Goal: Task Accomplishment & Management: Complete application form

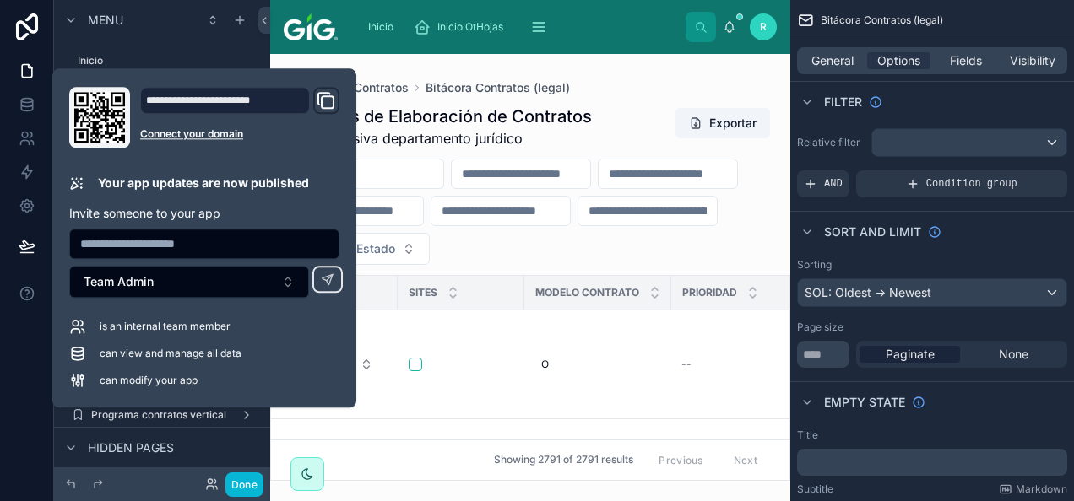
scroll to position [824, 0]
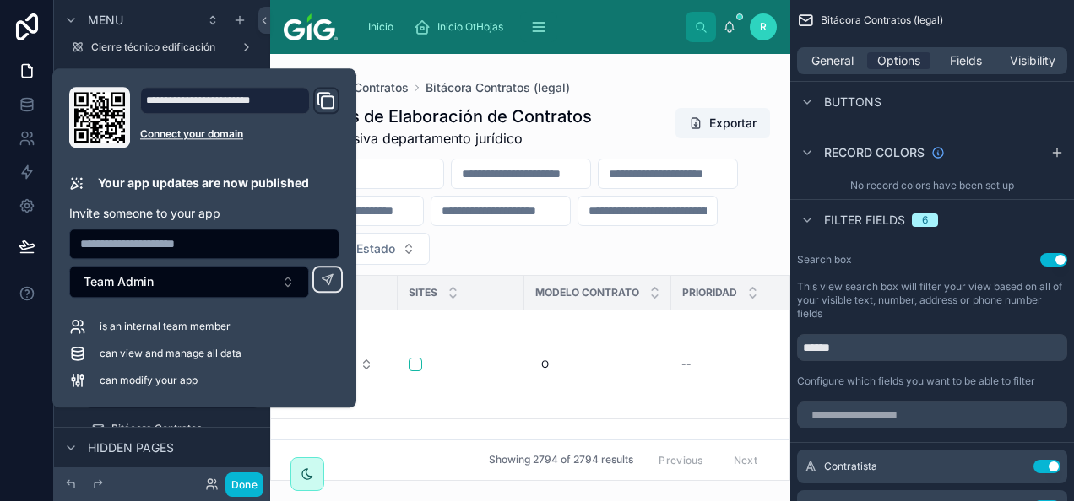
click at [666, 83] on div "Bitácora Contratos Bitácora Contratos (legal)" at bounding box center [530, 88] width 493 height 14
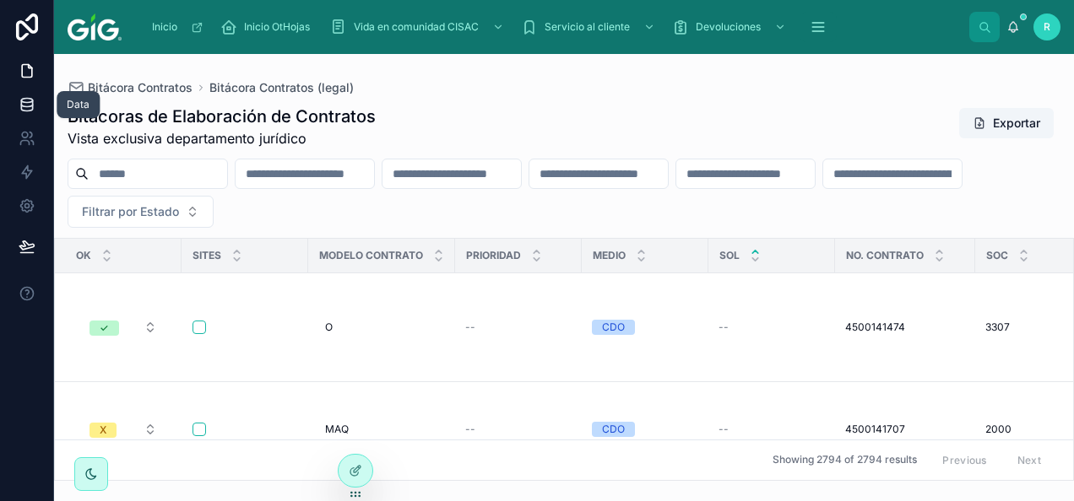
click at [30, 103] on icon at bounding box center [27, 104] width 17 height 17
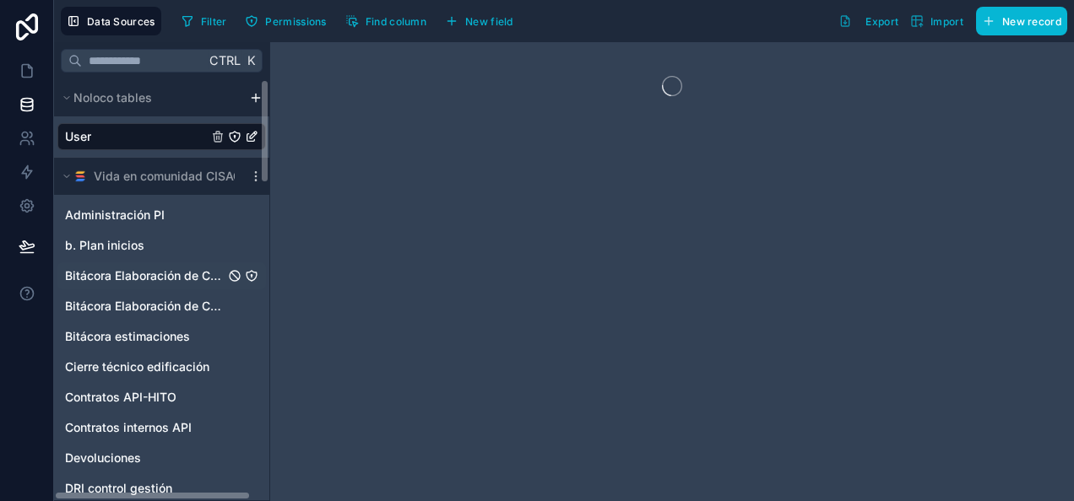
click at [176, 272] on span "Bitácora Elaboración de Contratos" at bounding box center [145, 276] width 160 height 17
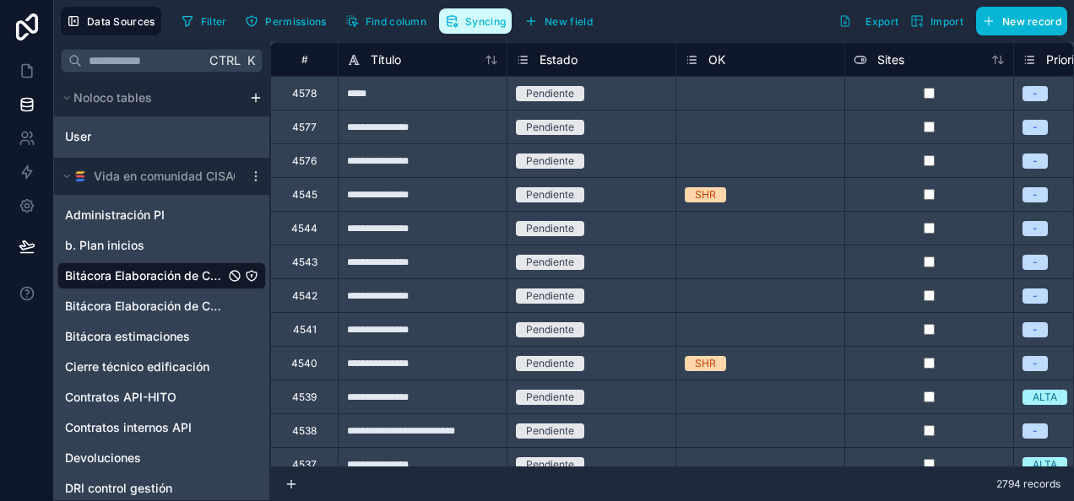
click at [474, 15] on span "Syncing" at bounding box center [485, 21] width 41 height 13
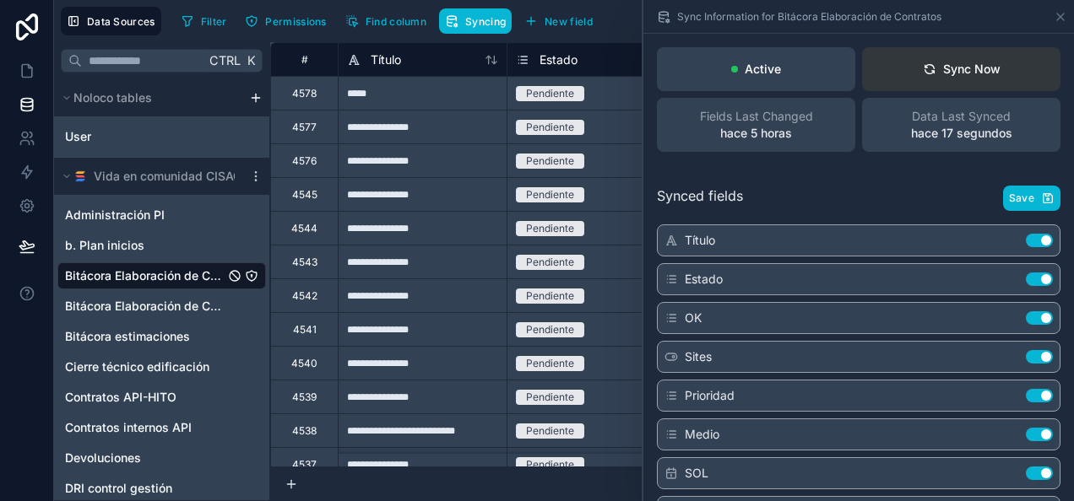
click at [1000, 68] on button "Sync Now" at bounding box center [961, 69] width 198 height 44
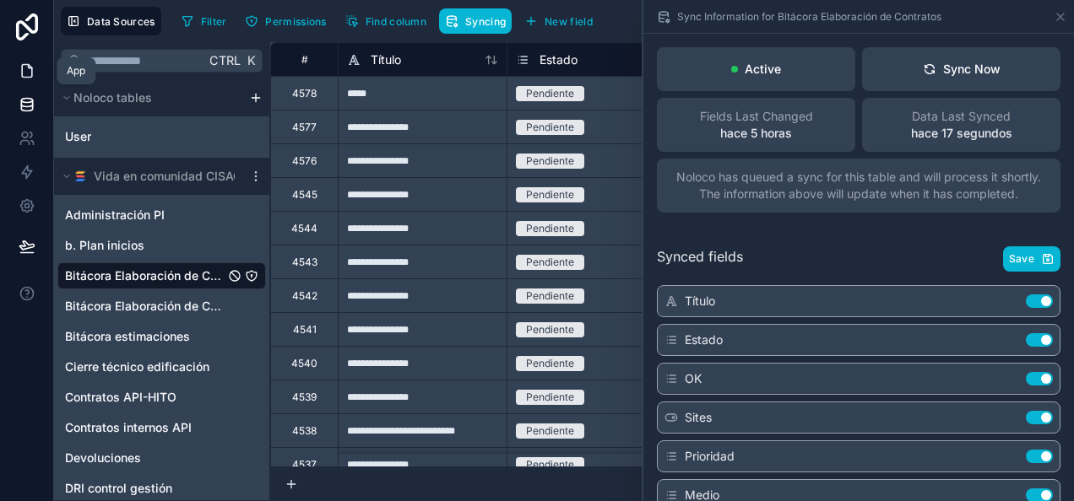
click at [16, 77] on link at bounding box center [26, 71] width 53 height 34
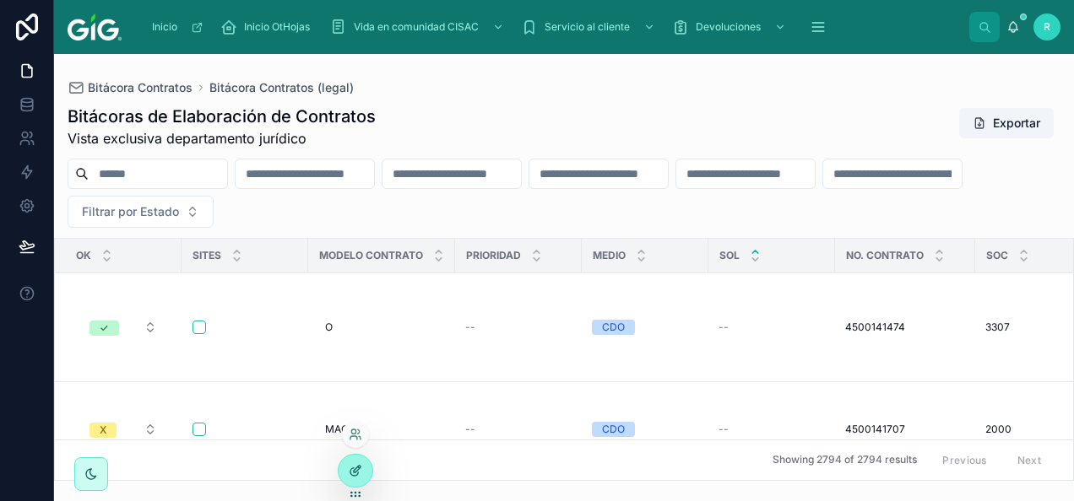
click at [351, 475] on icon at bounding box center [354, 473] width 8 height 8
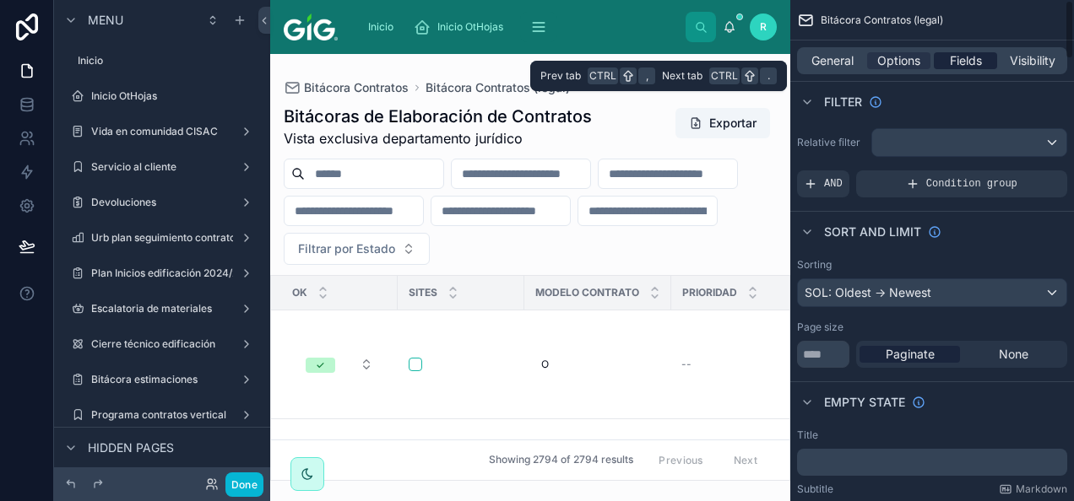
click at [964, 54] on span "Fields" at bounding box center [966, 60] width 32 height 17
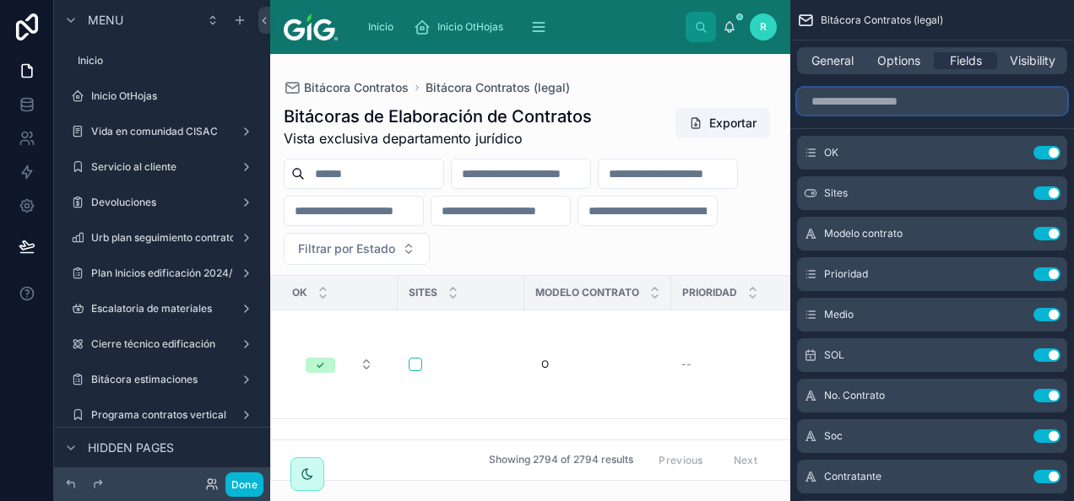
click at [897, 105] on input "scrollable content" at bounding box center [932, 101] width 270 height 27
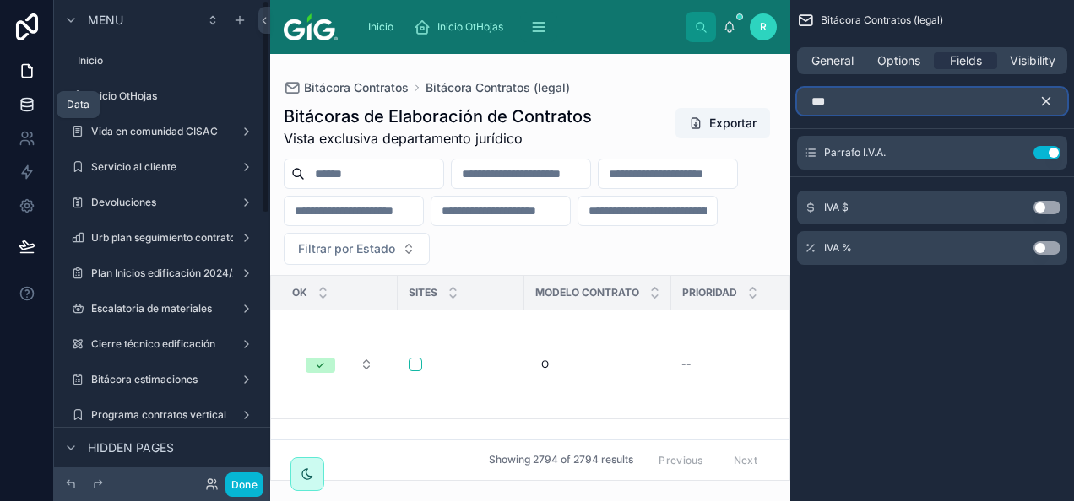
type input "***"
click at [29, 103] on icon at bounding box center [26, 101] width 11 height 4
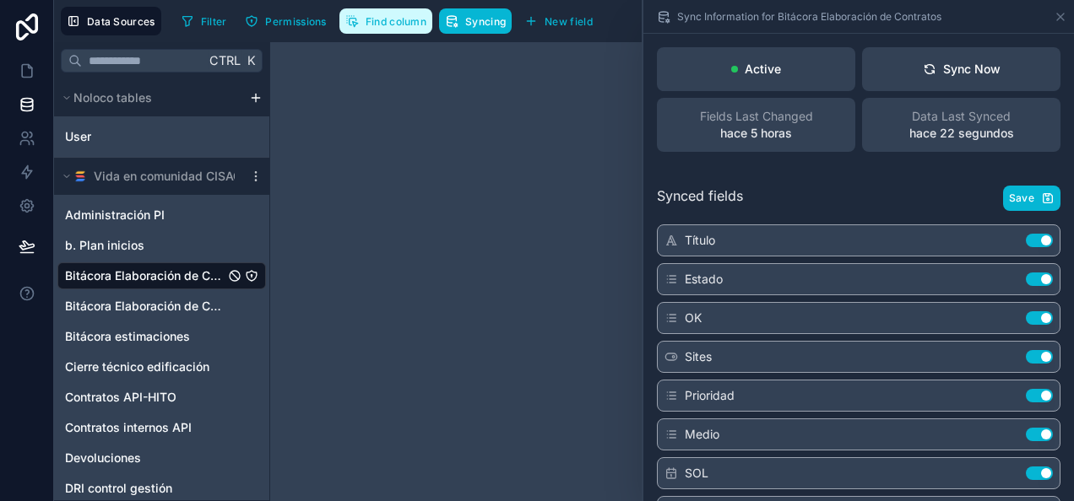
click at [371, 24] on span "Find column" at bounding box center [396, 21] width 61 height 13
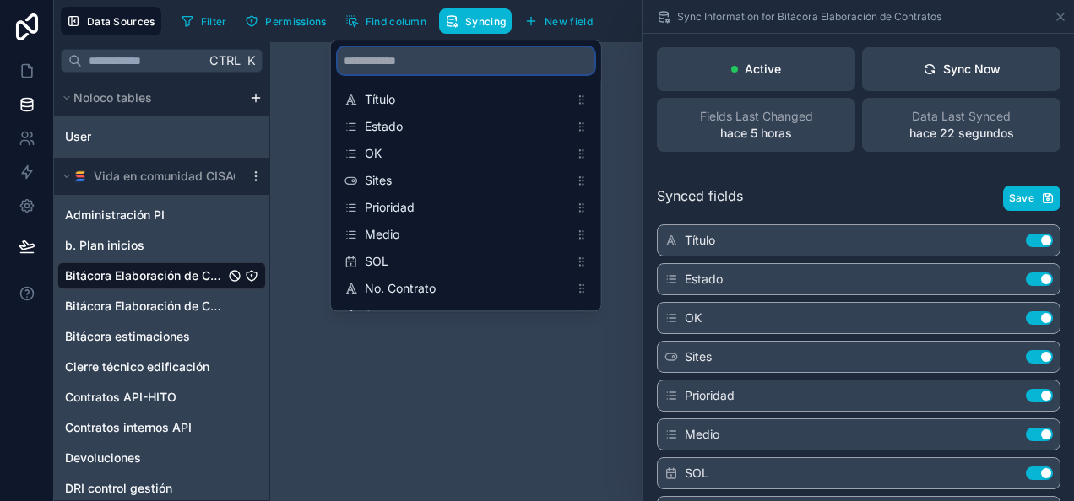
click at [393, 57] on input "scrollable content" at bounding box center [466, 60] width 257 height 27
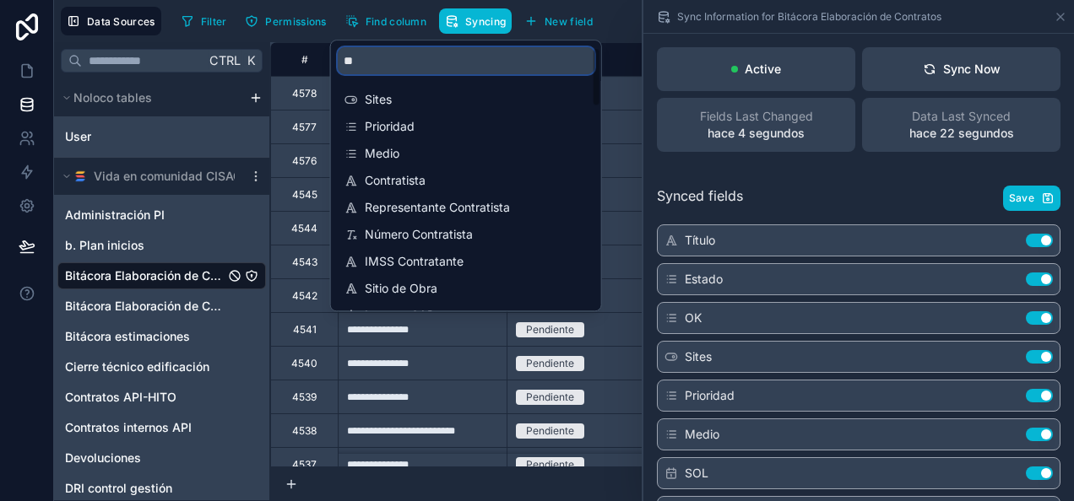
type input "***"
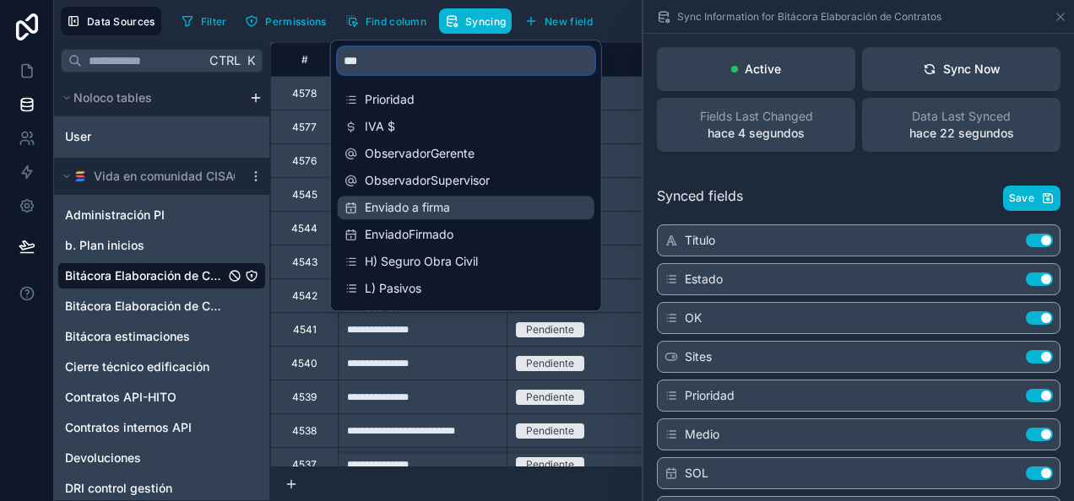
scroll to position [135, 0]
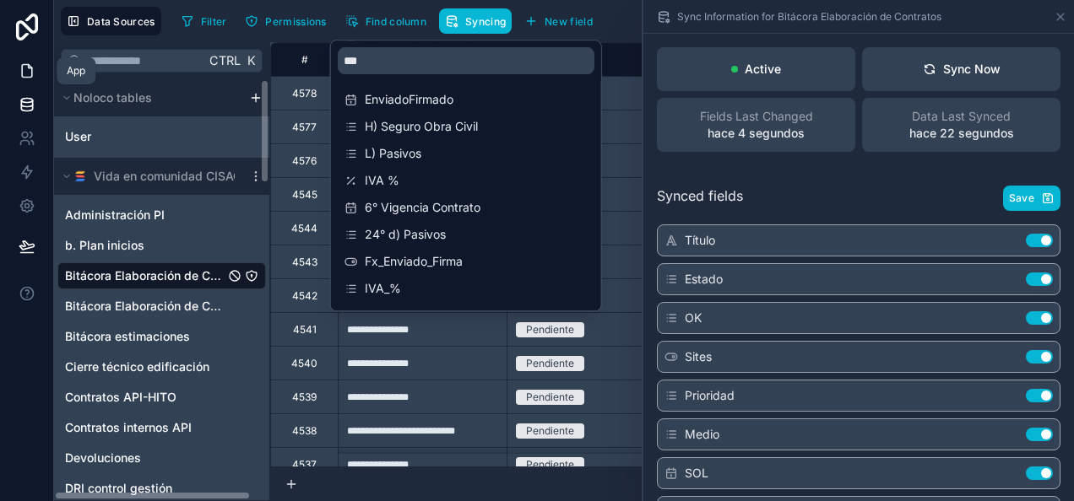
click at [36, 68] on link at bounding box center [26, 71] width 53 height 34
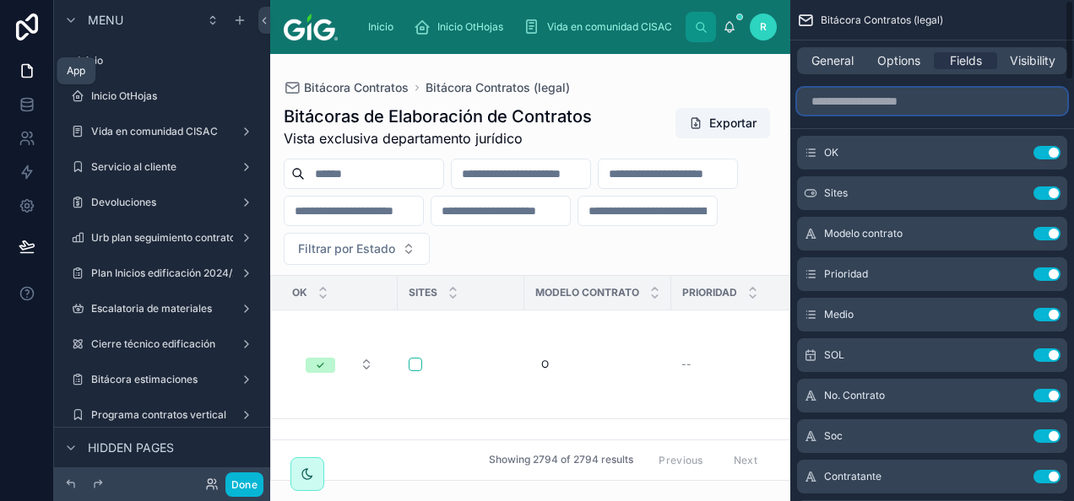
click at [995, 108] on input "scrollable content" at bounding box center [932, 101] width 270 height 27
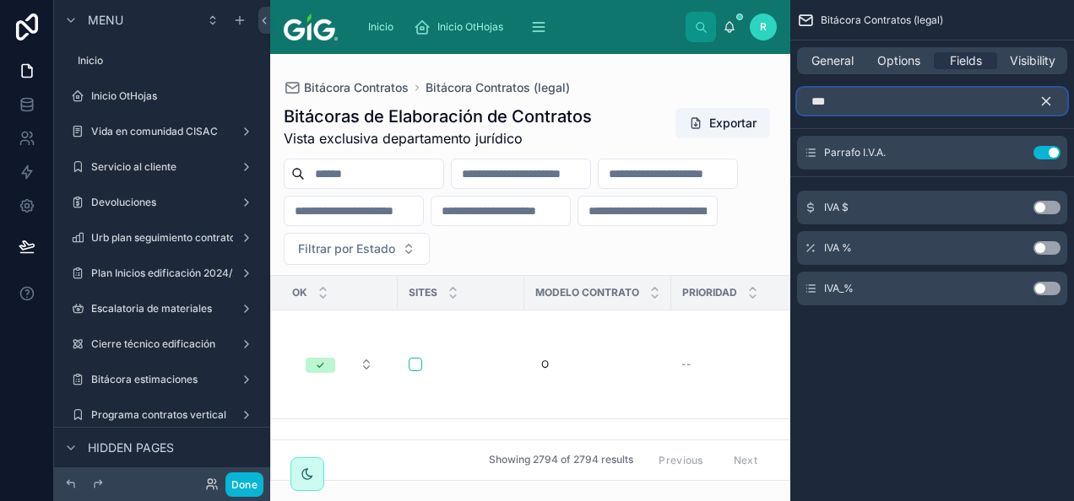
type input "***"
click at [1050, 286] on button "Use setting" at bounding box center [1046, 289] width 27 height 14
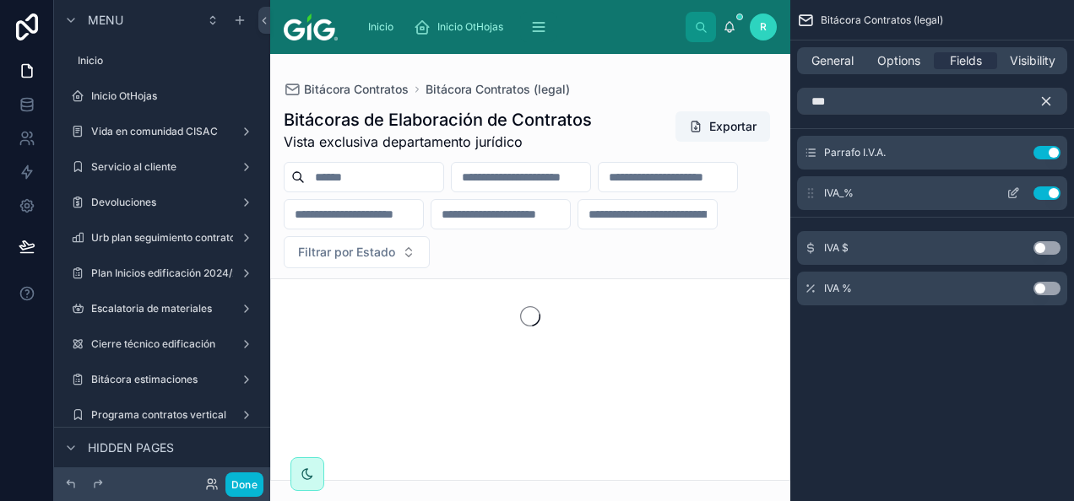
click at [1013, 192] on icon "scrollable content" at bounding box center [1013, 194] width 14 height 14
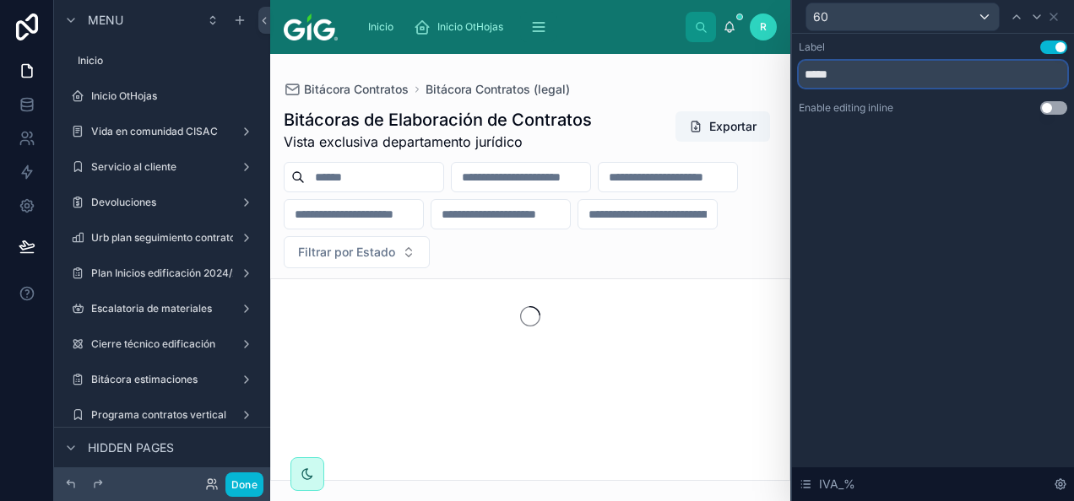
click at [829, 77] on input "*****" at bounding box center [933, 74] width 268 height 27
type input "****"
click at [1053, 106] on button "Use setting" at bounding box center [1053, 108] width 27 height 14
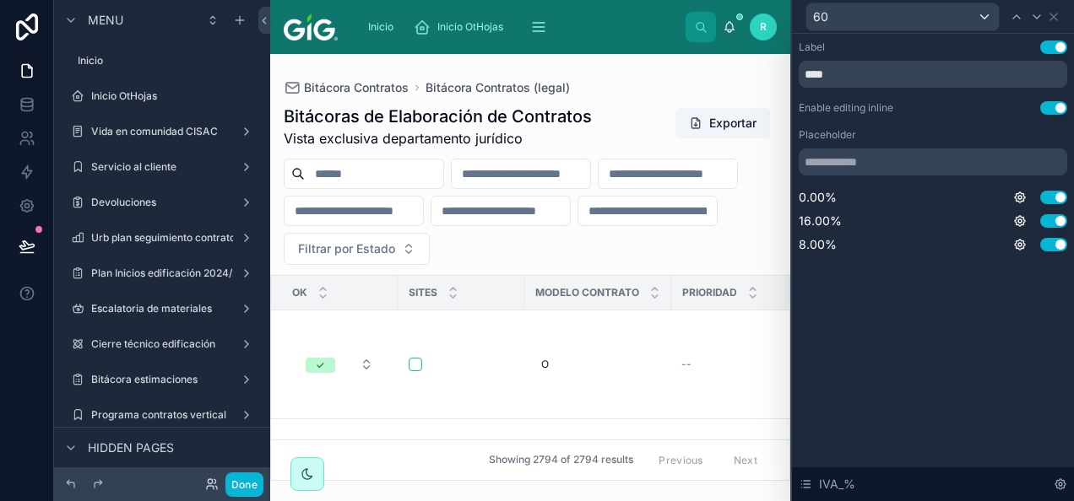
click at [1052, 106] on button "Use setting" at bounding box center [1053, 108] width 27 height 14
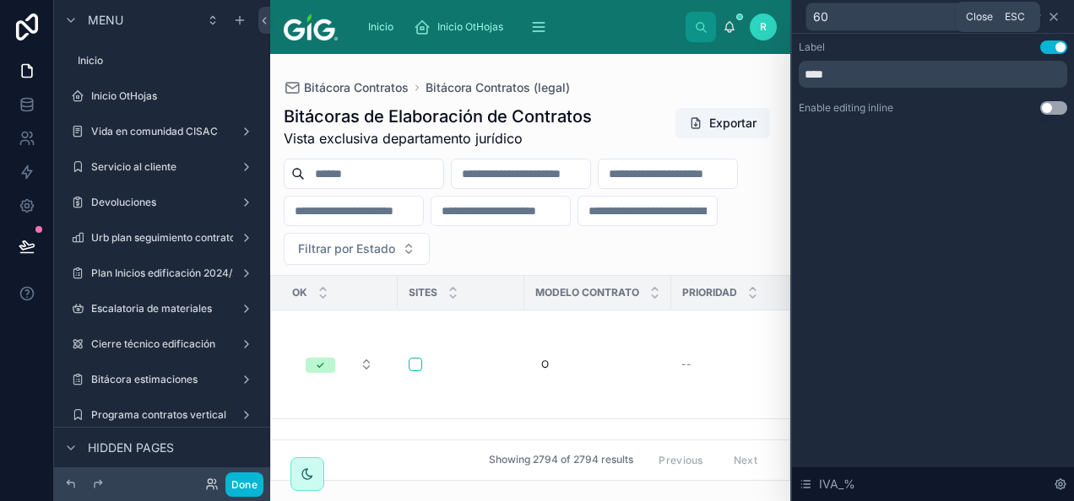
click at [1054, 14] on icon at bounding box center [1054, 17] width 14 height 14
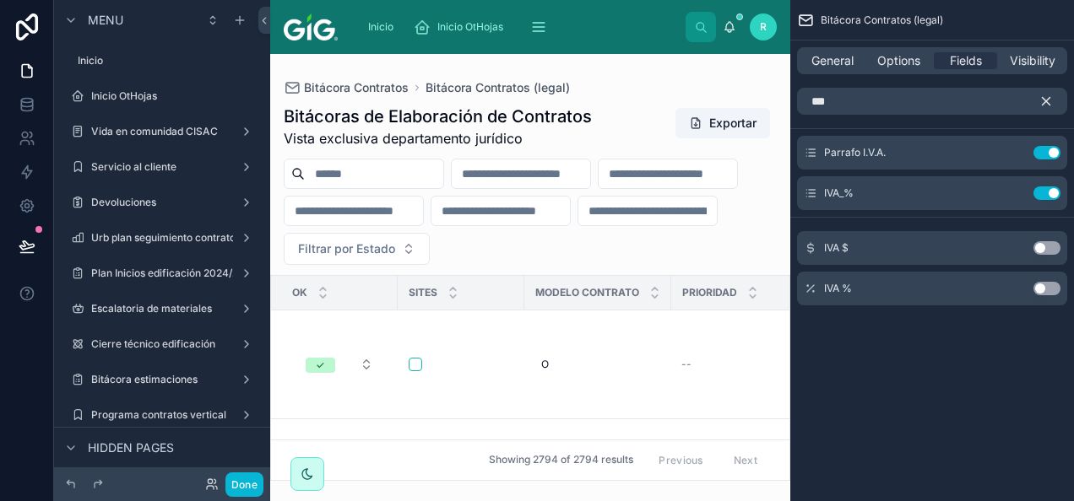
click at [1047, 105] on icon "scrollable content" at bounding box center [1045, 101] width 15 height 15
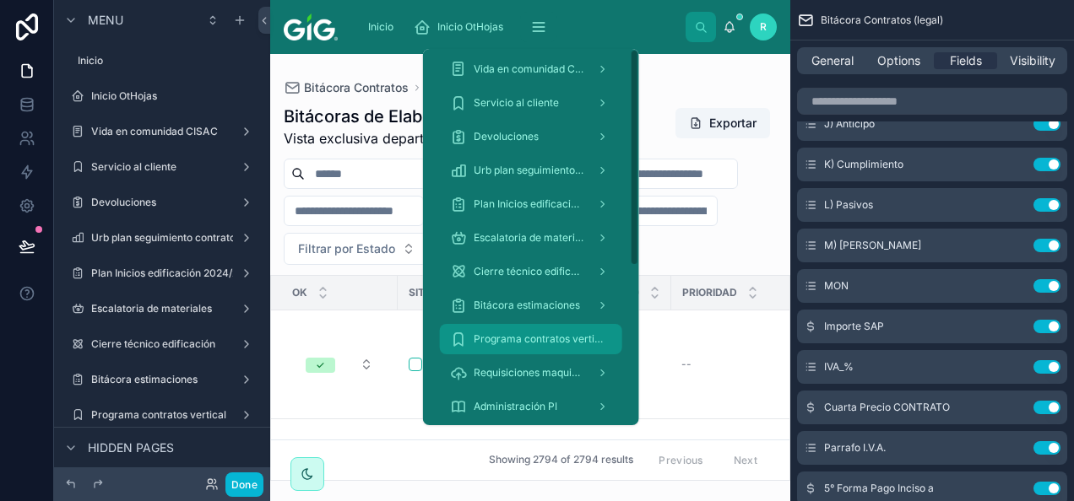
scroll to position [275, 0]
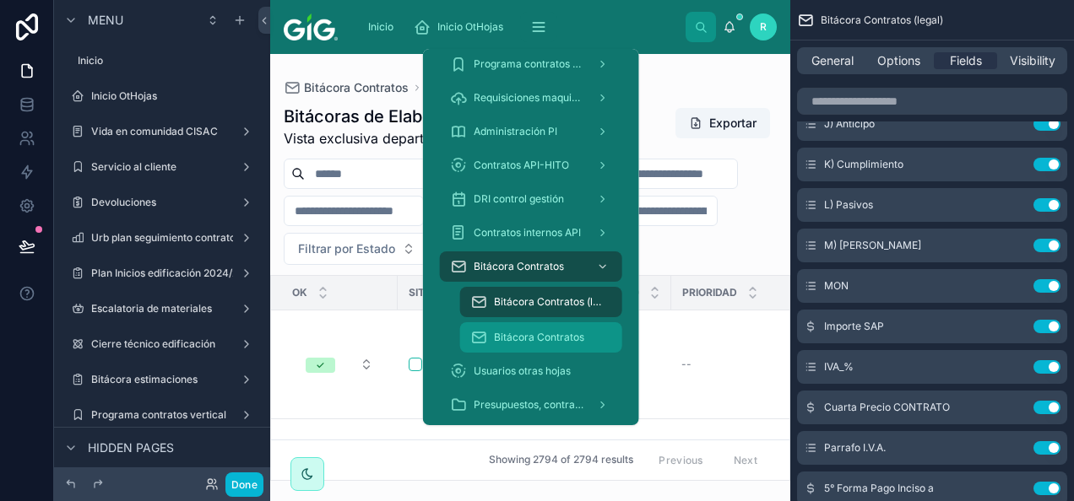
click at [545, 339] on span "Bitácora Contratos" at bounding box center [539, 338] width 90 height 14
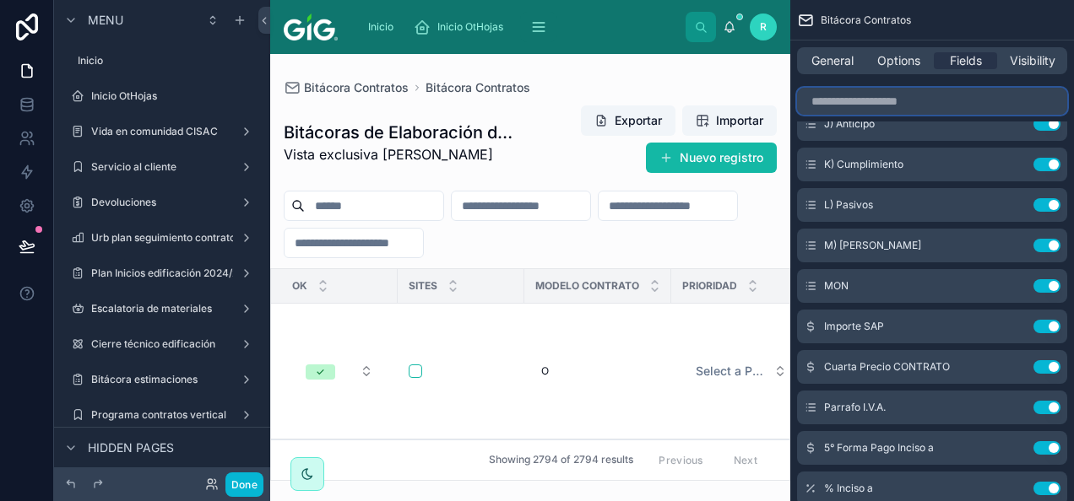
click at [962, 98] on input "scrollable content" at bounding box center [932, 101] width 270 height 27
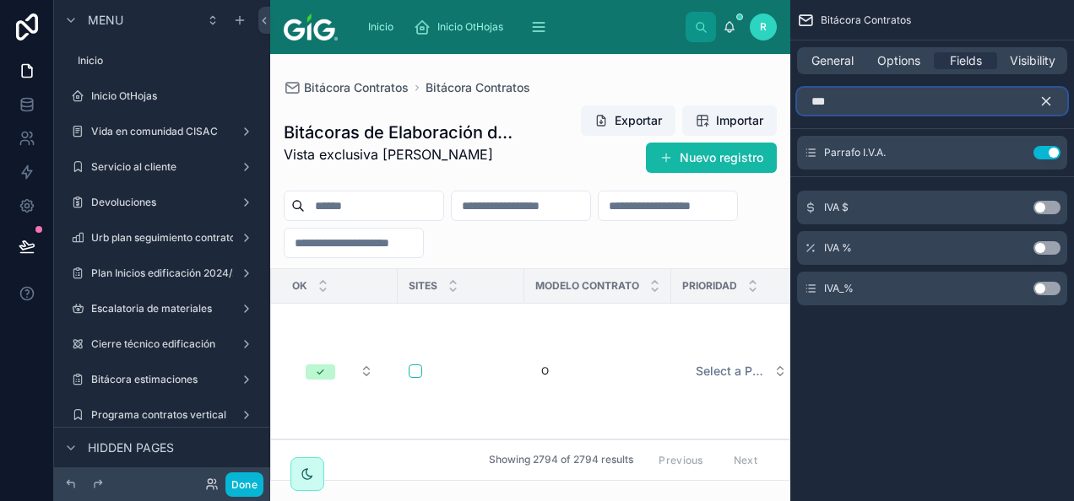
type input "***"
click at [1046, 294] on button "Use setting" at bounding box center [1046, 289] width 27 height 14
click at [0, 0] on icon "scrollable content" at bounding box center [0, 0] width 0 height 0
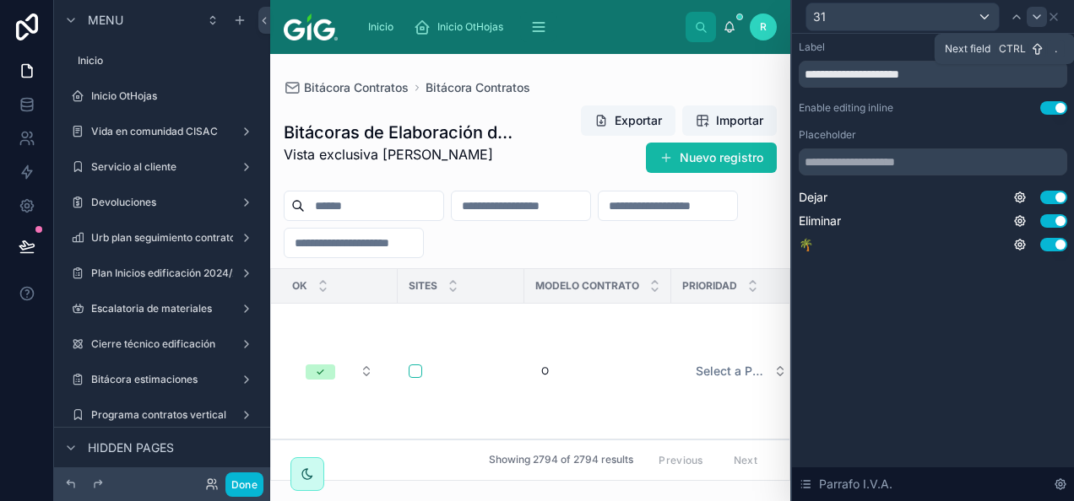
click at [1035, 20] on icon at bounding box center [1037, 17] width 14 height 14
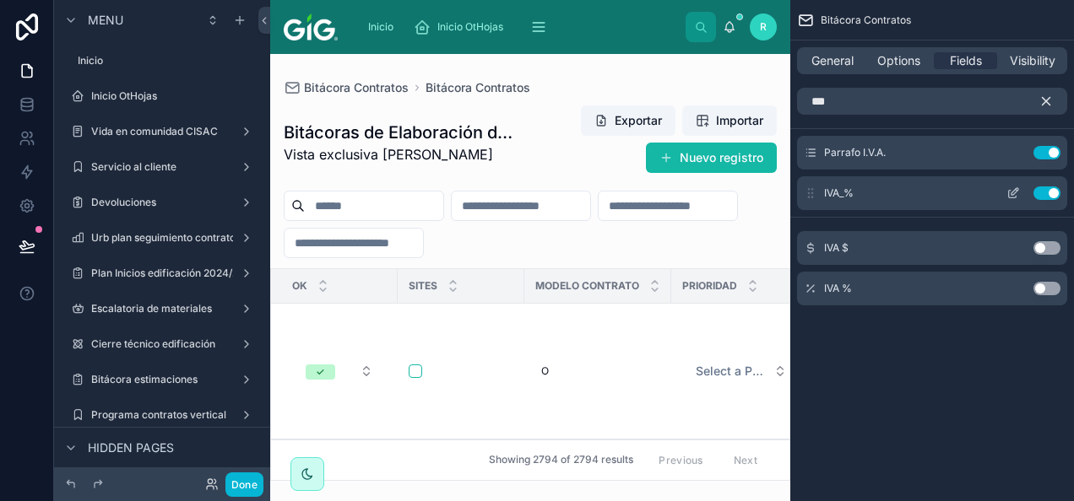
click at [1015, 193] on icon "scrollable content" at bounding box center [1014, 191] width 7 height 7
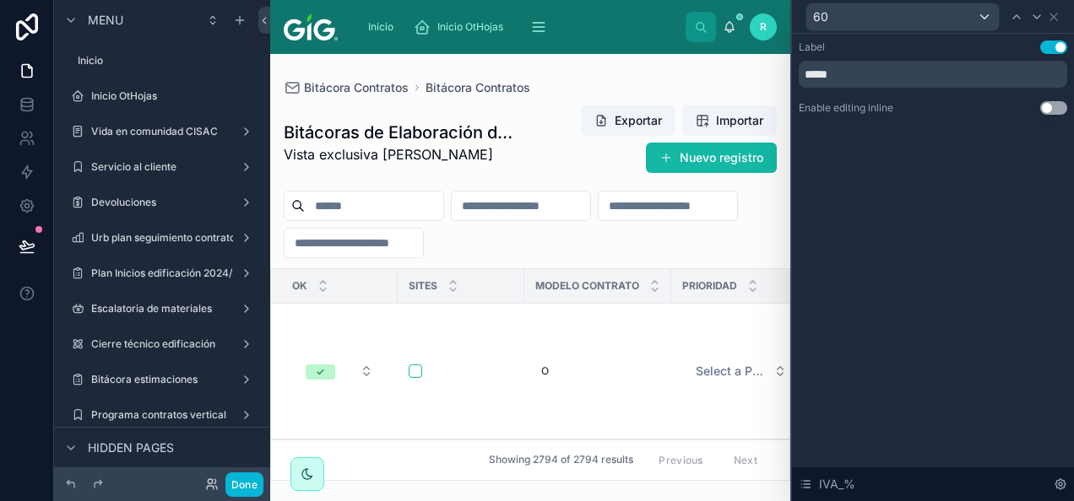
click at [1053, 111] on button "Use setting" at bounding box center [1053, 108] width 27 height 14
click at [827, 74] on input "*****" at bounding box center [933, 74] width 268 height 27
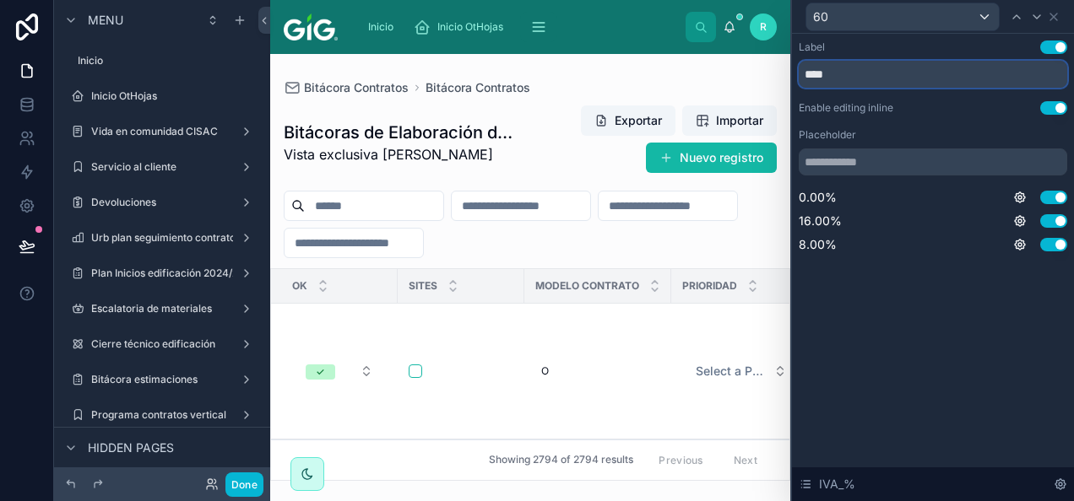
type input "****"
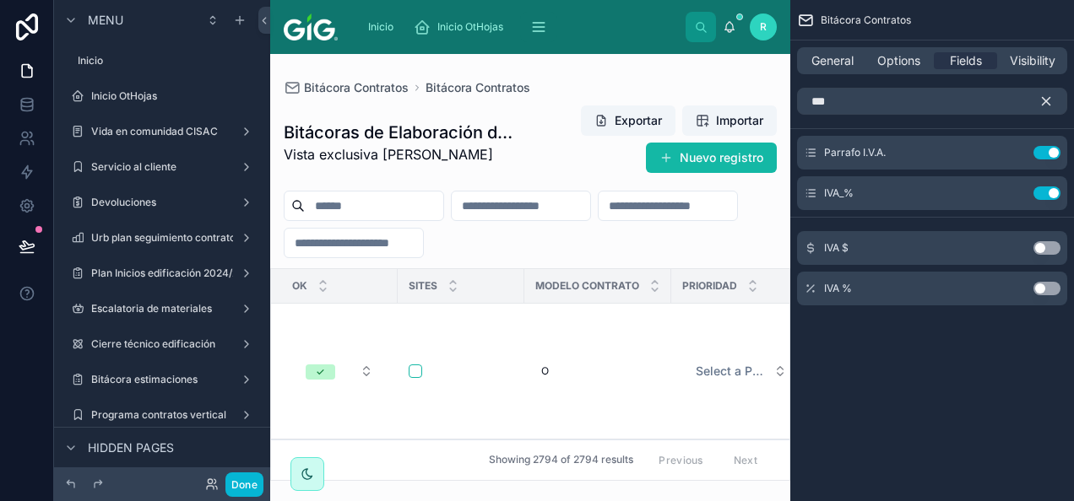
click at [1047, 104] on icon "scrollable content" at bounding box center [1045, 101] width 15 height 15
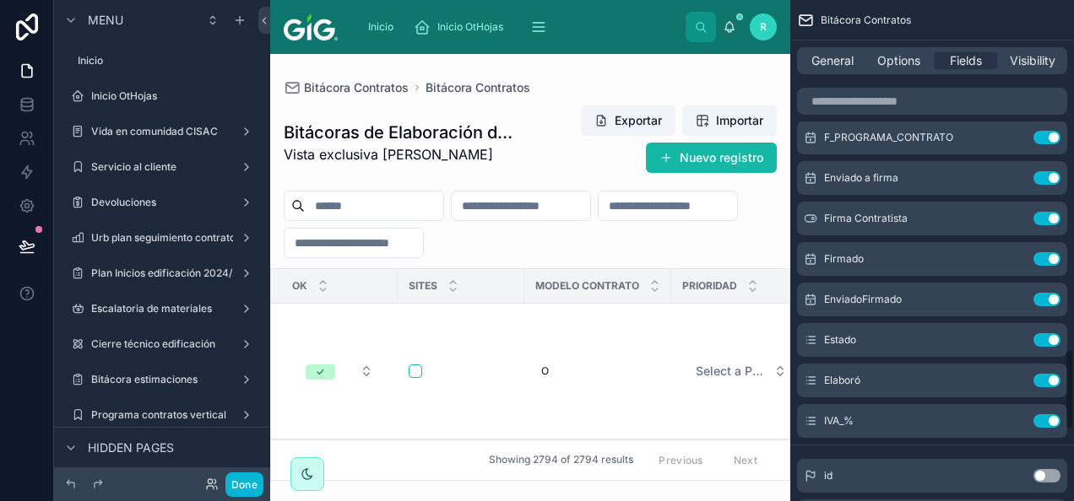
scroll to position [2164, 0]
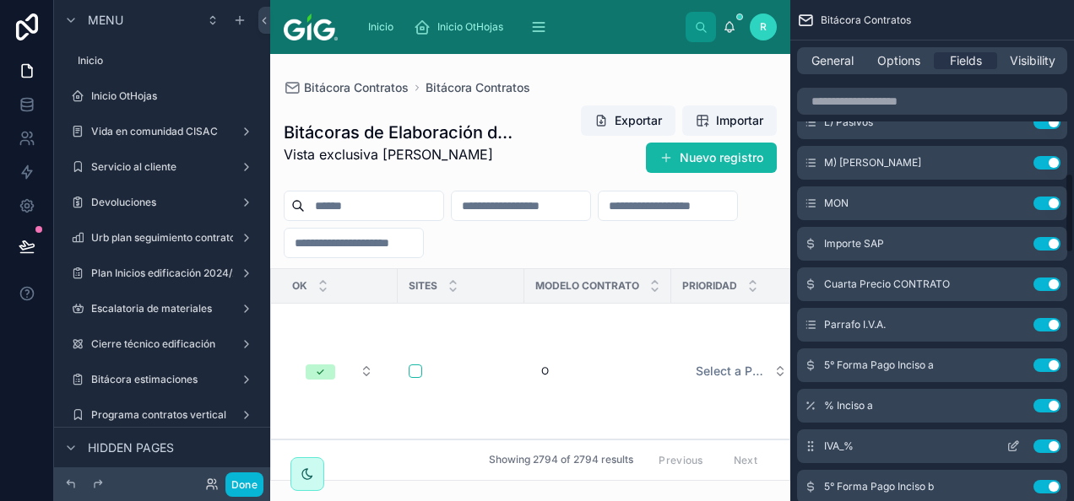
scroll to position [1071, 0]
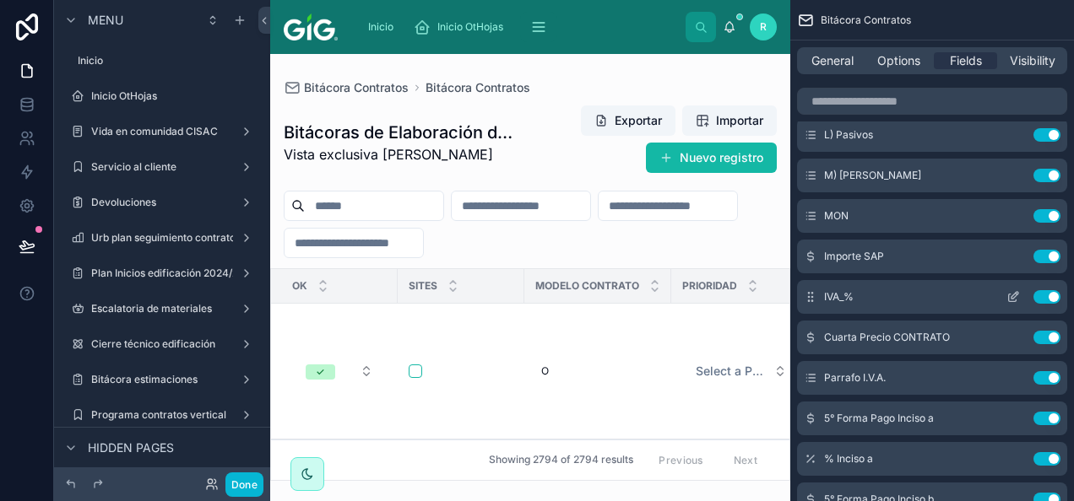
click at [1015, 297] on icon "scrollable content" at bounding box center [1014, 295] width 7 height 7
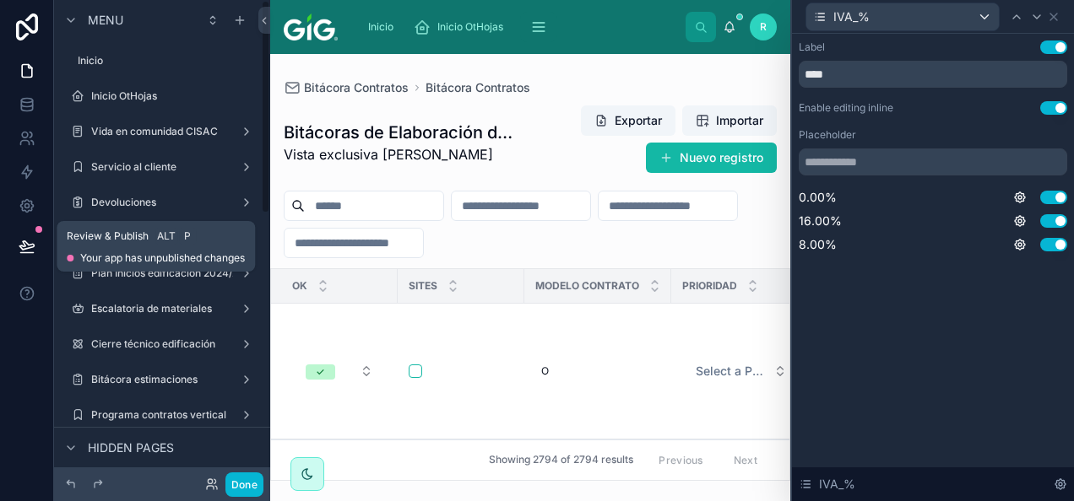
drag, startPoint x: 24, startPoint y: 248, endPoint x: 356, endPoint y: 424, distance: 376.1
click at [24, 248] on icon at bounding box center [26, 245] width 14 height 8
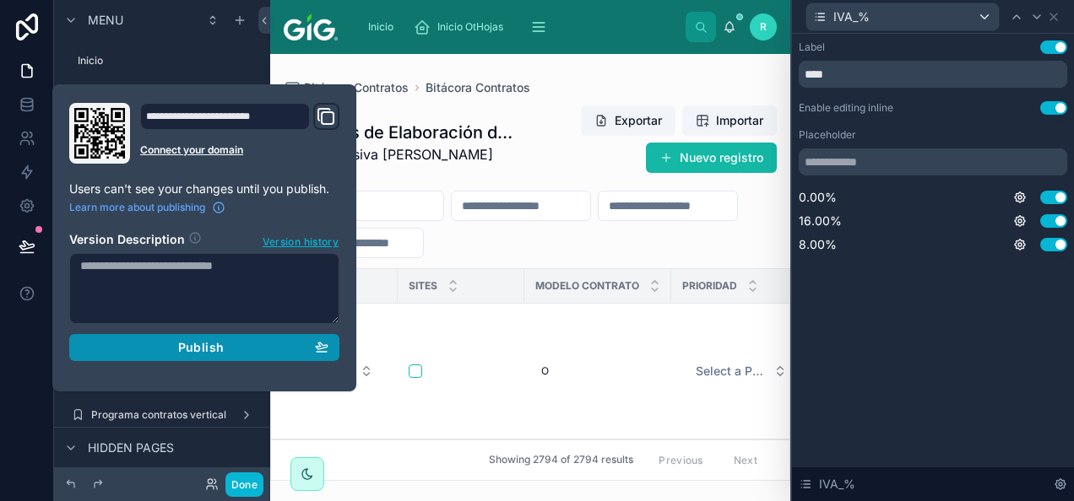
click at [239, 351] on div "Publish" at bounding box center [204, 347] width 248 height 15
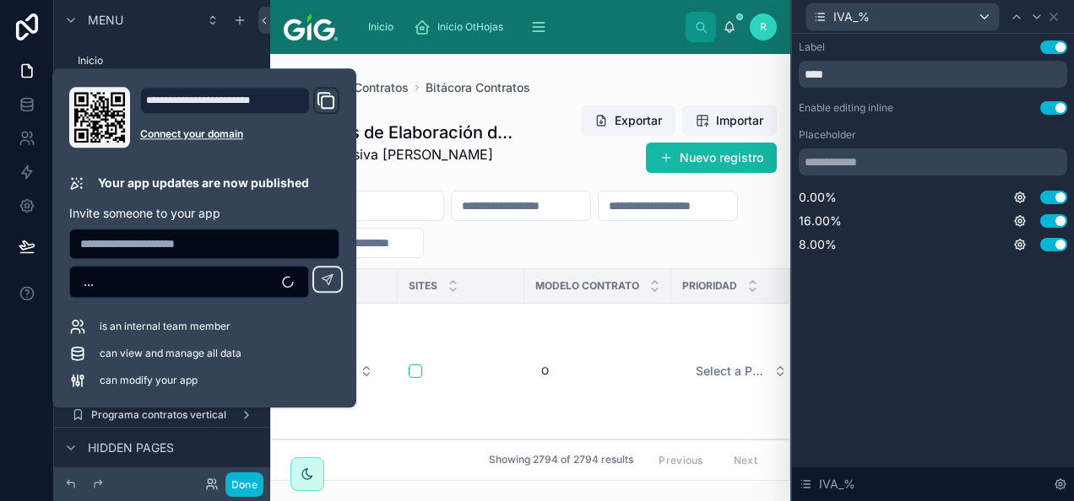
click at [581, 147] on div at bounding box center [530, 277] width 520 height 447
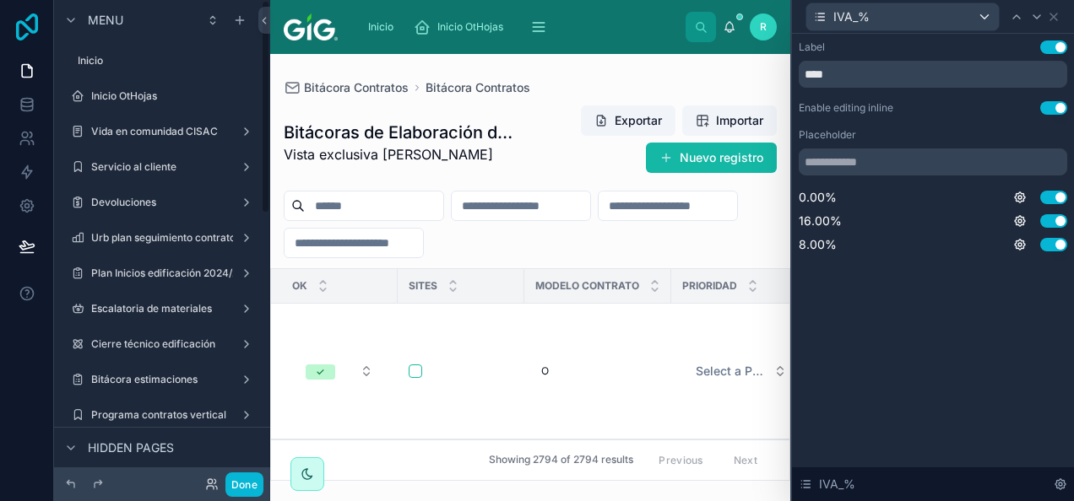
click at [28, 17] on icon at bounding box center [27, 27] width 22 height 27
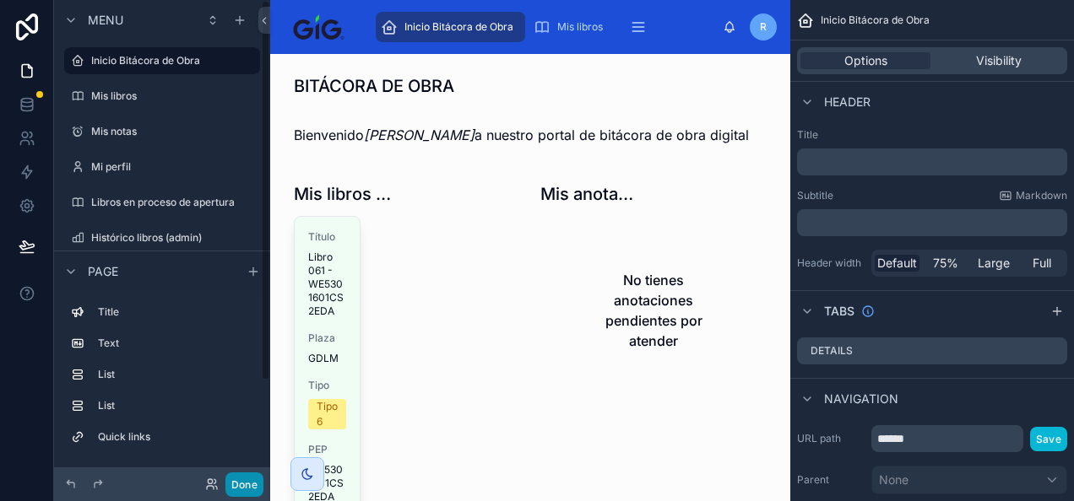
click at [243, 481] on button "Done" at bounding box center [244, 485] width 38 height 24
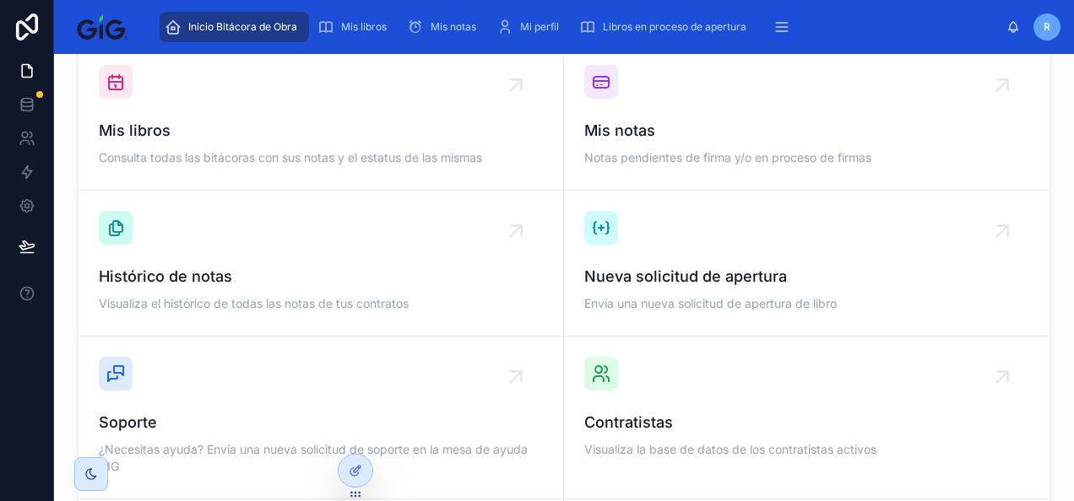
scroll to position [465, 0]
click at [718, 263] on div "Nueva solicitud de apertura Envía una nueva solicitud de apertura de libro" at bounding box center [806, 264] width 445 height 105
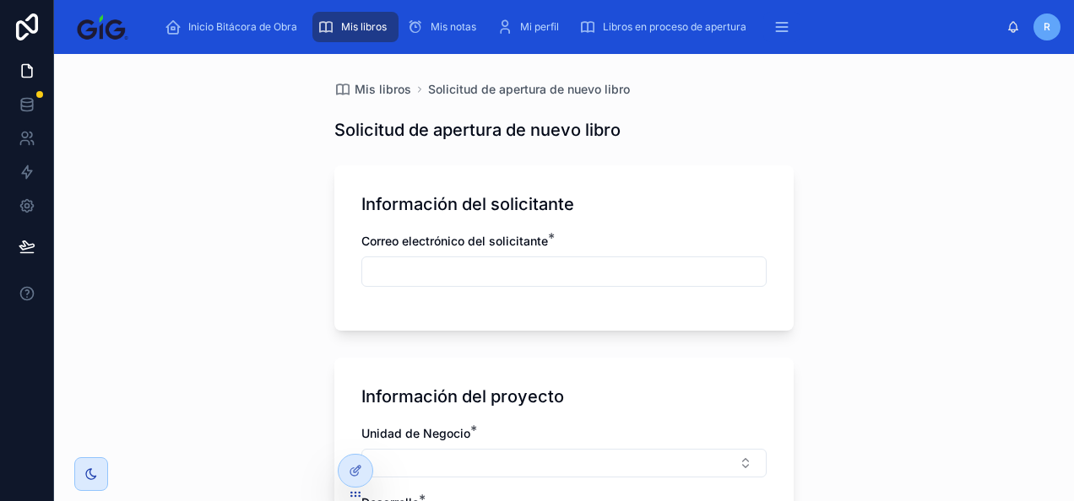
click at [598, 276] on input "text" at bounding box center [564, 272] width 404 height 24
type input "**********"
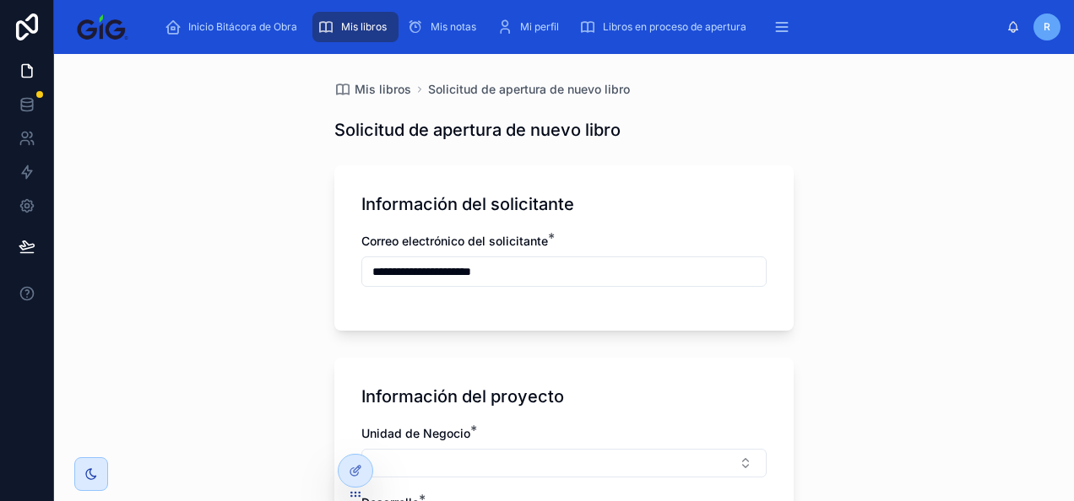
type input "*****"
type input "**"
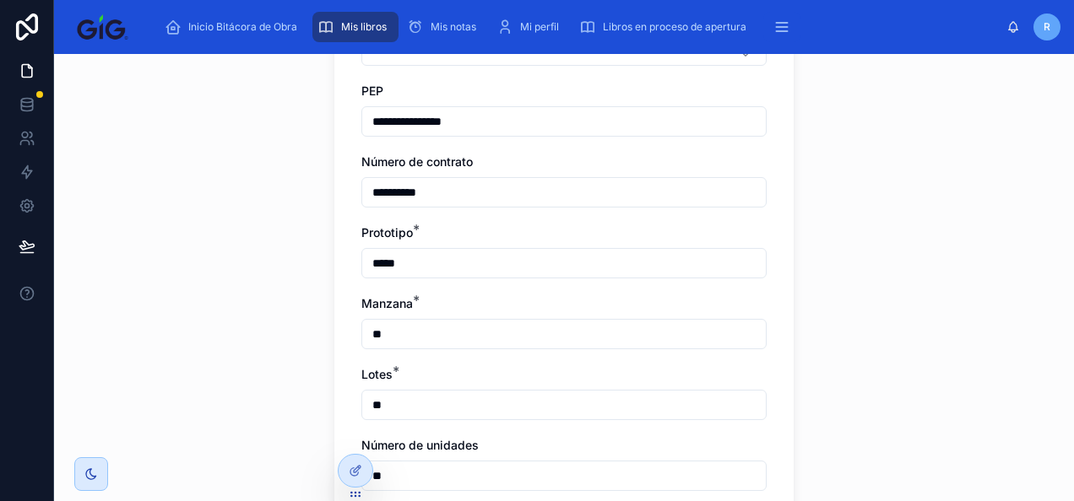
scroll to position [556, 0]
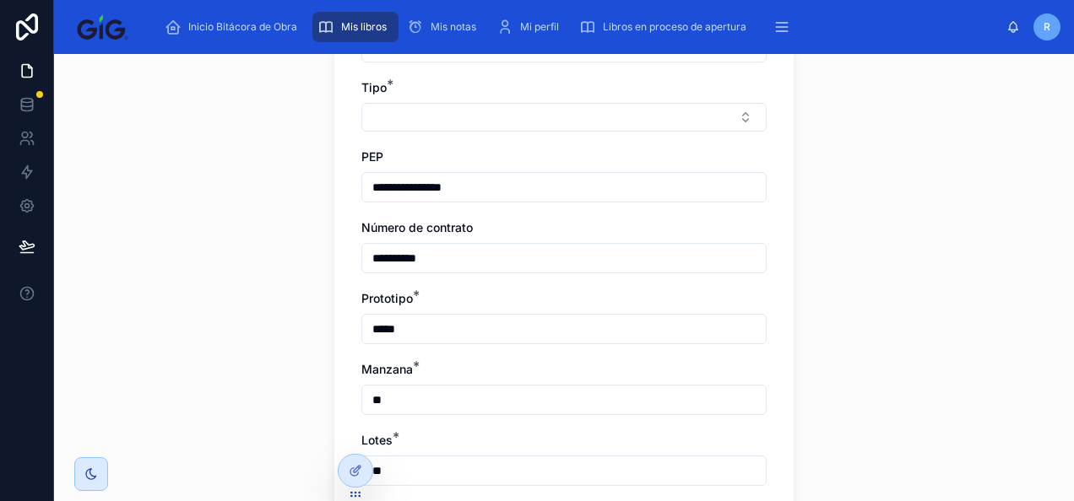
click at [512, 182] on input "**********" at bounding box center [564, 188] width 404 height 24
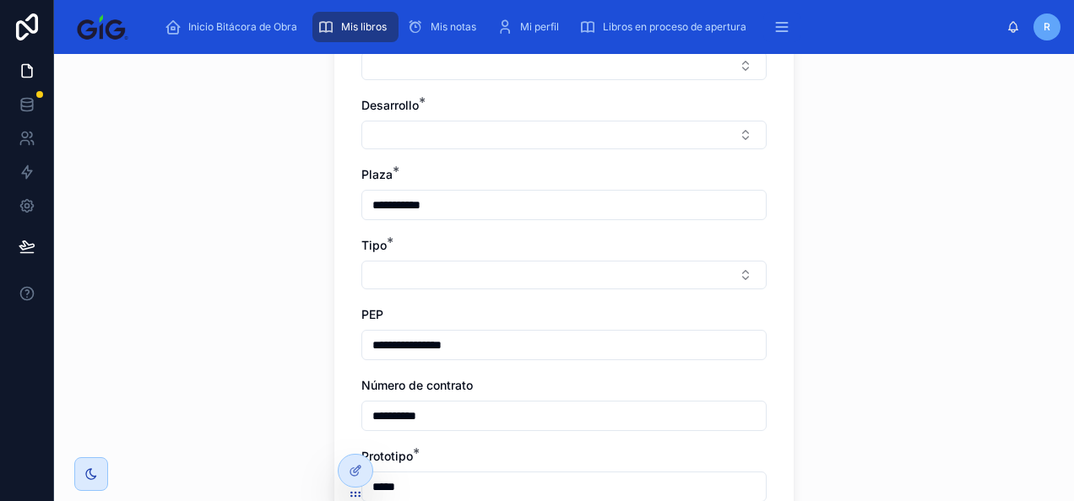
scroll to position [392, 0]
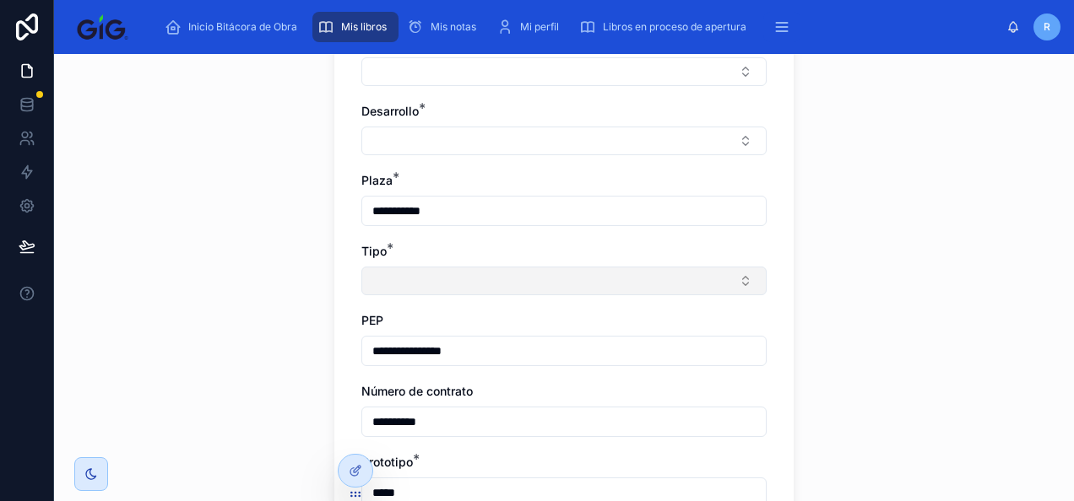
click at [443, 274] on button "Select Button" at bounding box center [563, 281] width 405 height 29
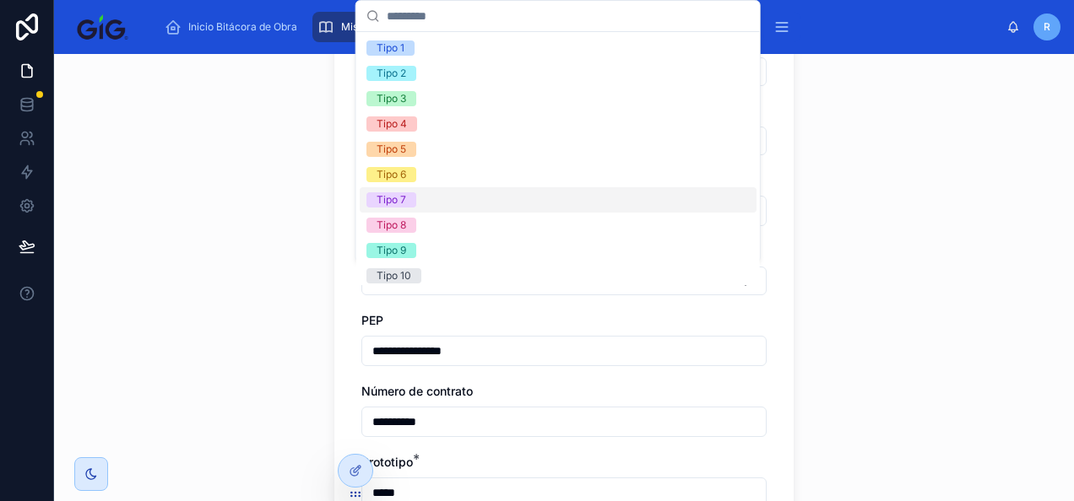
click at [442, 202] on div "Tipo 7" at bounding box center [558, 199] width 397 height 25
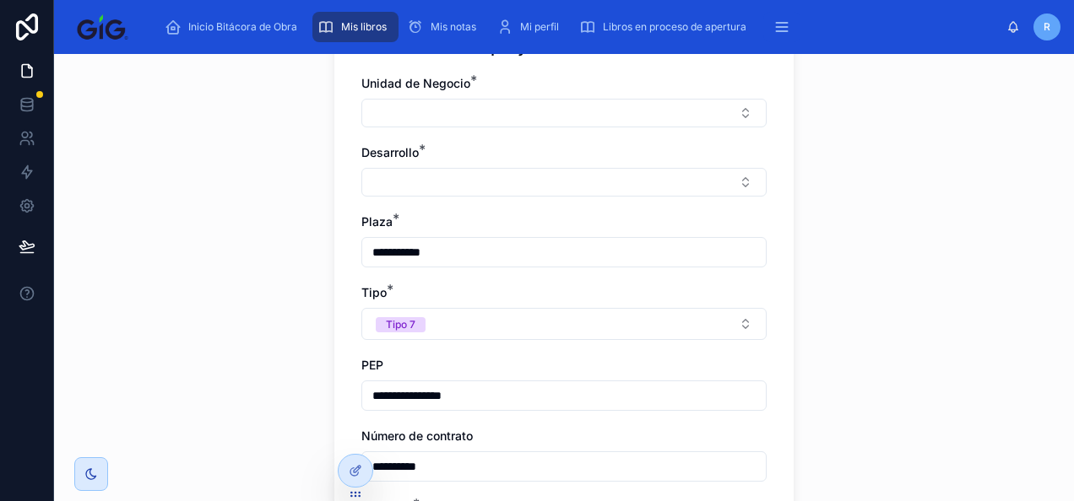
scroll to position [350, 0]
drag, startPoint x: 462, startPoint y: 255, endPoint x: 333, endPoint y: 245, distance: 129.6
click at [334, 245] on div "**********" at bounding box center [563, 409] width 459 height 802
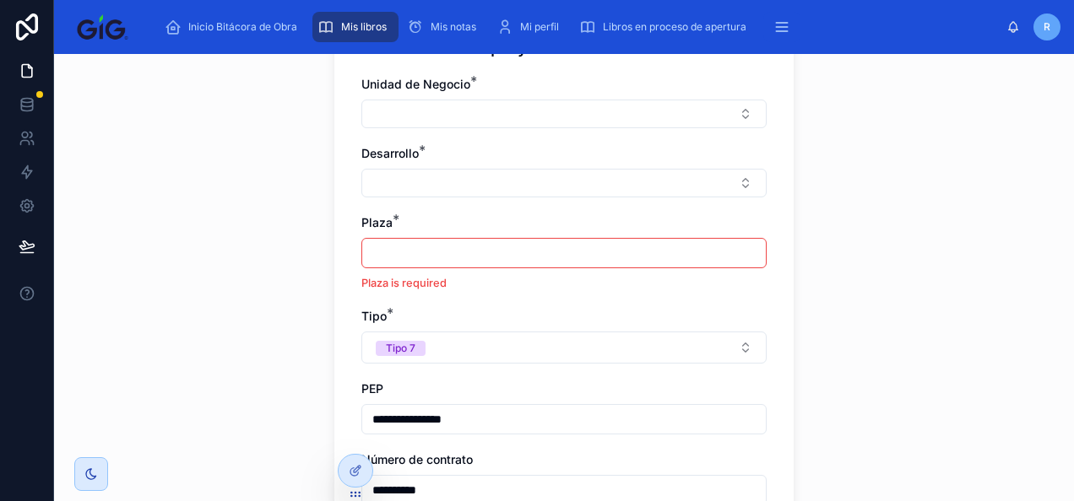
click at [339, 155] on div "**********" at bounding box center [563, 420] width 459 height 825
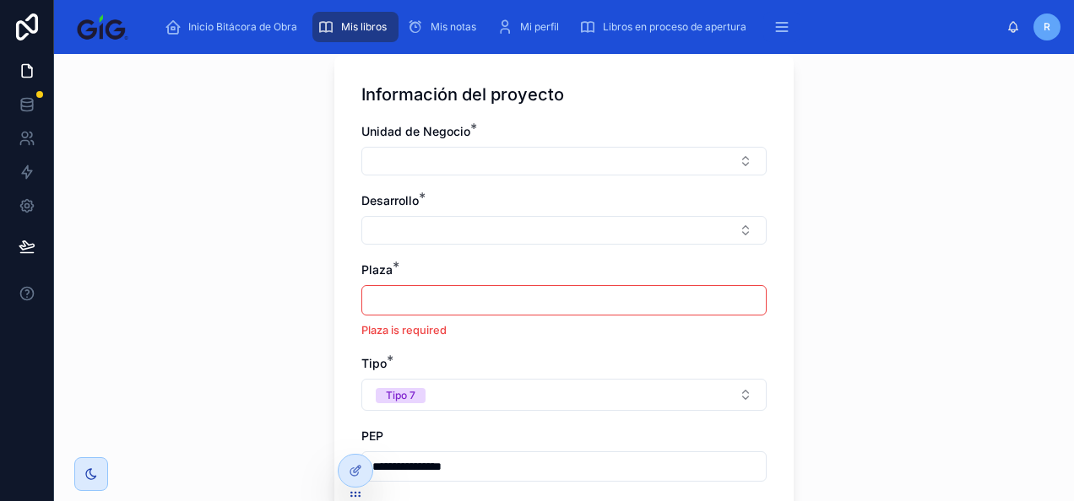
scroll to position [303, 0]
click at [436, 156] on button "Select Button" at bounding box center [563, 160] width 405 height 29
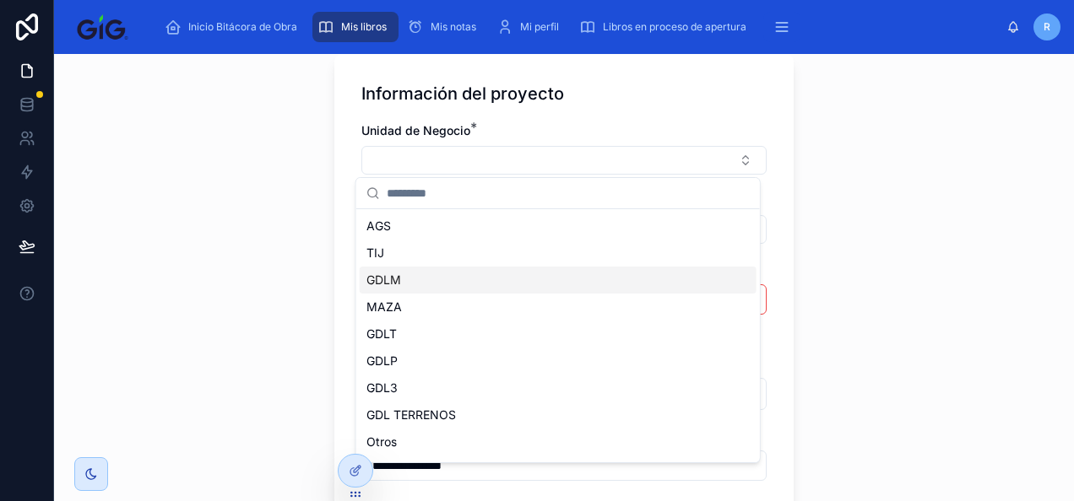
click at [456, 277] on div "GDLM" at bounding box center [558, 280] width 397 height 27
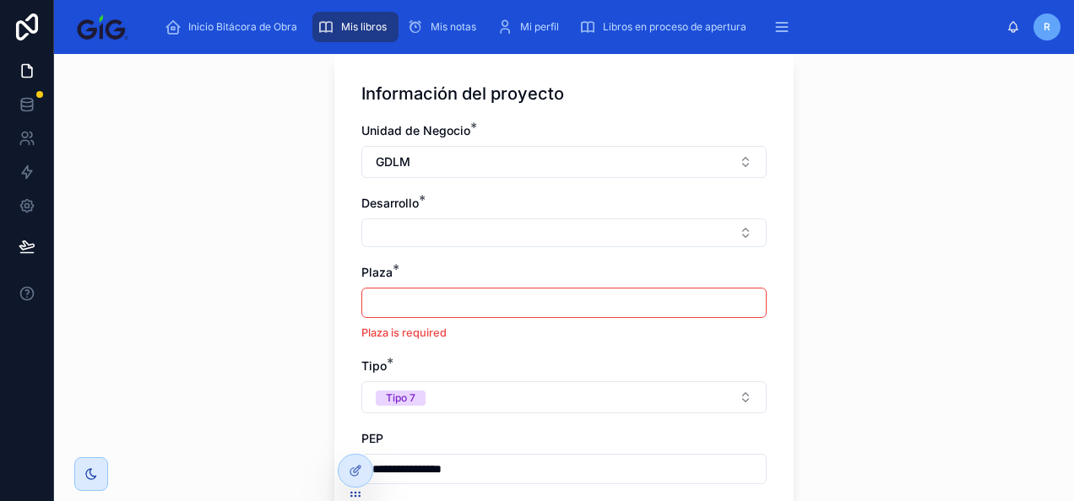
click at [441, 267] on div "Plaza *" at bounding box center [563, 272] width 405 height 17
click at [434, 472] on input "**********" at bounding box center [564, 470] width 404 height 24
click at [537, 192] on div "**********" at bounding box center [563, 489] width 405 height 734
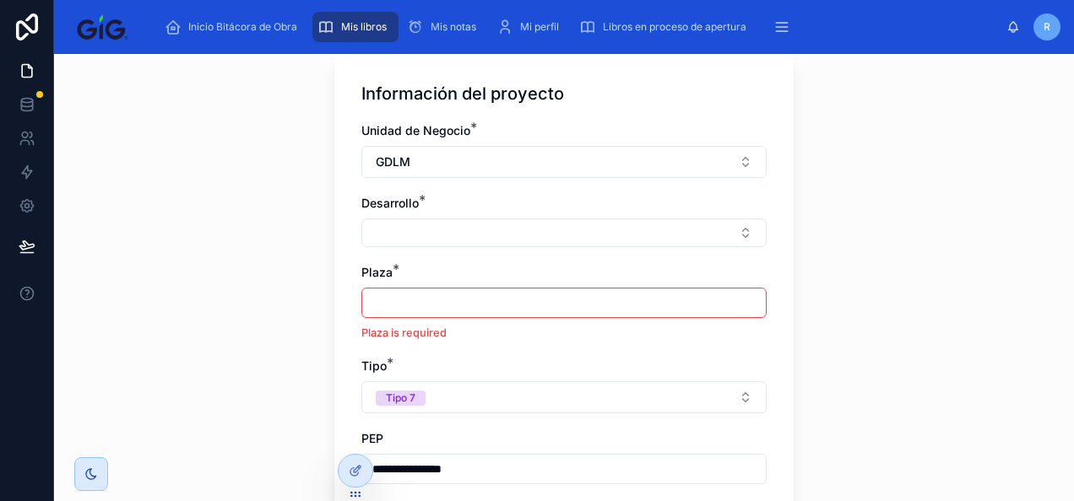
scroll to position [0, 0]
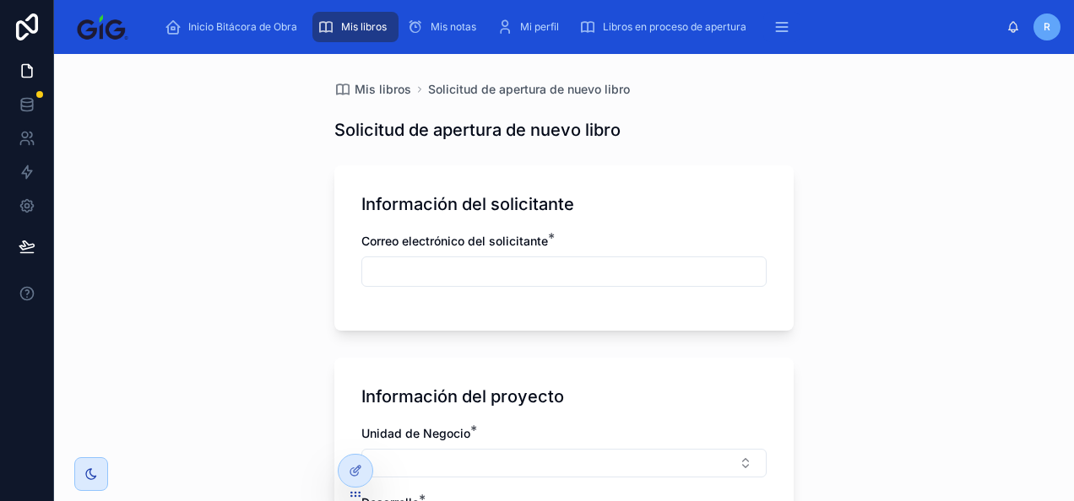
click at [409, 290] on div "Correo electrónico del solicitante *" at bounding box center [563, 268] width 405 height 71
click at [409, 279] on input "text" at bounding box center [564, 272] width 404 height 24
type input "**********"
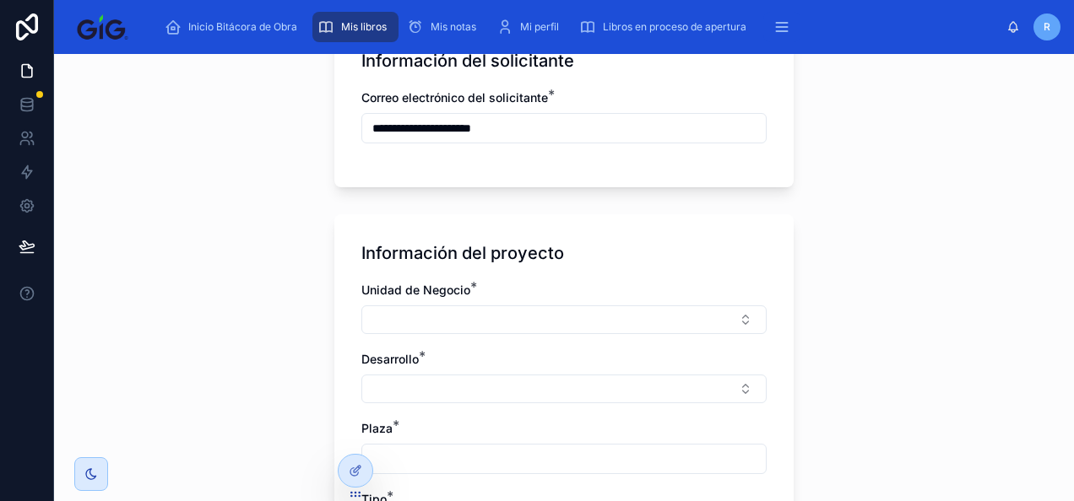
click at [459, 303] on div "Unidad de Negocio *" at bounding box center [563, 308] width 405 height 52
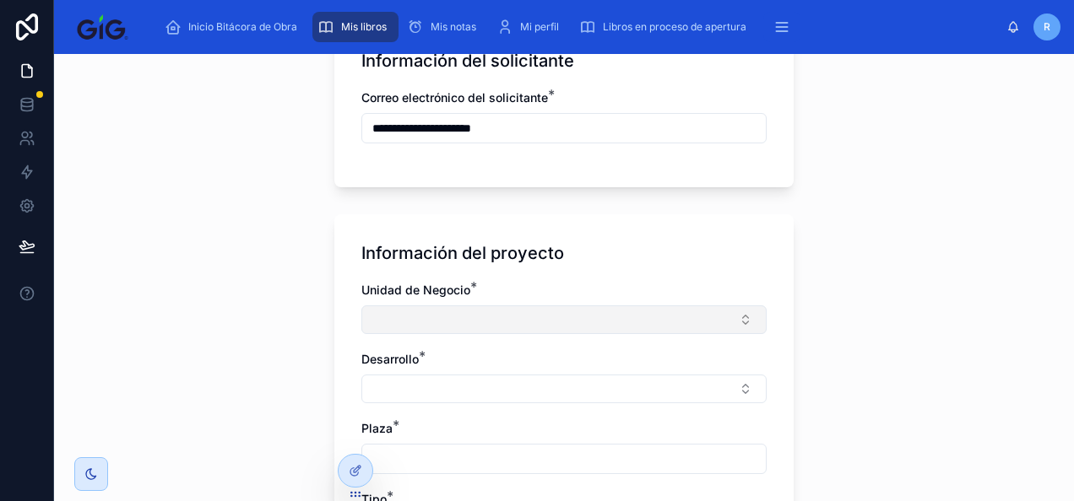
click at [459, 313] on button "Select Button" at bounding box center [563, 320] width 405 height 29
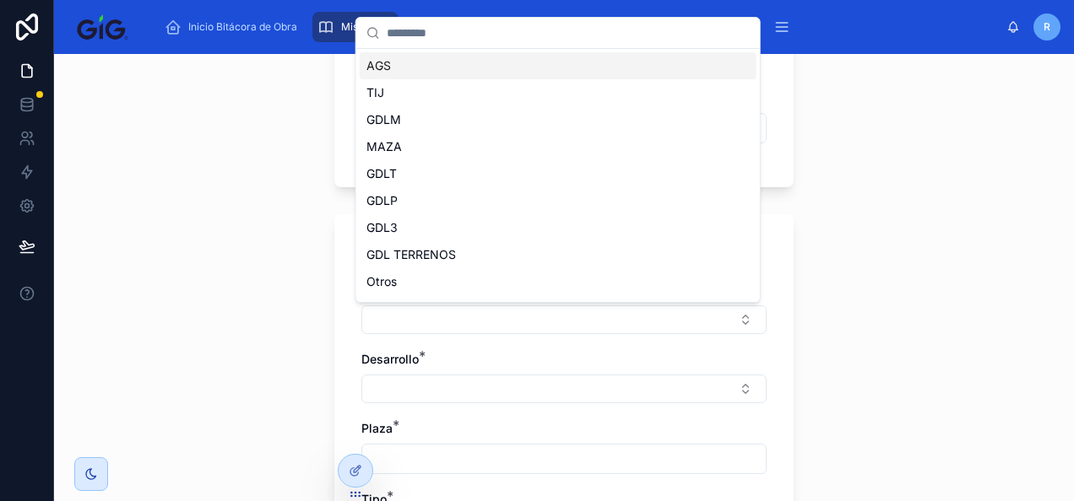
click at [422, 67] on div "AGS" at bounding box center [558, 65] width 397 height 27
type input "***"
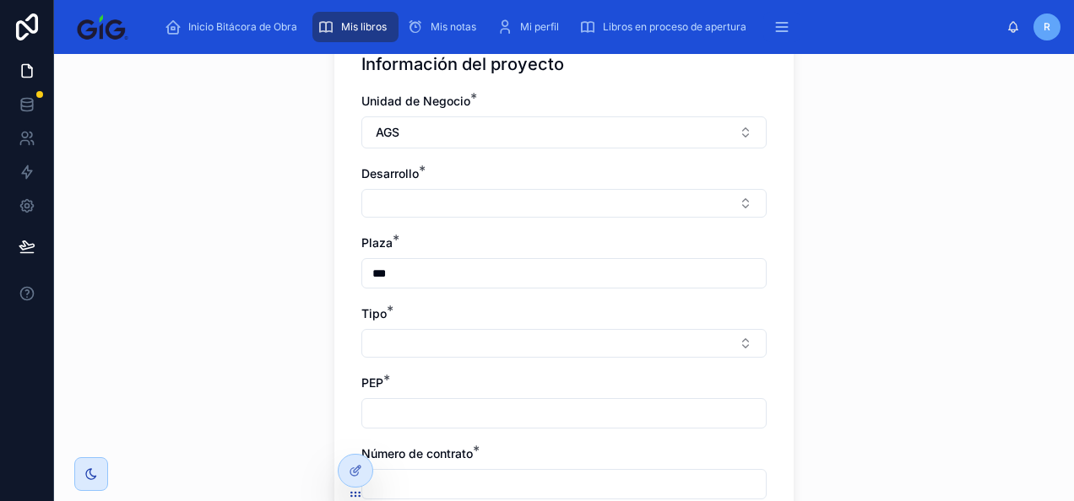
scroll to position [333, 0]
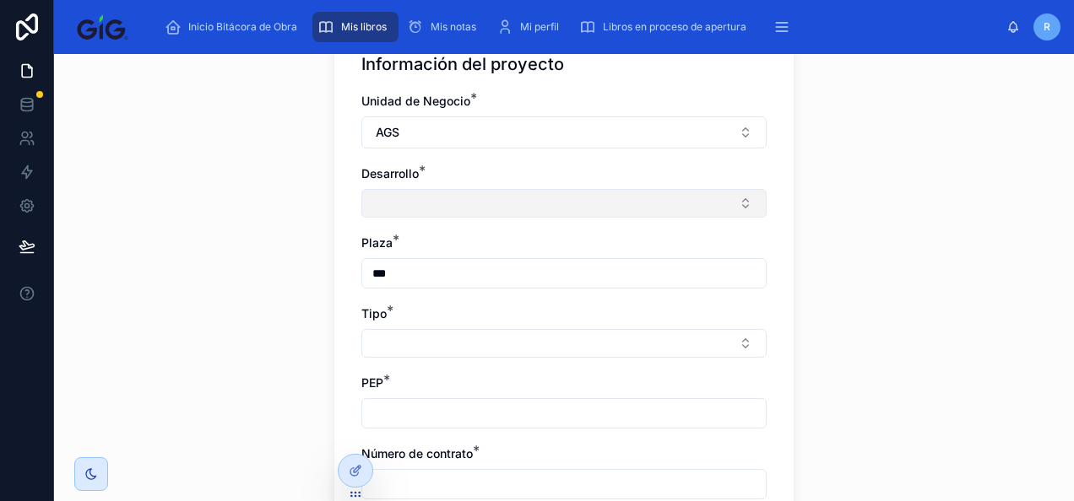
click at [424, 208] on button "Select Button" at bounding box center [563, 203] width 405 height 29
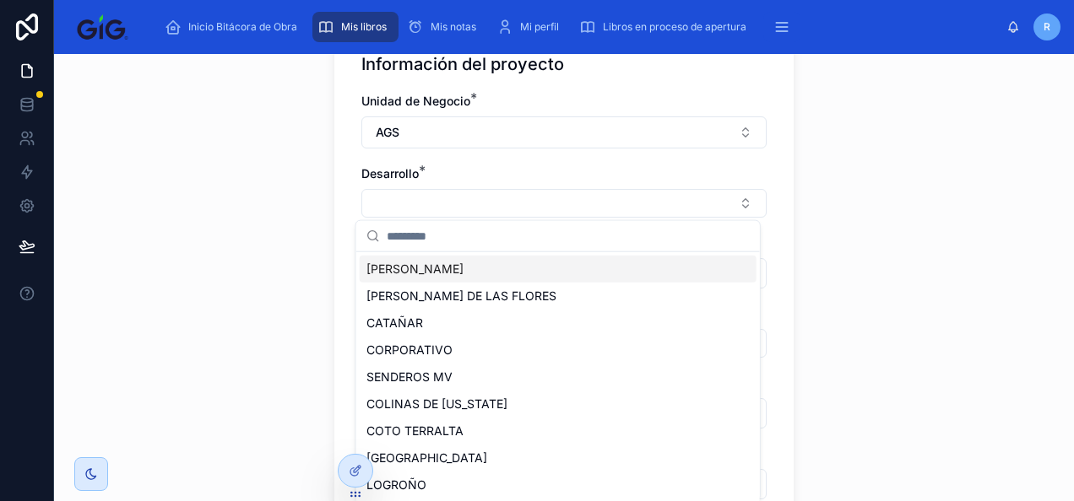
click at [463, 265] on span "JARDINES DEL VALLE" at bounding box center [414, 269] width 97 height 17
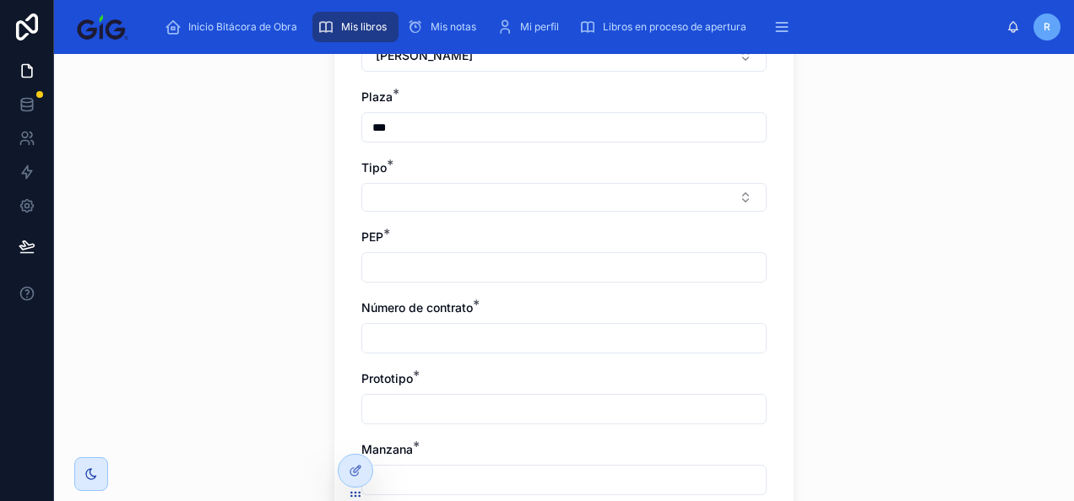
scroll to position [481, 0]
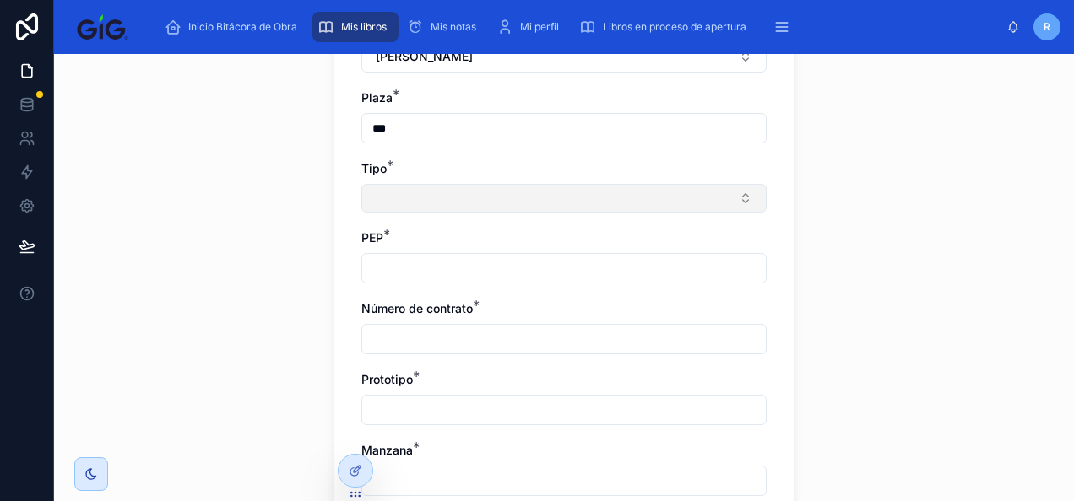
click at [431, 196] on button "Select Button" at bounding box center [563, 198] width 405 height 29
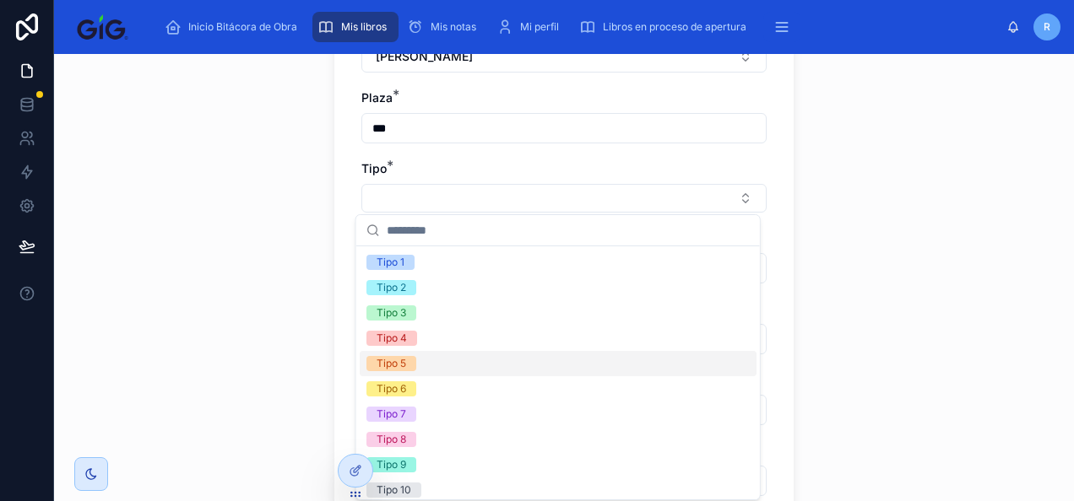
click at [468, 351] on div "Tipo 5" at bounding box center [558, 363] width 397 height 25
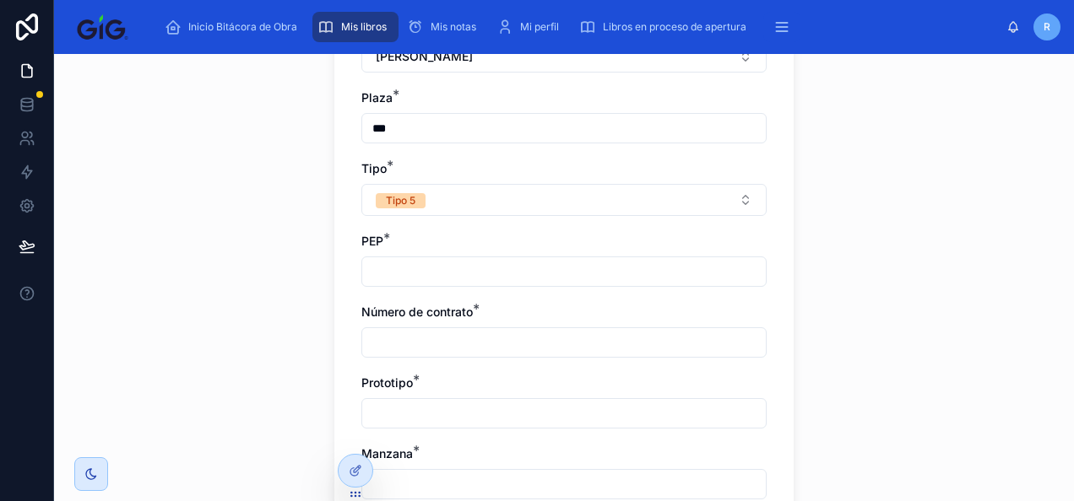
scroll to position [528, 0]
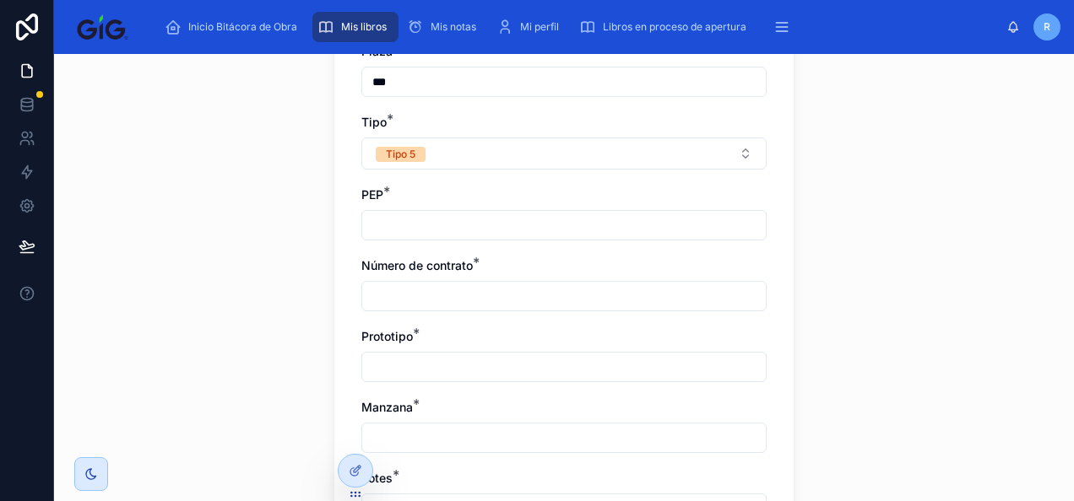
click at [440, 228] on input "text" at bounding box center [564, 226] width 404 height 24
paste input "**********"
type input "**********"
click at [428, 308] on div at bounding box center [563, 296] width 405 height 30
click at [436, 296] on input "text" at bounding box center [564, 297] width 404 height 24
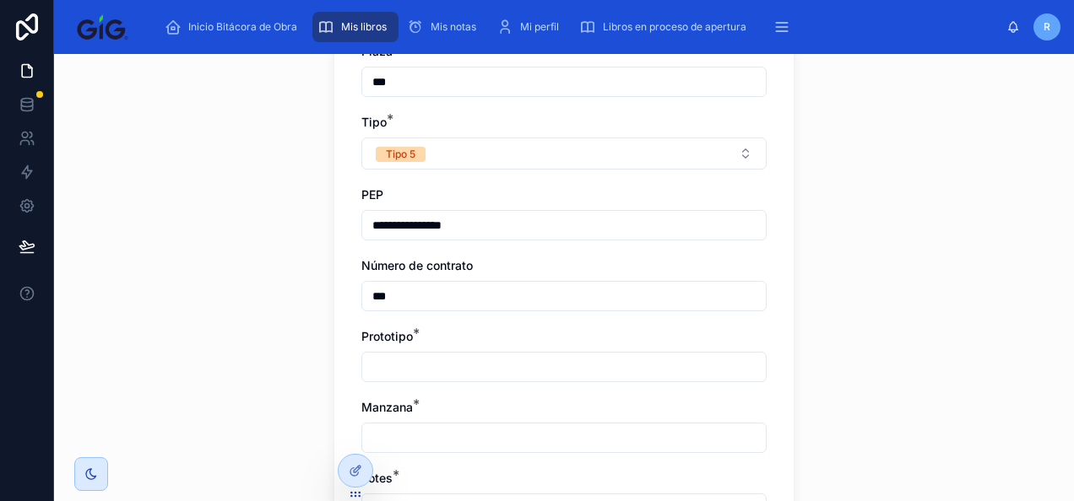
type input "***"
click at [379, 368] on input "text" at bounding box center [564, 367] width 404 height 24
type input "*****"
click at [406, 445] on input "text" at bounding box center [564, 438] width 404 height 24
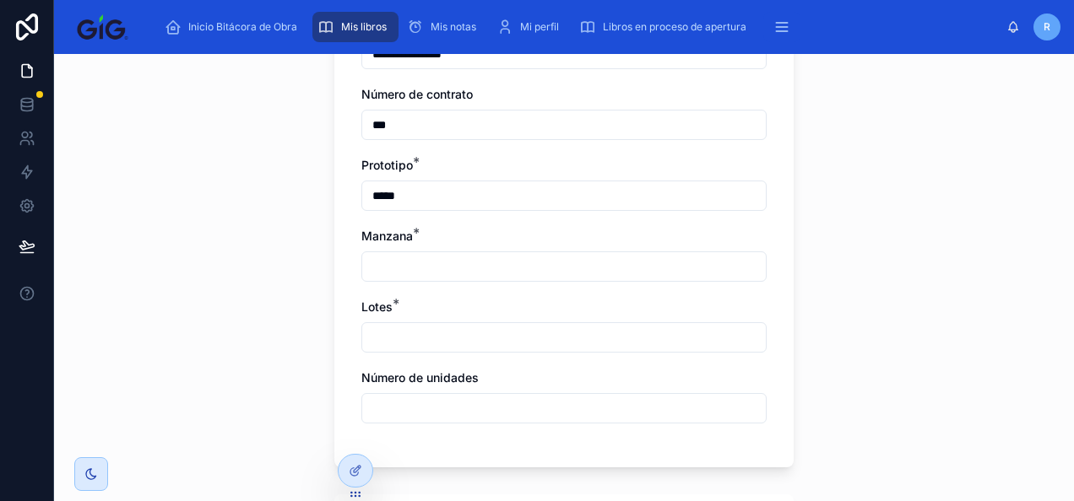
click at [381, 339] on input "text" at bounding box center [564, 338] width 404 height 24
type input "*"
click at [407, 408] on input "text" at bounding box center [564, 409] width 404 height 24
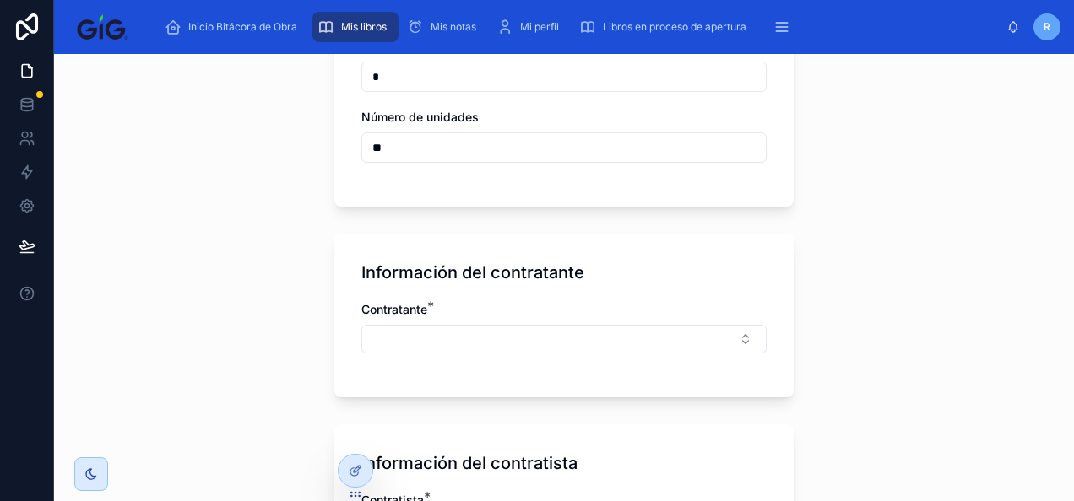
scroll to position [963, 0]
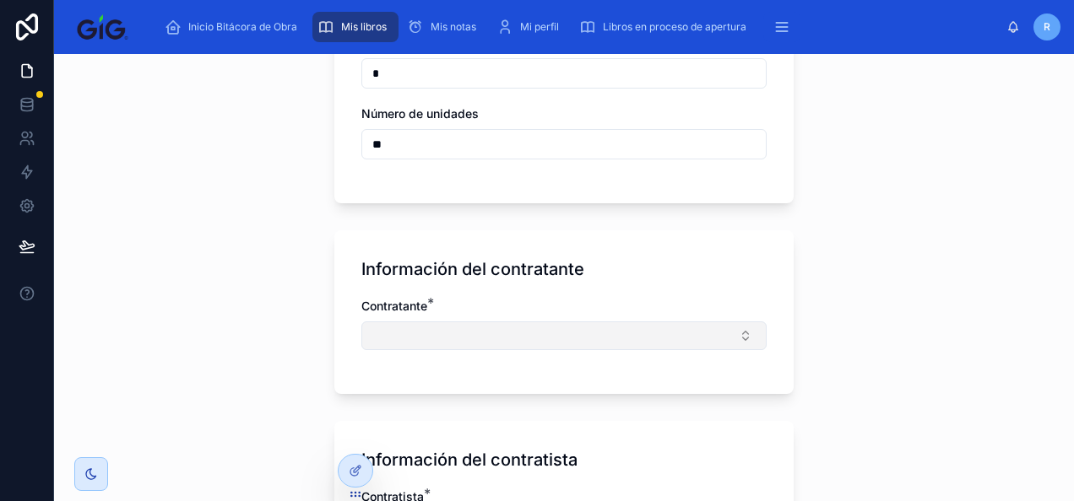
type input "**"
click at [437, 333] on button "Select Button" at bounding box center [563, 336] width 405 height 29
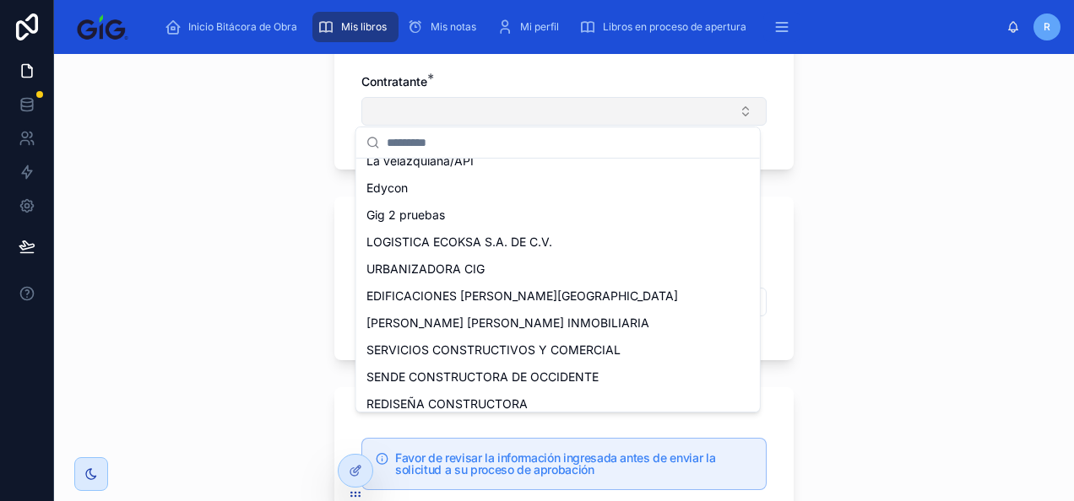
scroll to position [132, 0]
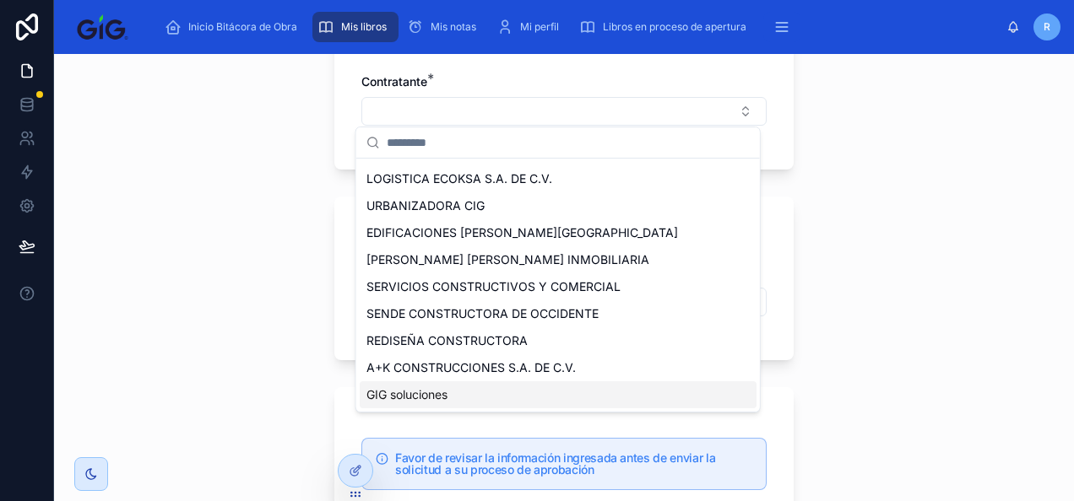
click at [415, 407] on div "GIG soluciones" at bounding box center [558, 395] width 397 height 27
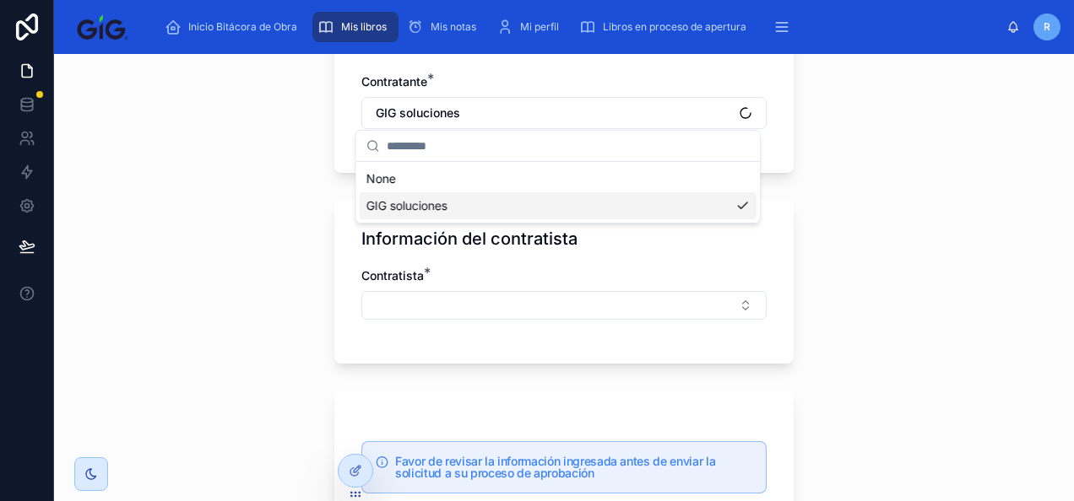
scroll to position [0, 0]
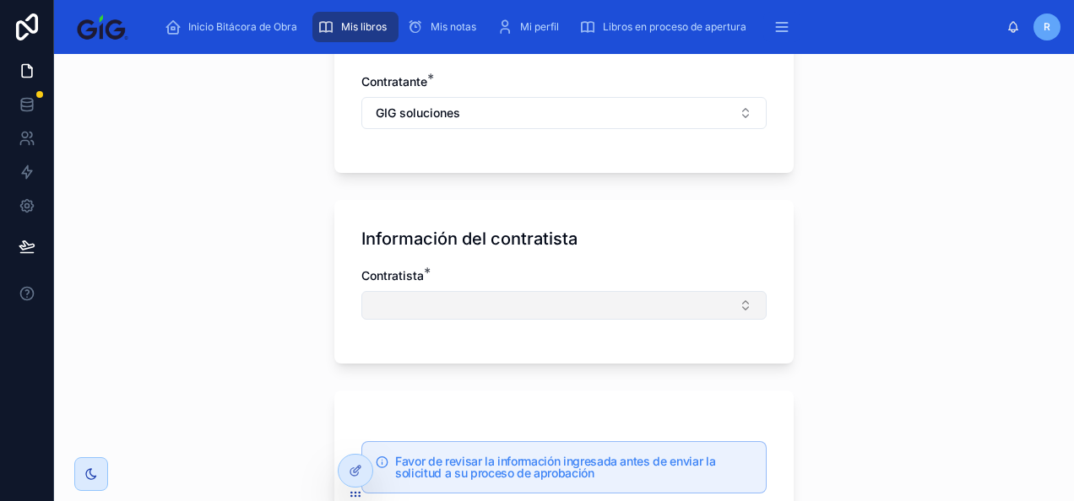
click at [413, 304] on button "Select Button" at bounding box center [563, 305] width 405 height 29
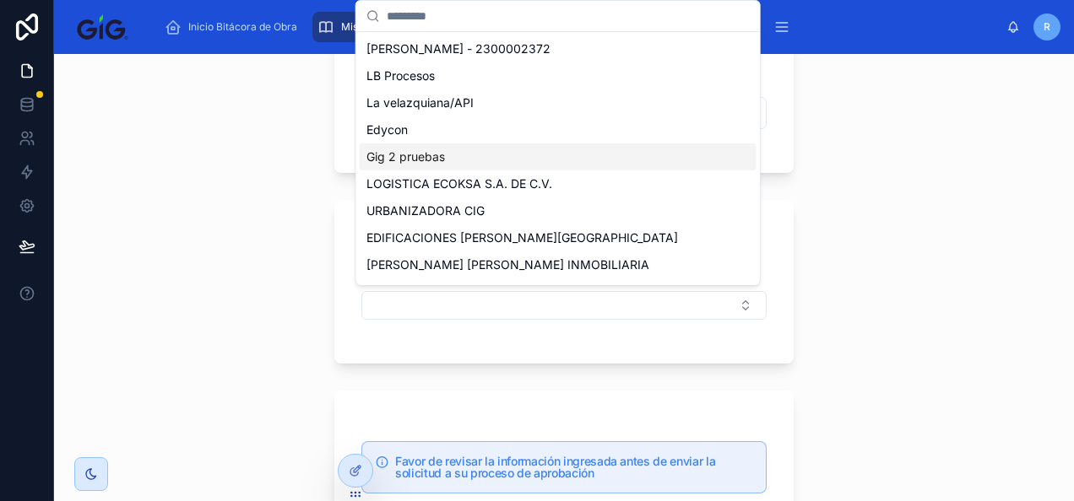
click at [447, 151] on div "Gig 2 pruebas" at bounding box center [558, 157] width 397 height 27
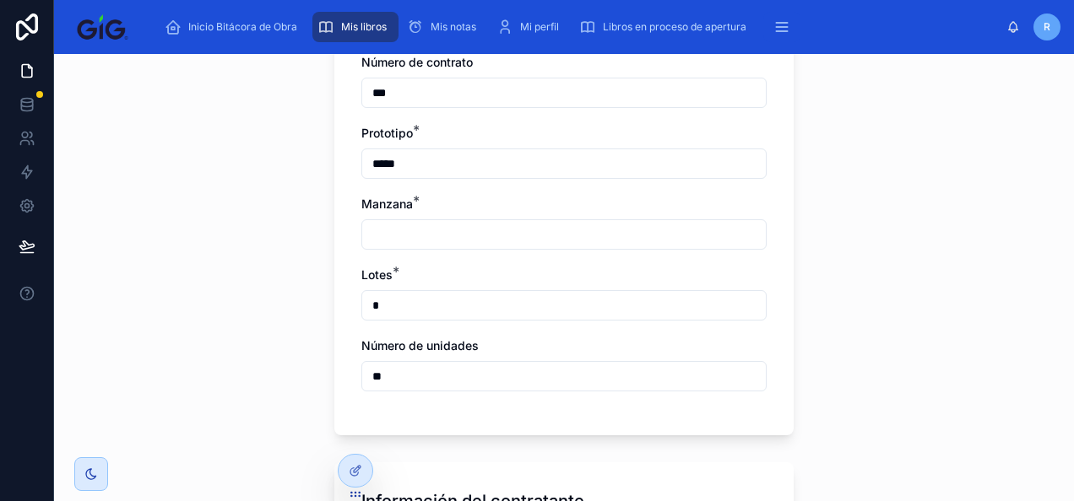
scroll to position [730, 0]
click at [432, 235] on input "text" at bounding box center [564, 236] width 404 height 24
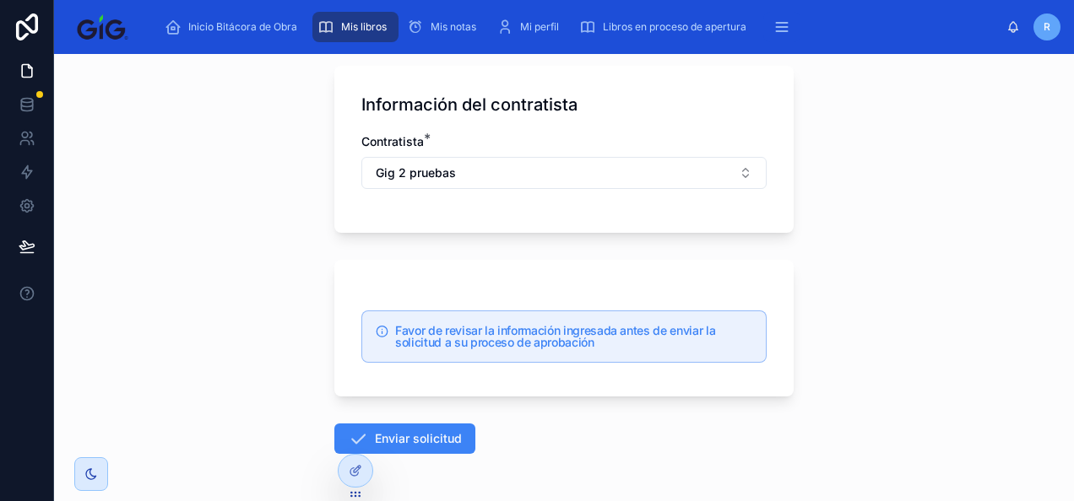
scroll to position [1324, 0]
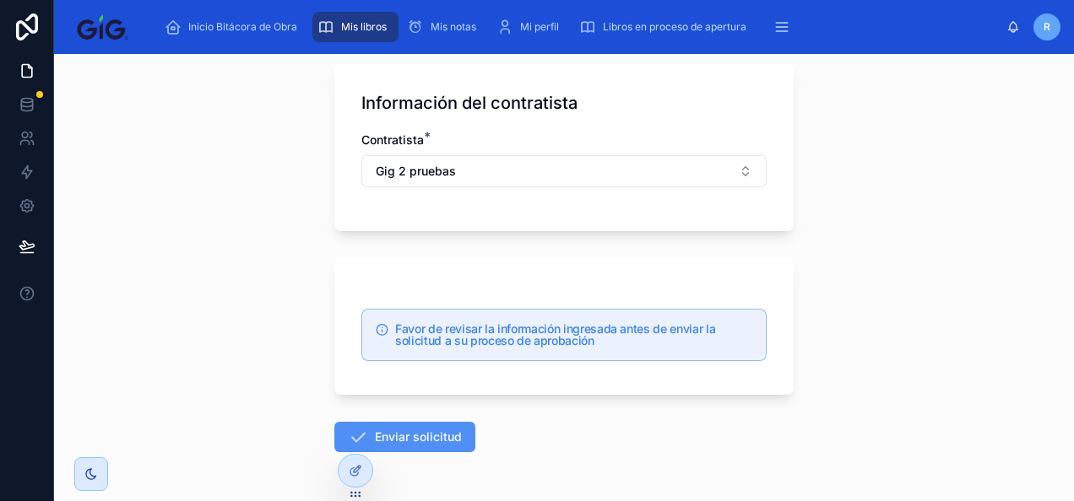
type input "**"
click at [410, 429] on button "Enviar solicitud" at bounding box center [404, 437] width 141 height 30
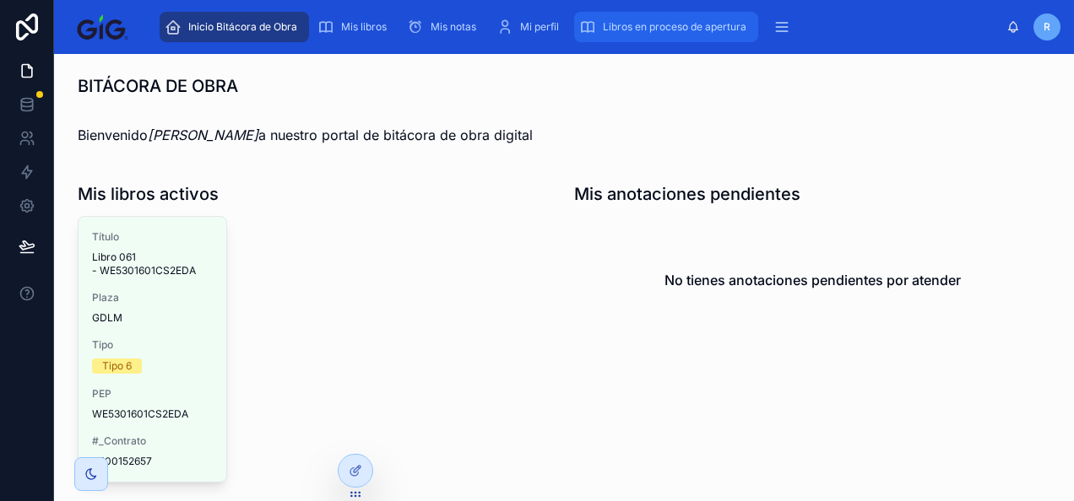
click at [675, 34] on div "Libros en proceso de apertura" at bounding box center [666, 27] width 174 height 27
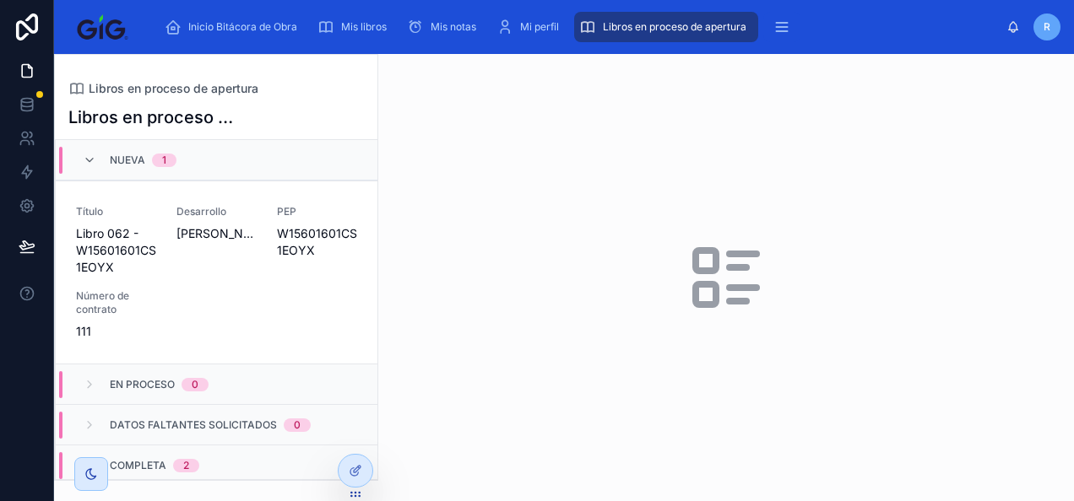
click at [991, 238] on div at bounding box center [726, 277] width 696 height 447
click at [255, 245] on div "Título Libro 062 - W15601601CS1EOYX Desarrollo JARDINES DEL VALLE PEP W15601601…" at bounding box center [216, 272] width 281 height 135
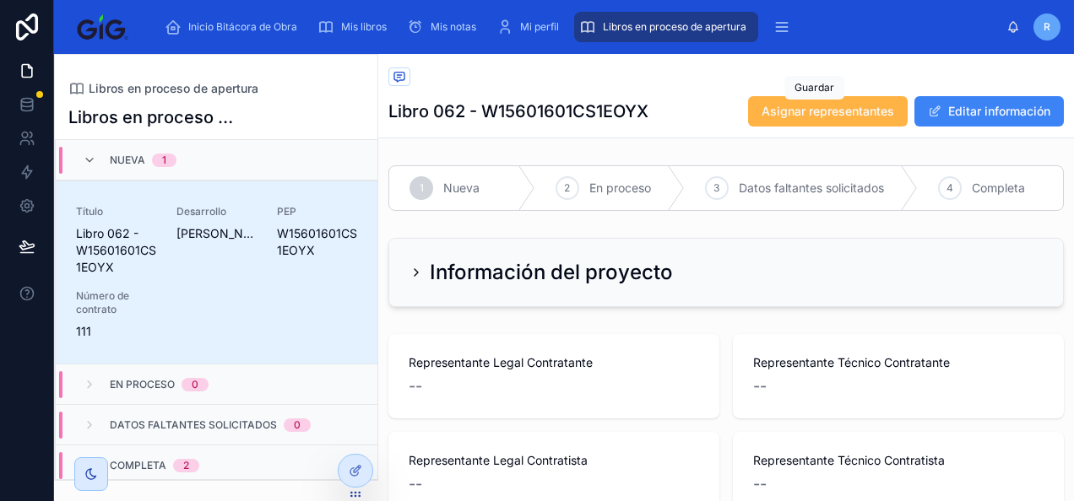
click at [811, 117] on span "Asignar representantes" at bounding box center [827, 111] width 133 height 17
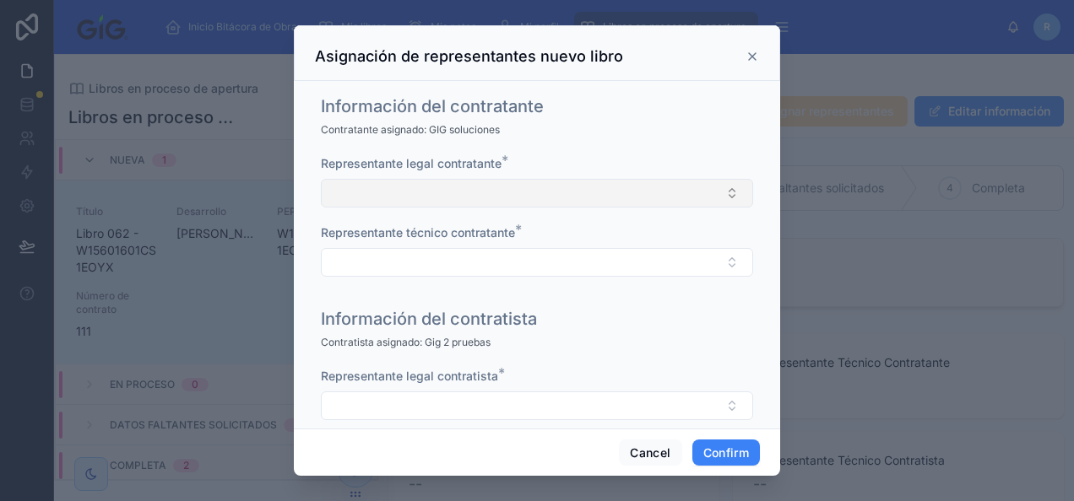
click at [442, 187] on button "Select Button" at bounding box center [537, 193] width 432 height 29
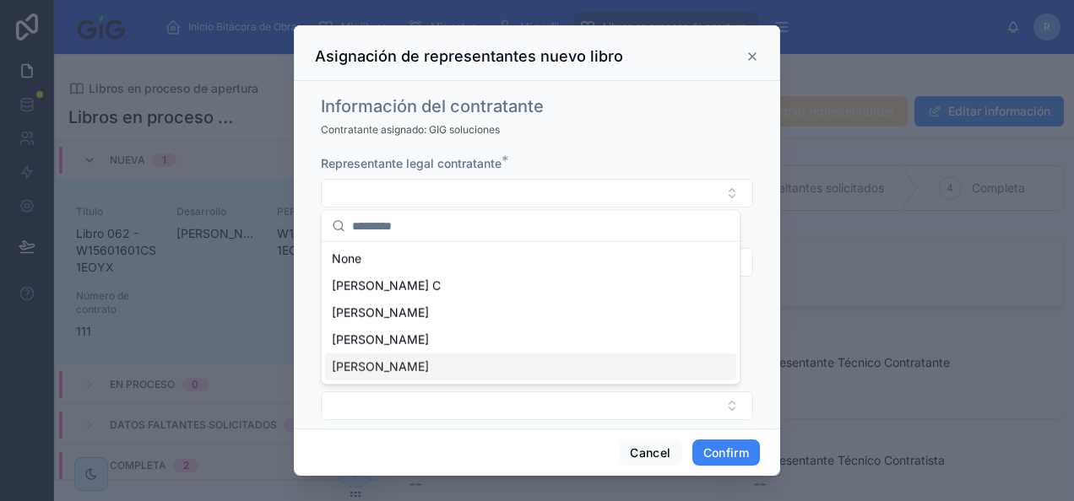
click at [424, 365] on span "[PERSON_NAME]" at bounding box center [380, 367] width 97 height 17
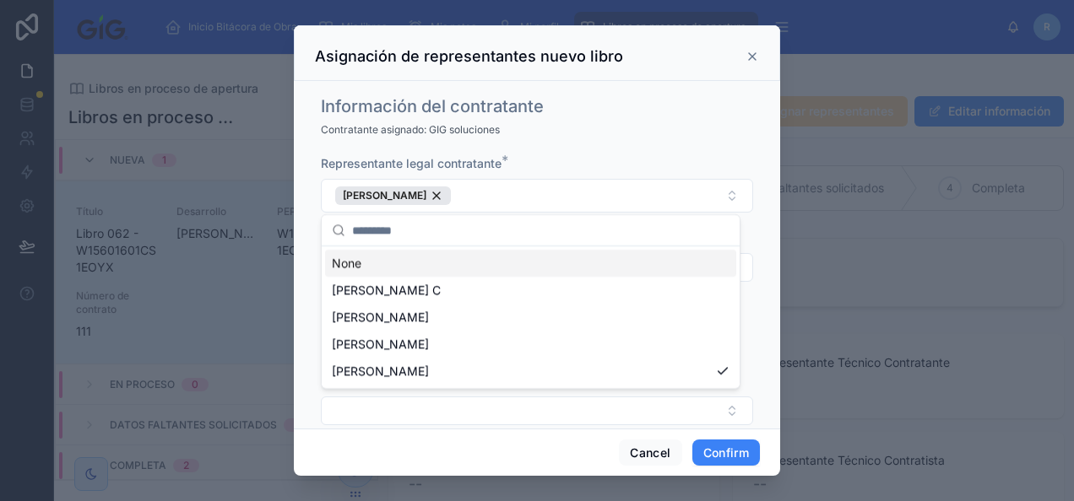
click at [612, 125] on div "Contratante asignado: GIG soluciones" at bounding box center [537, 130] width 432 height 17
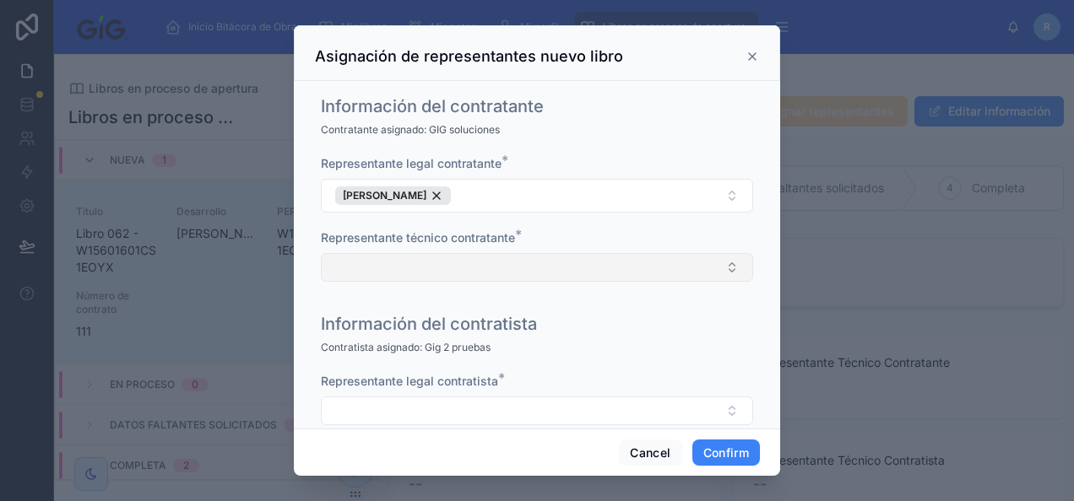
click at [470, 261] on button "Select Button" at bounding box center [537, 267] width 432 height 29
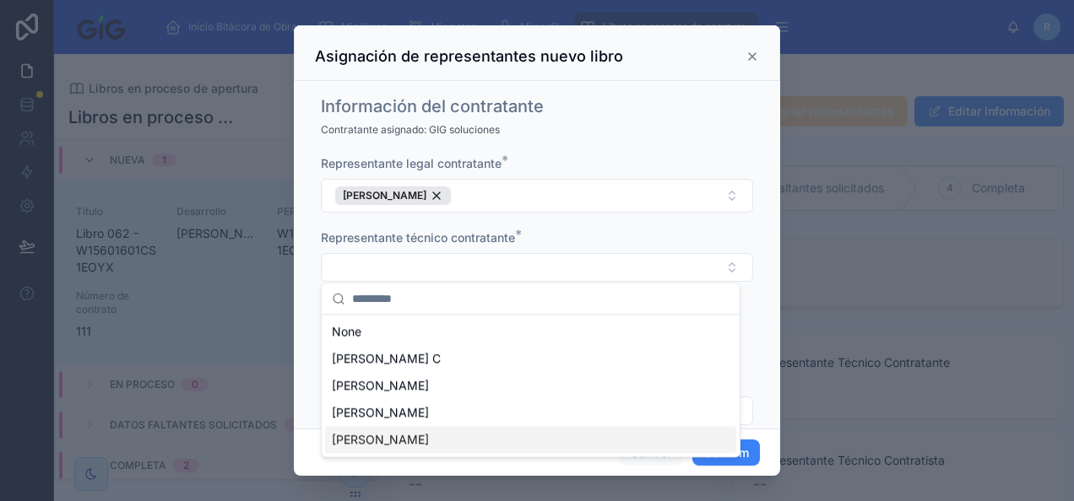
click at [429, 443] on span "[PERSON_NAME]" at bounding box center [380, 439] width 97 height 17
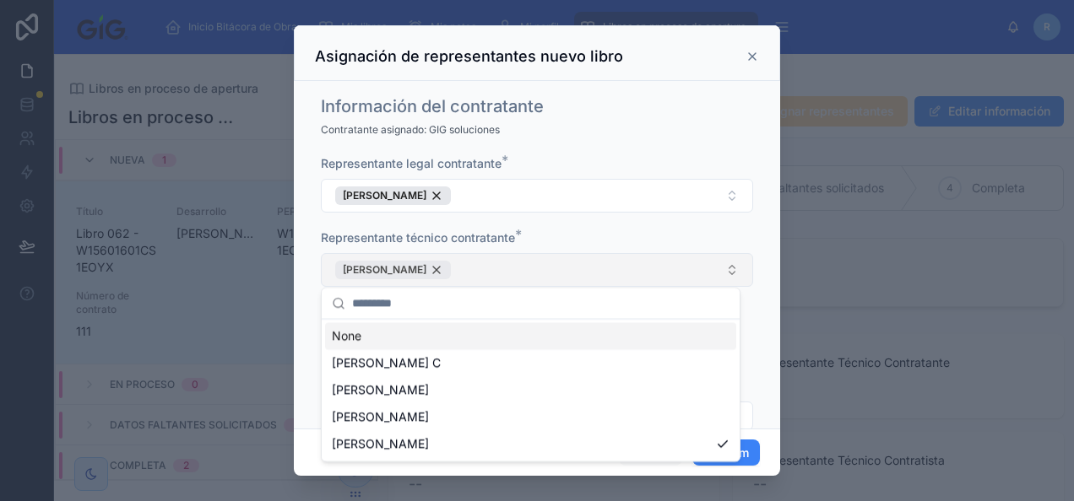
click at [440, 268] on div "[PERSON_NAME]" at bounding box center [393, 270] width 116 height 19
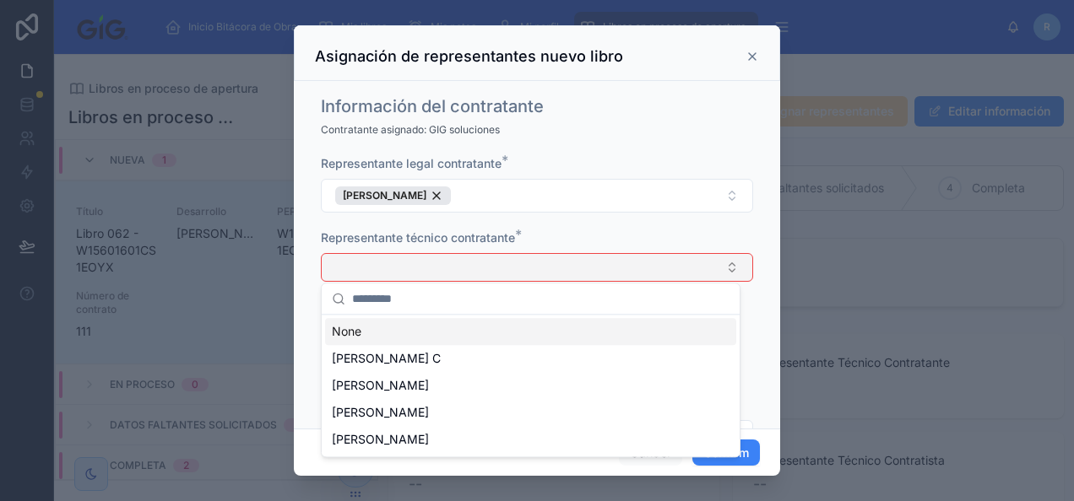
click at [505, 257] on button "Select Button" at bounding box center [537, 267] width 432 height 29
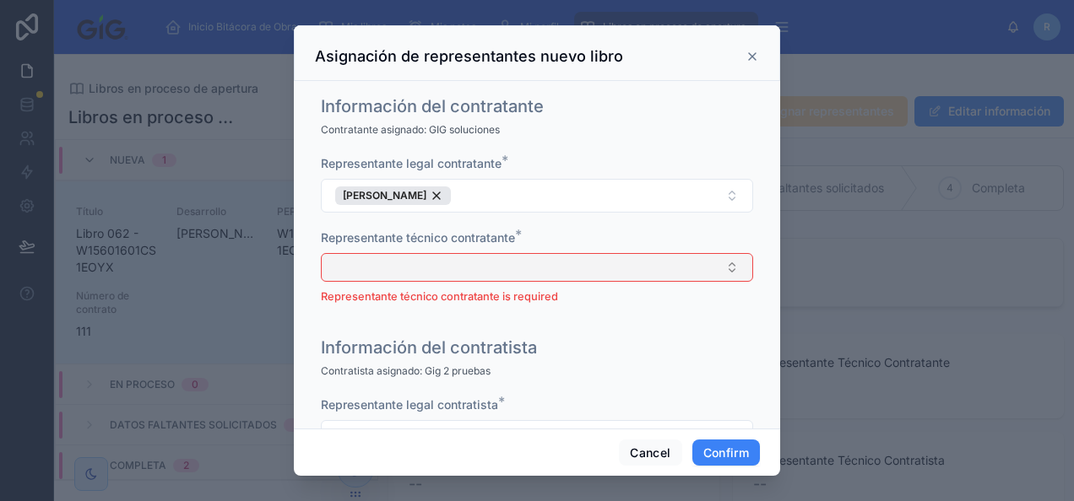
click at [505, 257] on button "Select Button" at bounding box center [537, 267] width 432 height 29
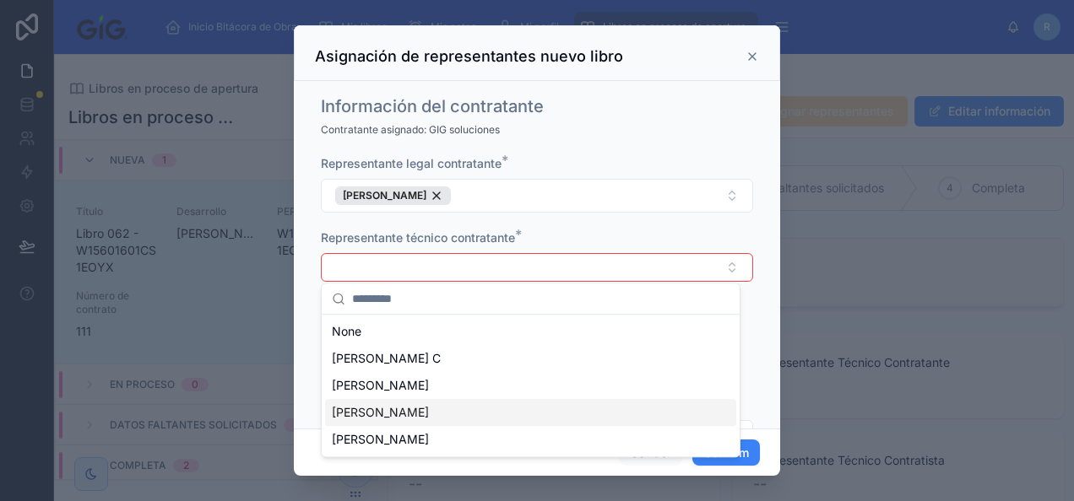
click at [436, 410] on div "Juan Perez" at bounding box center [530, 412] width 411 height 27
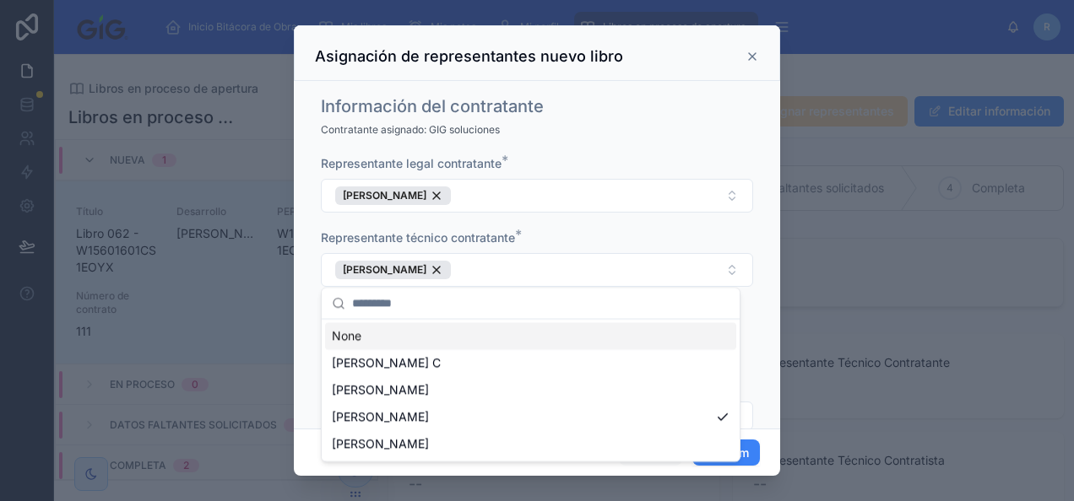
click at [512, 226] on div "Representante legal contratante * Regina Fernández Representante técnico contra…" at bounding box center [537, 229] width 432 height 149
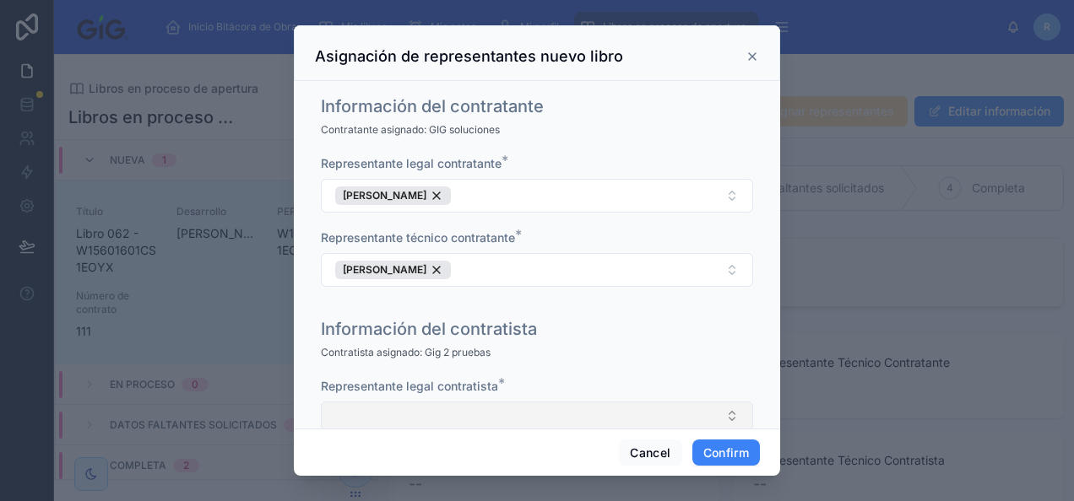
scroll to position [103, 0]
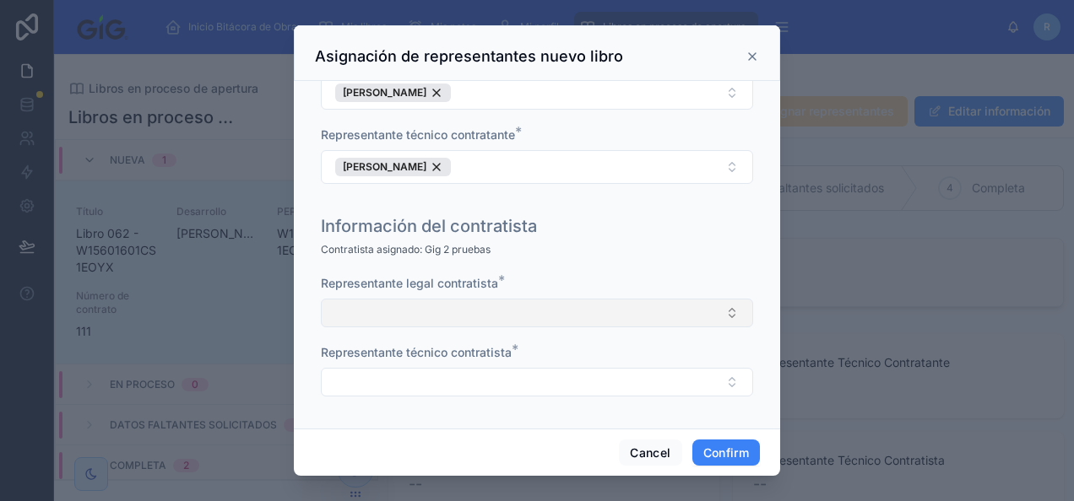
click at [448, 306] on button "Select Button" at bounding box center [537, 313] width 432 height 29
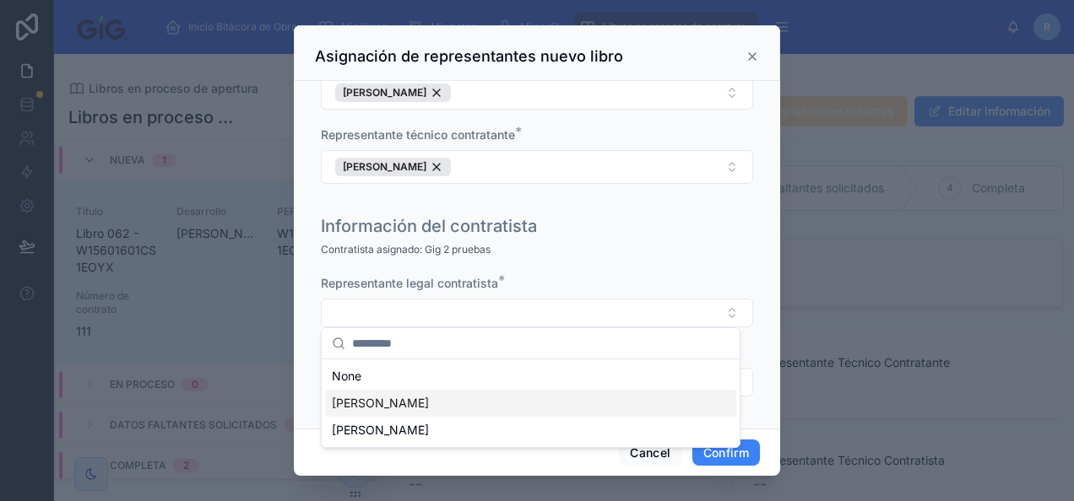
click at [534, 257] on div "Información del contratista Contratista asignado: Gig 2 pruebas Representante l…" at bounding box center [537, 314] width 446 height 213
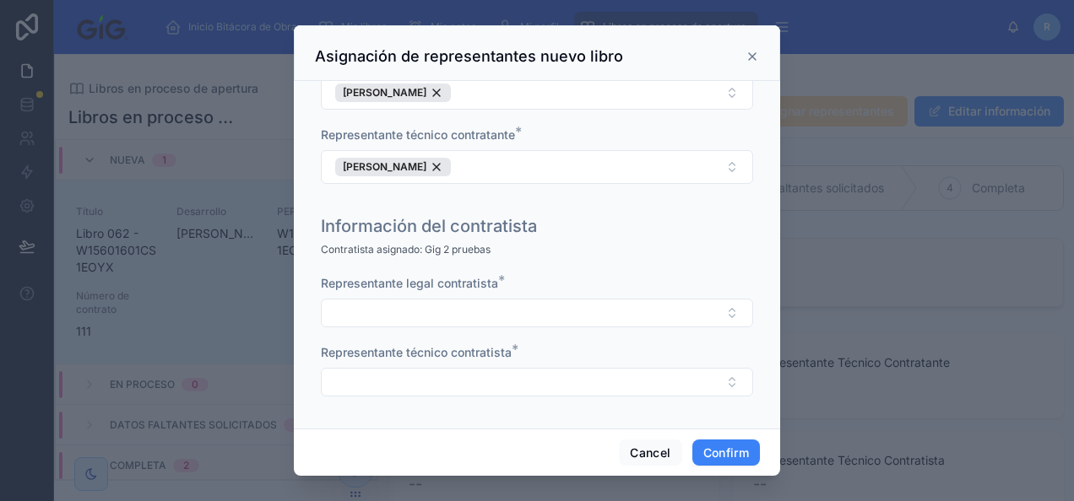
click at [751, 54] on icon at bounding box center [752, 56] width 7 height 7
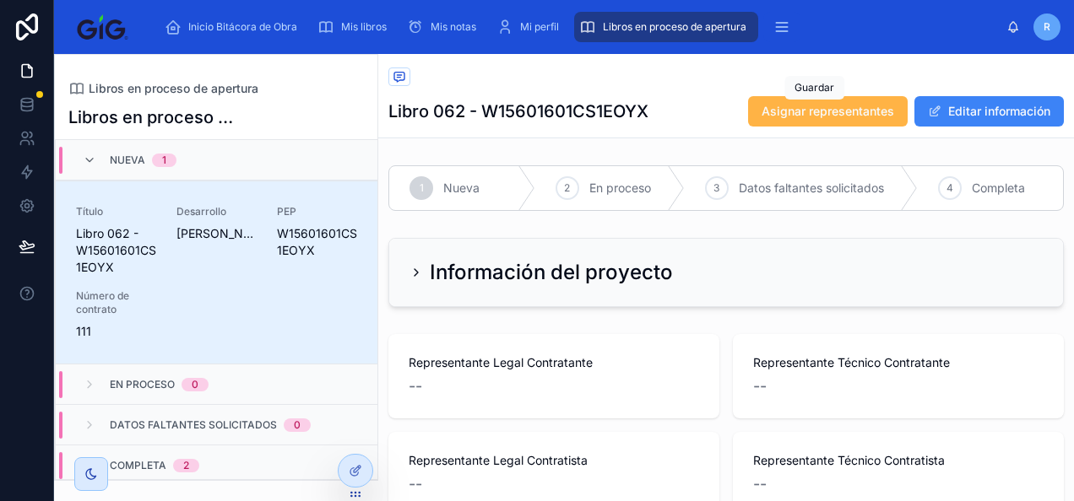
click at [794, 110] on span "Asignar representantes" at bounding box center [827, 111] width 133 height 17
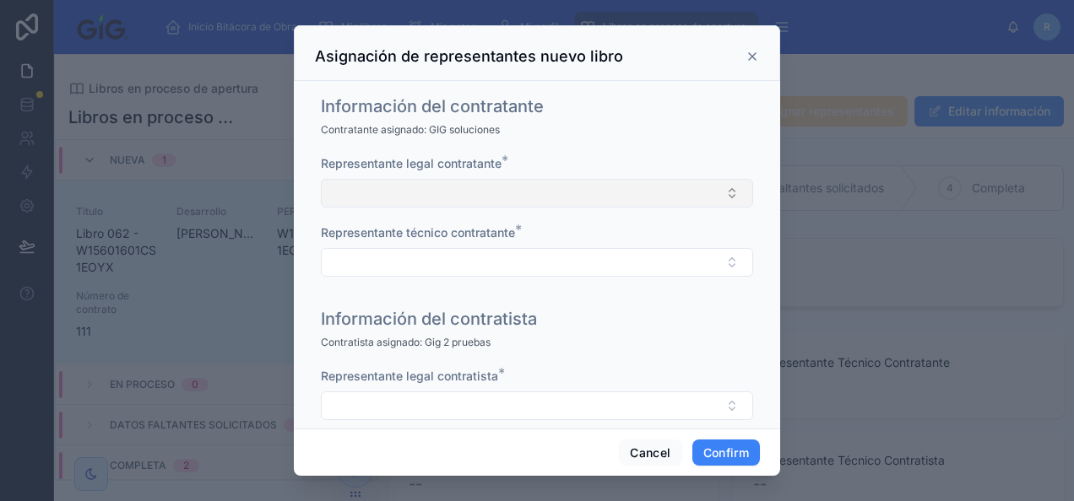
click at [532, 191] on button "Select Button" at bounding box center [537, 193] width 432 height 29
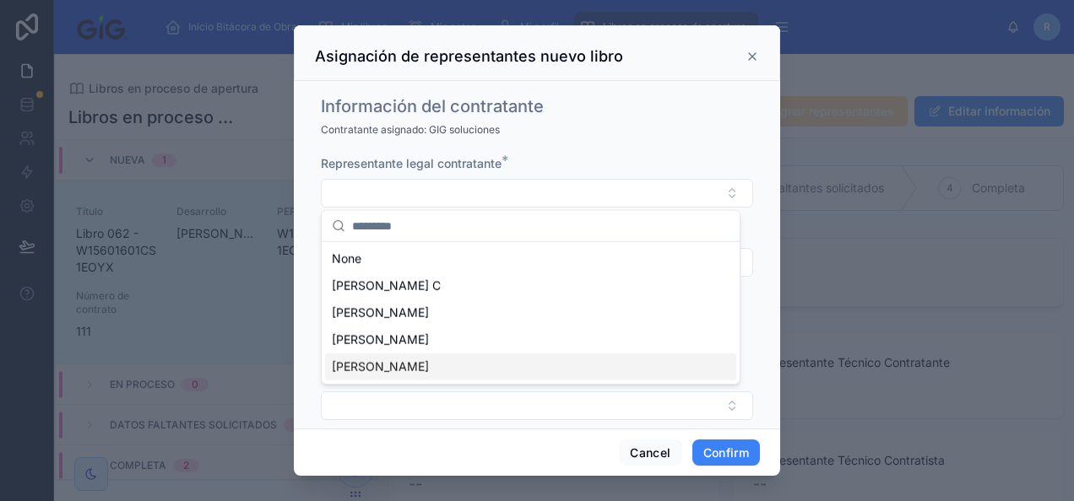
click at [436, 366] on div "[PERSON_NAME]" at bounding box center [530, 367] width 411 height 27
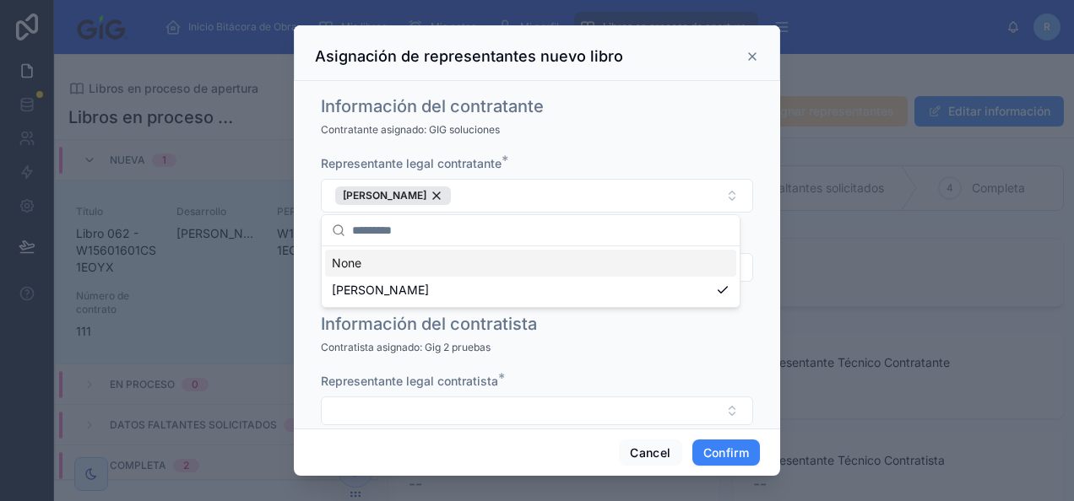
click at [645, 122] on div "Contratante asignado: GIG soluciones" at bounding box center [537, 130] width 432 height 17
click at [498, 260] on button "Select Button" at bounding box center [537, 267] width 432 height 29
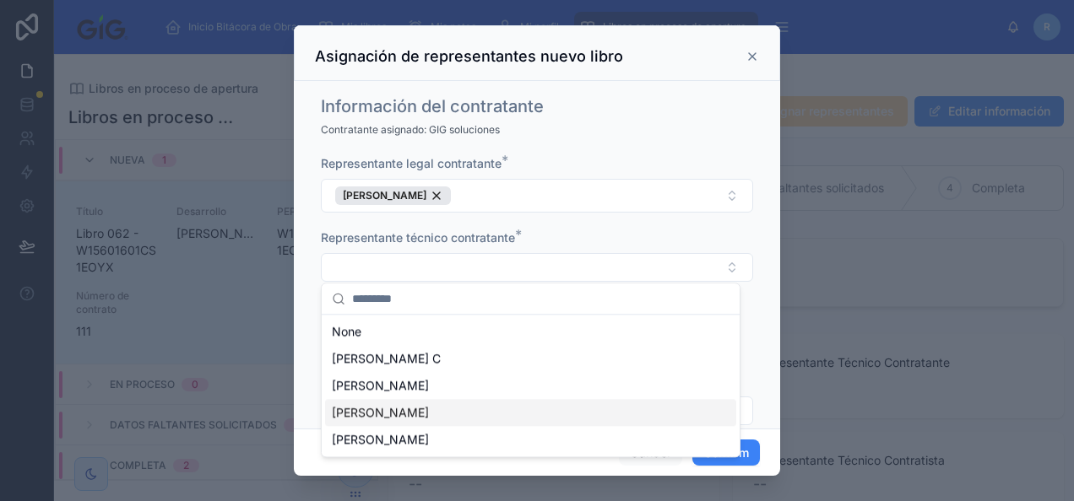
click at [447, 419] on div "Juan Perez" at bounding box center [530, 412] width 411 height 27
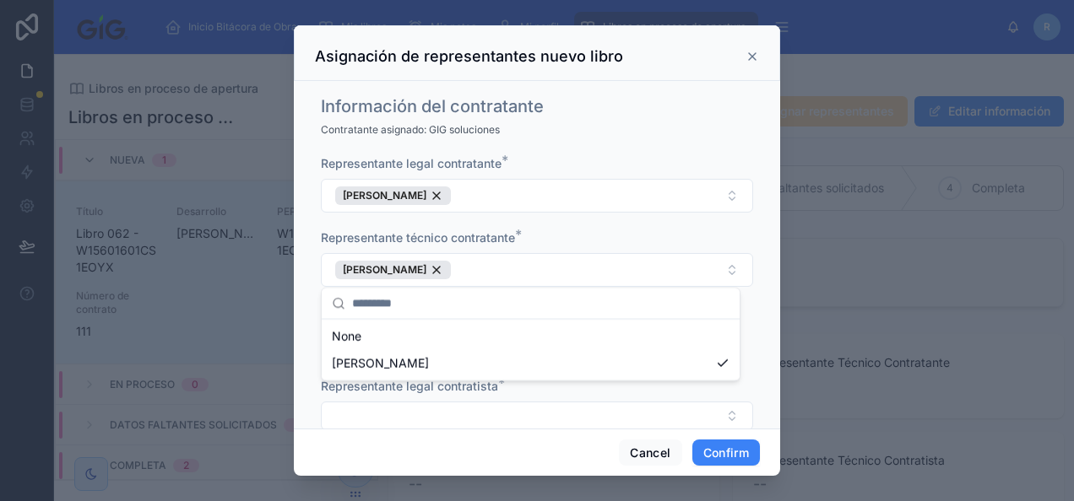
click at [520, 230] on span "*" at bounding box center [518, 234] width 7 height 17
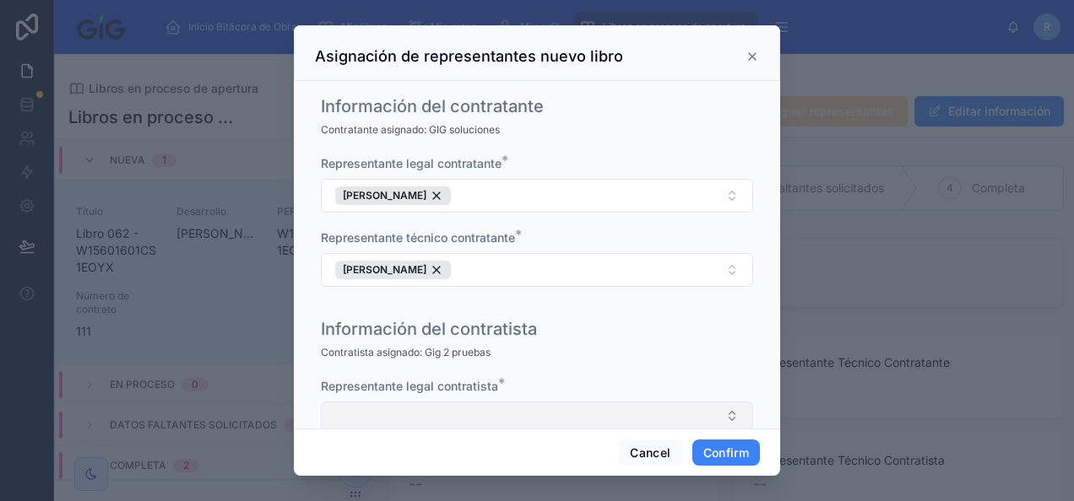
click at [481, 420] on button "Select Button" at bounding box center [537, 416] width 432 height 29
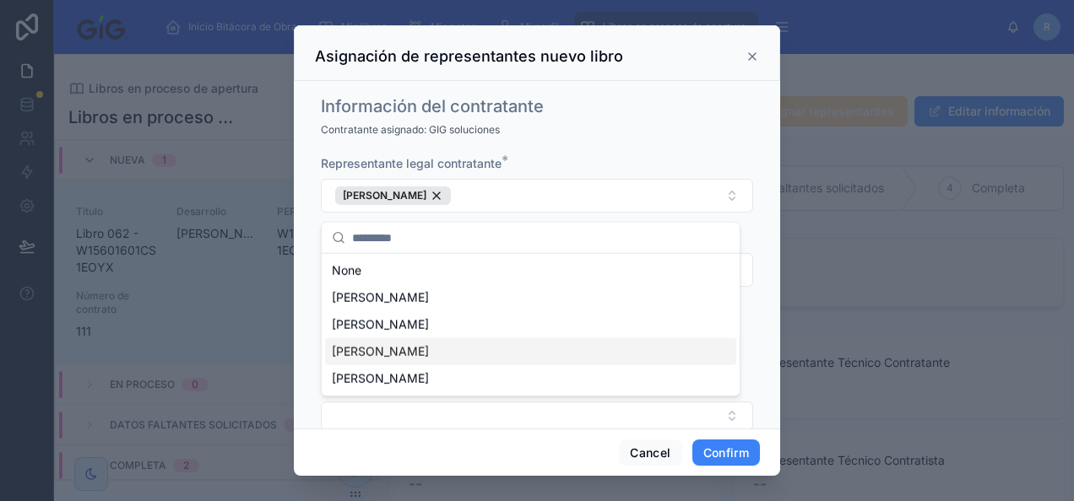
click at [415, 355] on div "Juan Perez" at bounding box center [530, 352] width 411 height 27
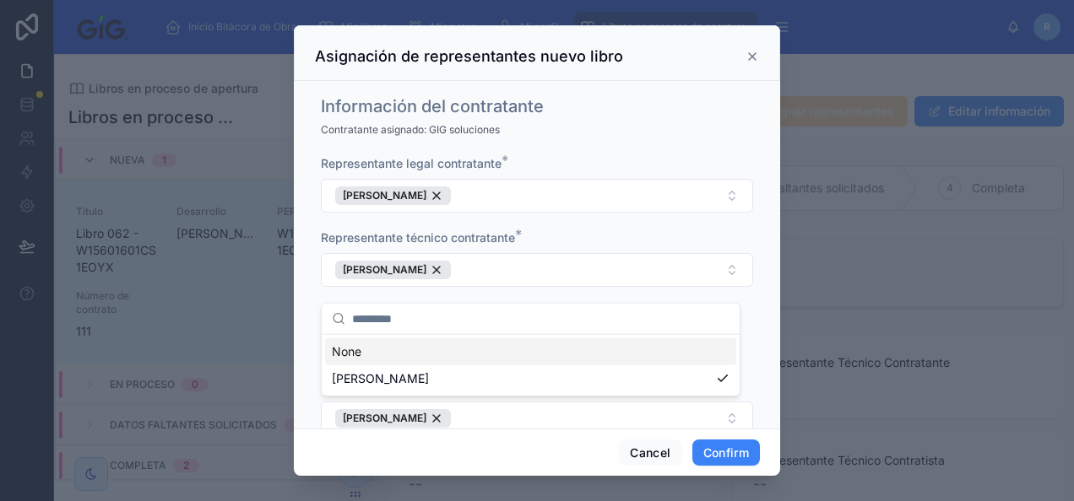
click at [626, 116] on div "Información del contratante" at bounding box center [537, 107] width 432 height 24
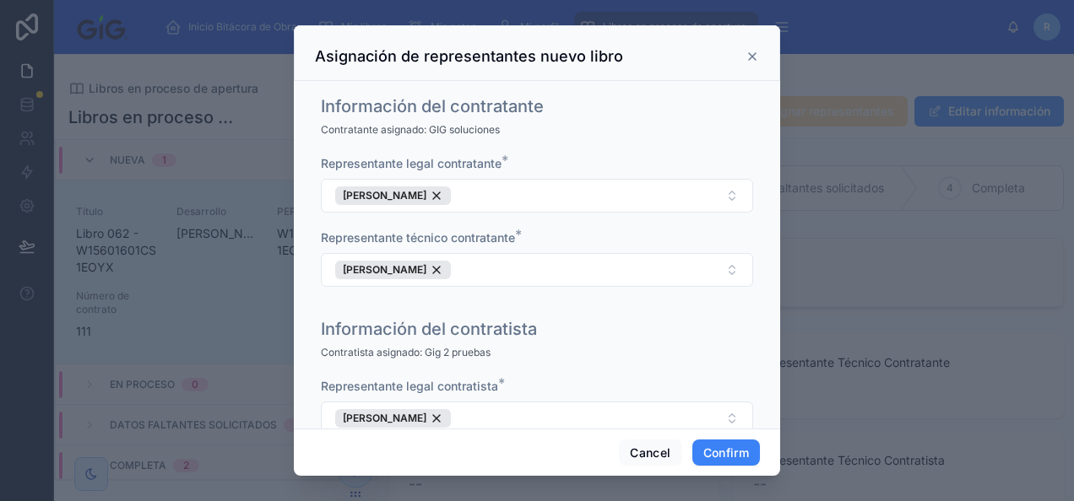
scroll to position [107, 0]
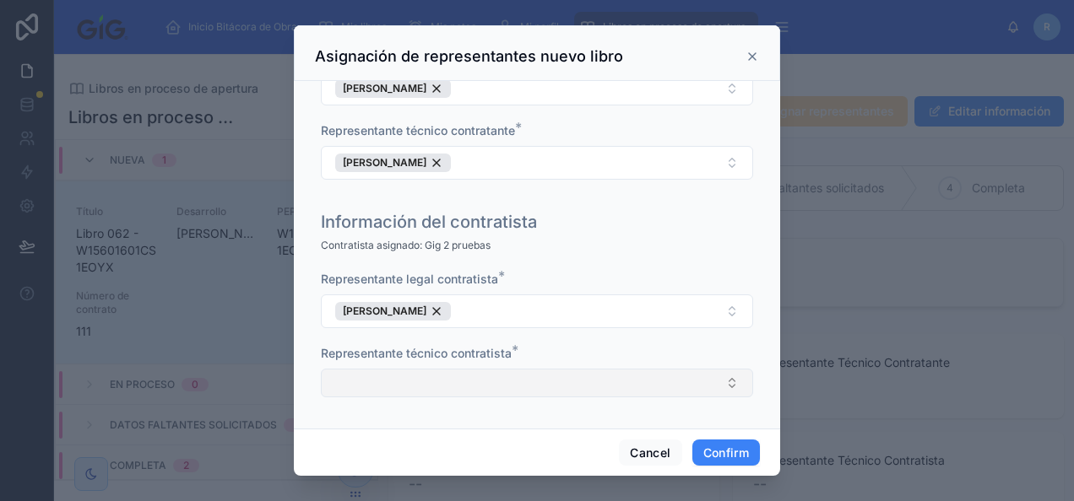
click at [483, 377] on button "Select Button" at bounding box center [537, 383] width 432 height 29
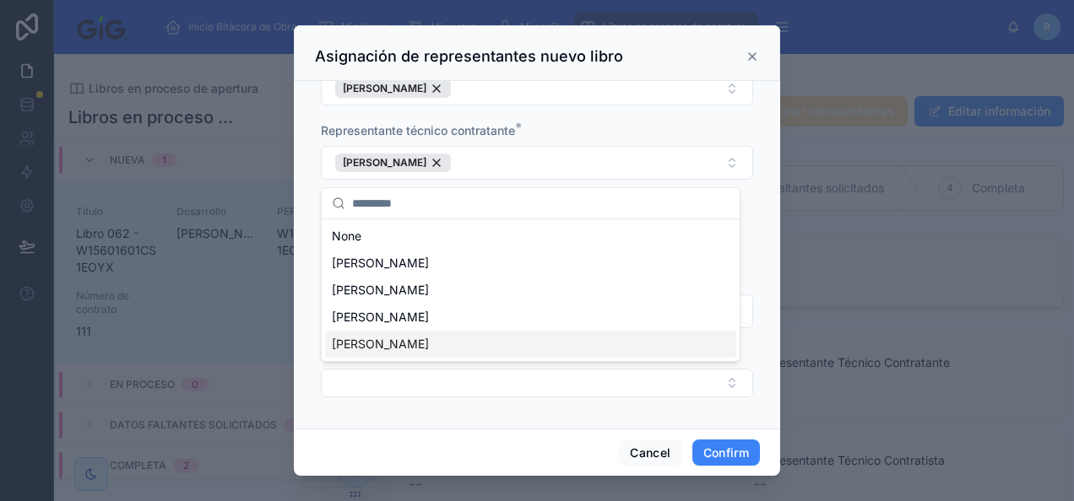
click at [434, 350] on div "[PERSON_NAME]" at bounding box center [530, 344] width 411 height 27
click at [533, 412] on div "Inicio Bitácora de Obra Mis libros Mis notas Mi perfil Libros en proceso de ape…" at bounding box center [537, 250] width 1074 height 501
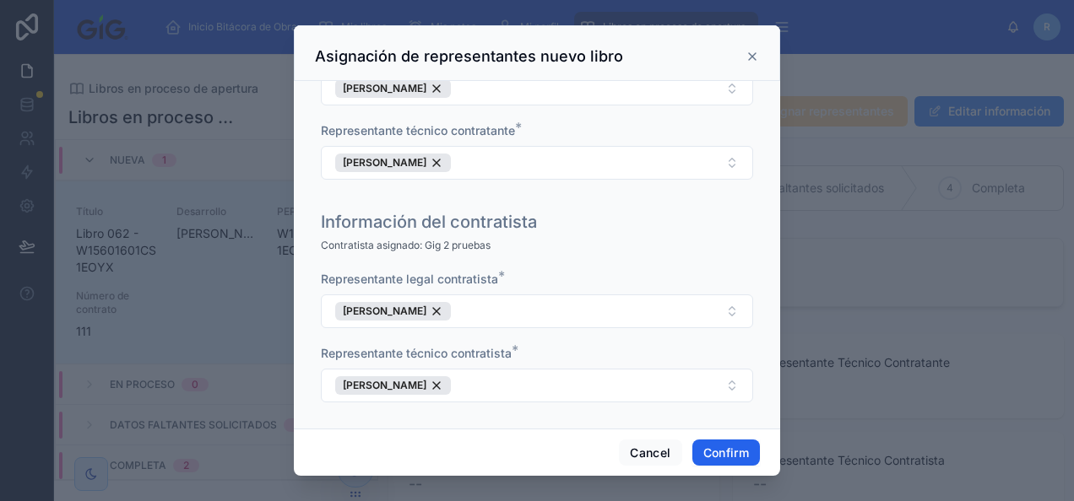
click at [731, 459] on button "Confirm" at bounding box center [726, 453] width 68 height 27
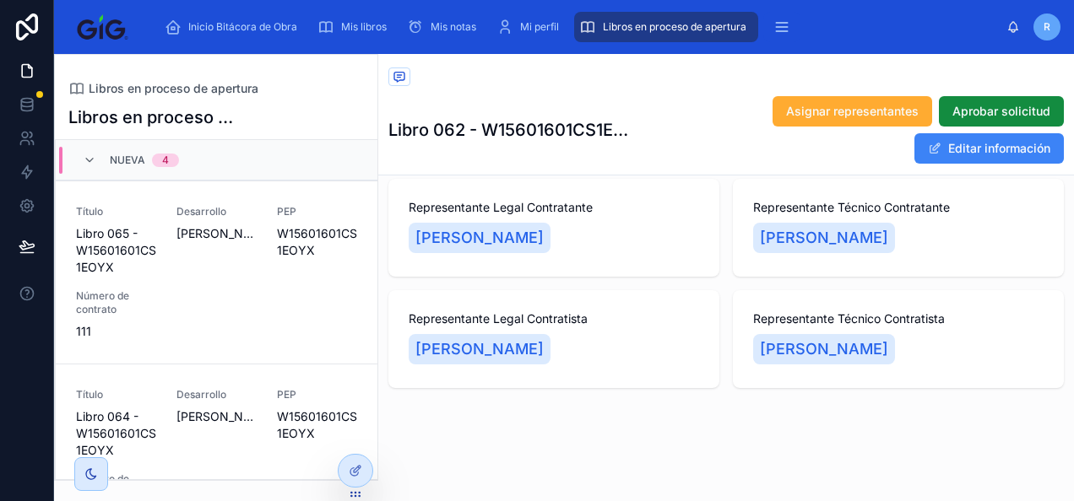
scroll to position [0, 0]
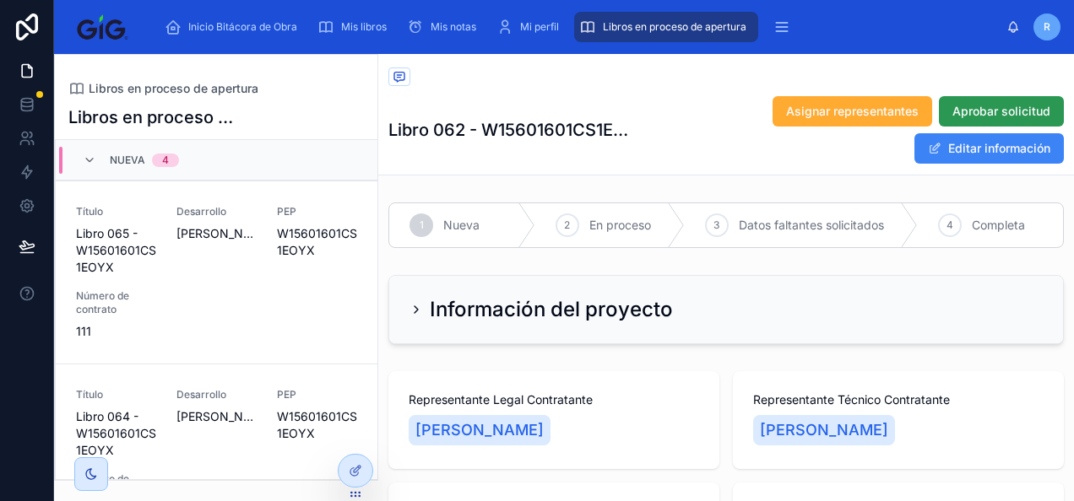
click at [977, 104] on div "Inicio Bitácora de Obra Mis libros Mis notas Mi perfil Libros en proceso de ape…" at bounding box center [564, 250] width 1020 height 501
click at [1005, 107] on span "Aprobar solicitud" at bounding box center [1001, 111] width 98 height 17
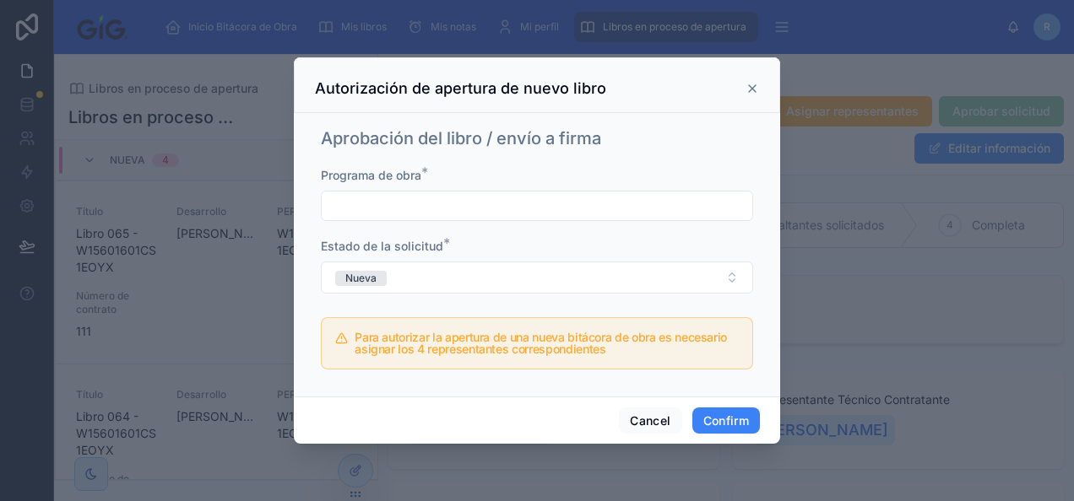
click at [517, 209] on input "text" at bounding box center [537, 206] width 431 height 24
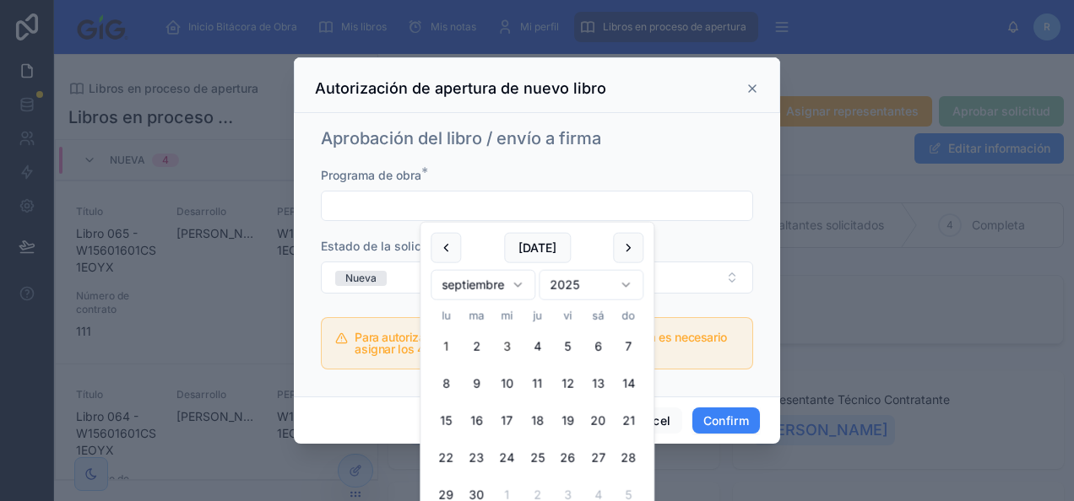
click at [443, 341] on button "1" at bounding box center [446, 347] width 30 height 30
click at [474, 494] on button "30" at bounding box center [476, 495] width 30 height 30
type input "**********"
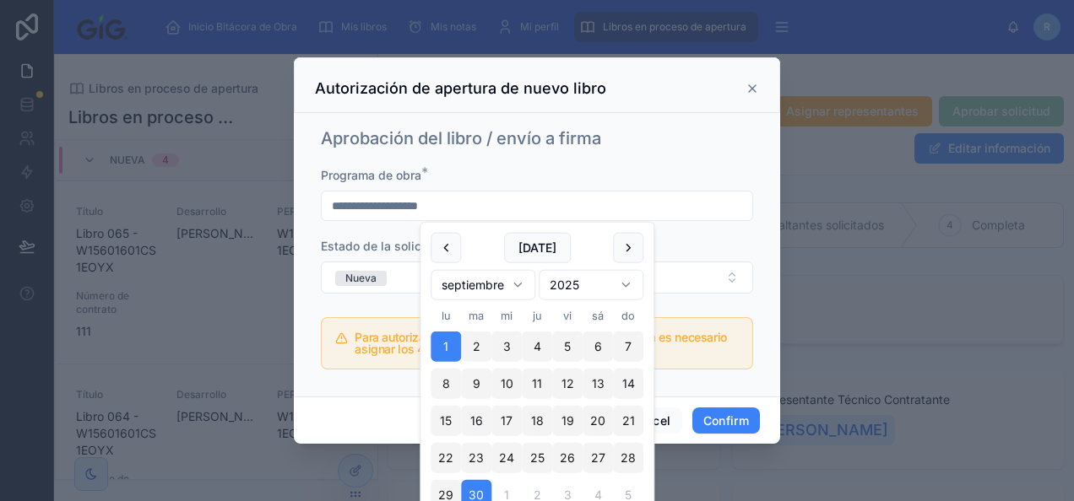
click at [709, 246] on div "Estado de la solicitud *" at bounding box center [537, 246] width 432 height 17
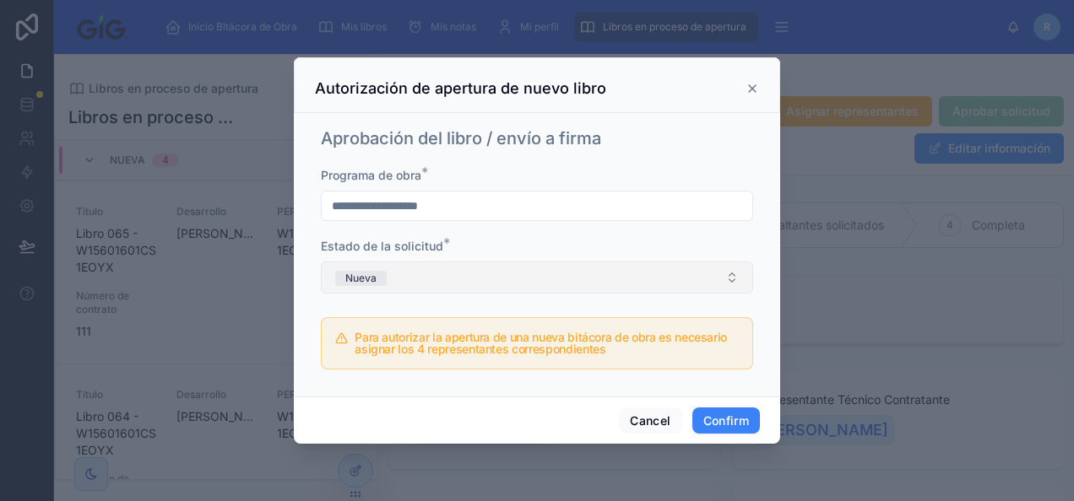
click at [631, 287] on button "Nueva" at bounding box center [537, 278] width 432 height 32
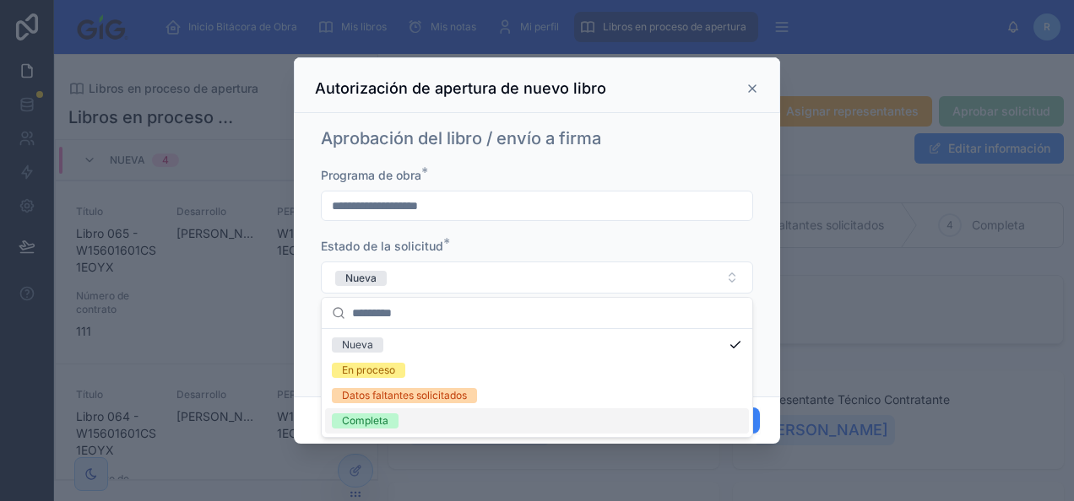
click at [414, 417] on div "Completa" at bounding box center [537, 421] width 424 height 25
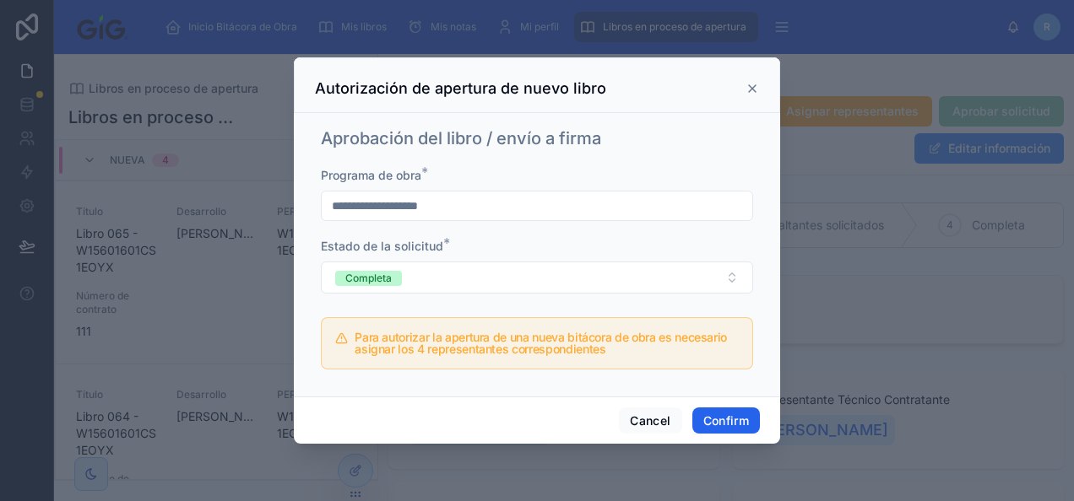
click at [724, 421] on button "Confirm" at bounding box center [726, 421] width 68 height 27
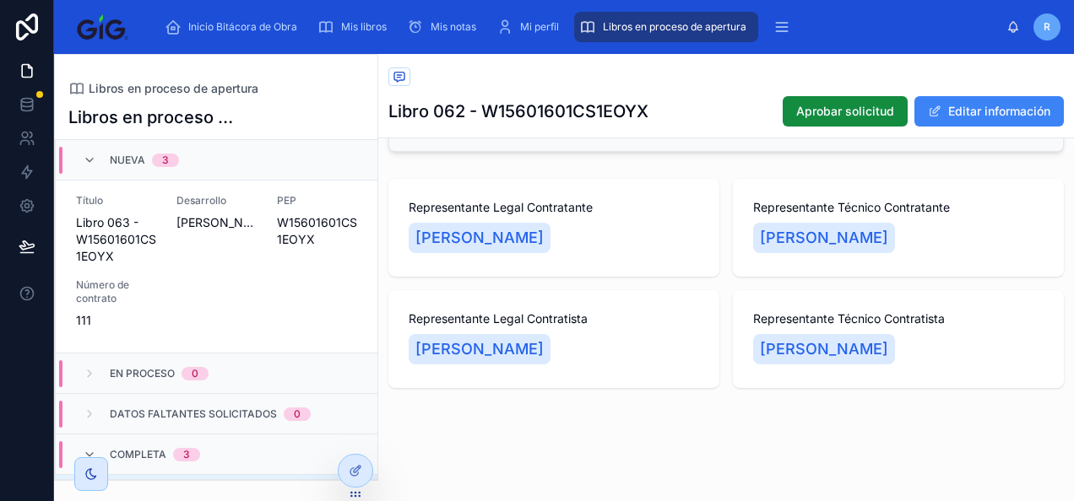
scroll to position [378, 0]
click at [223, 301] on div "Título Libro 063 - W15601601CS1EOYX Desarrollo JARDINES DEL VALLE PEP W15601601…" at bounding box center [216, 260] width 281 height 135
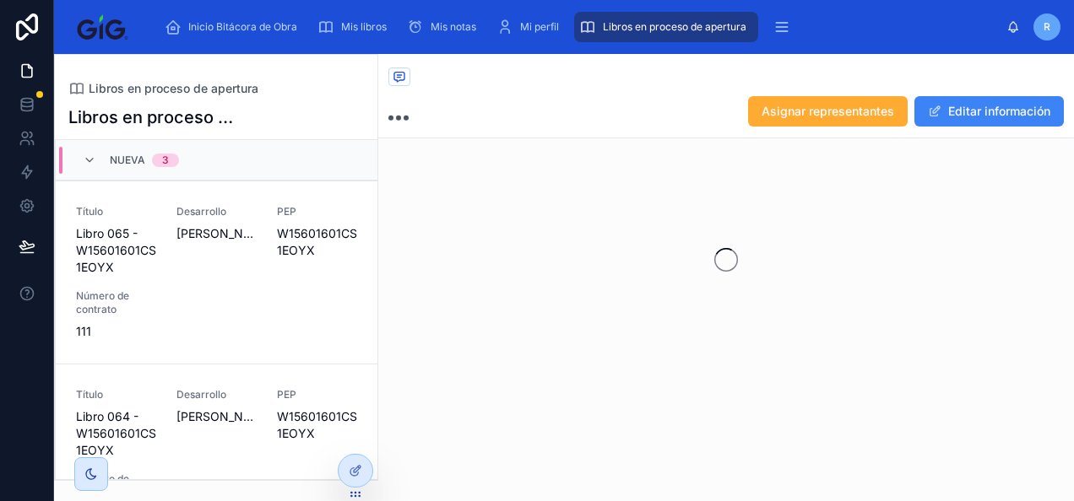
scroll to position [128, 0]
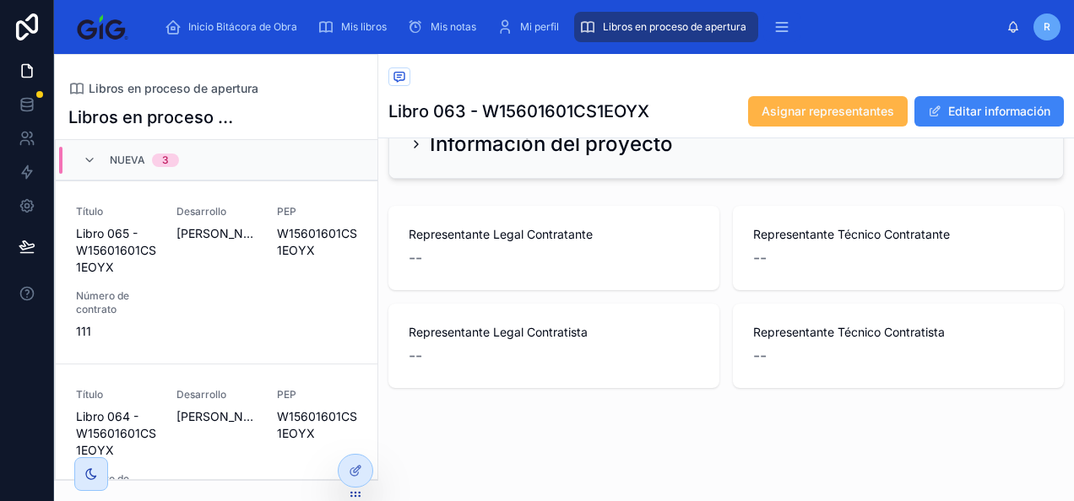
click at [800, 117] on span "Asignar representantes" at bounding box center [827, 111] width 133 height 17
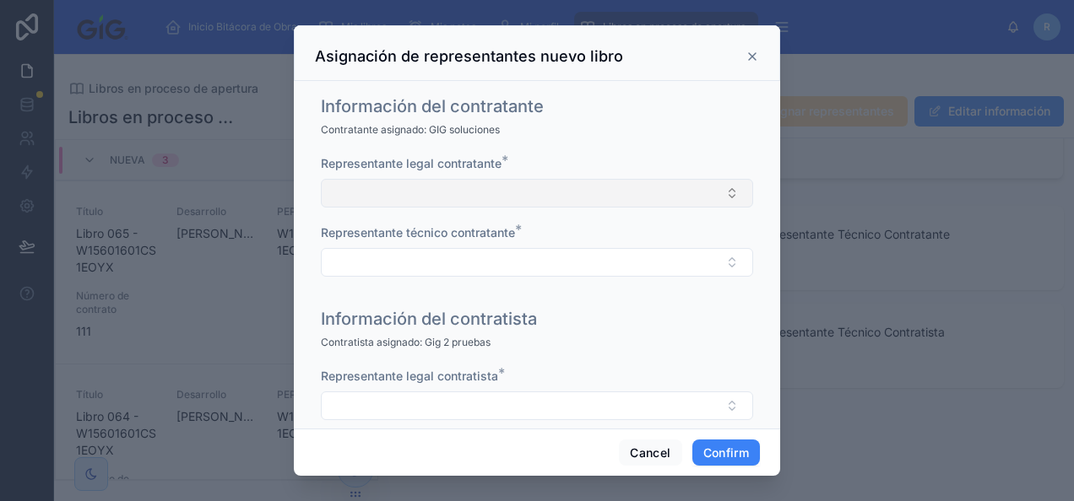
click at [472, 191] on button "Select Button" at bounding box center [537, 193] width 432 height 29
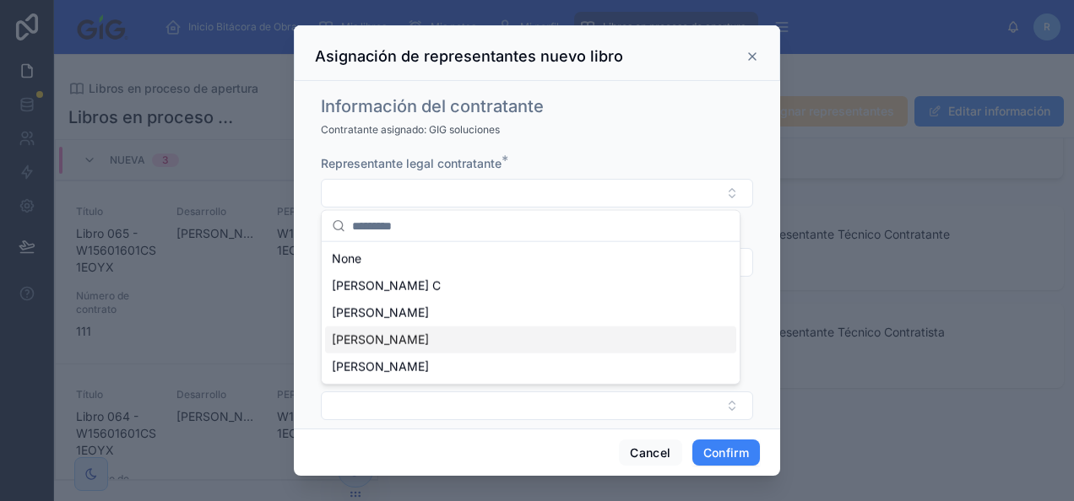
click at [417, 339] on div "Juan Perez" at bounding box center [530, 340] width 411 height 27
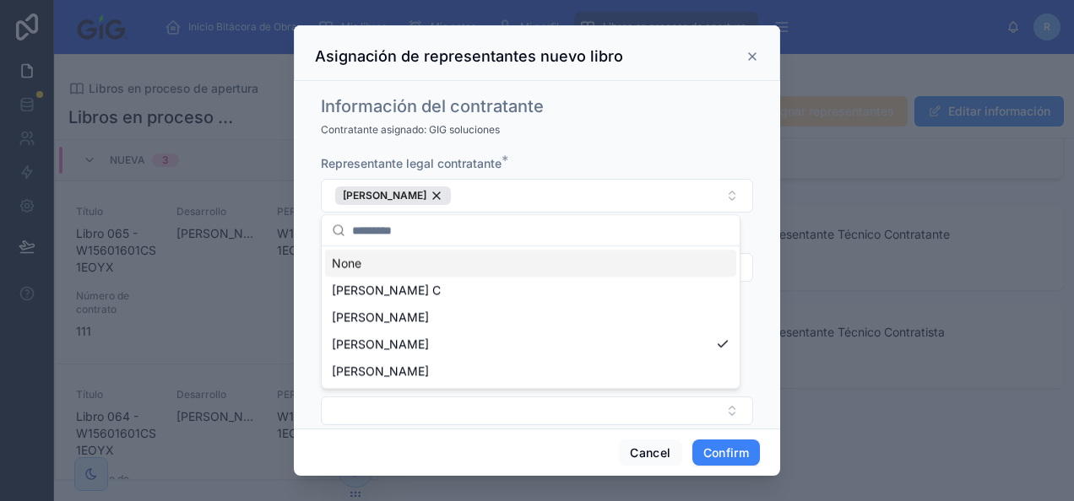
click at [573, 155] on div "Representante legal contratante *" at bounding box center [537, 163] width 432 height 17
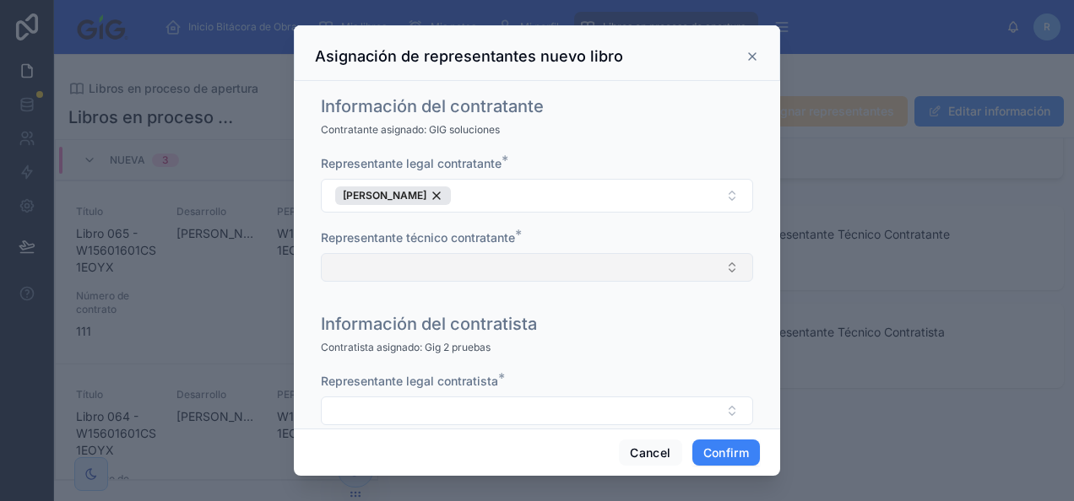
click at [428, 274] on button "Select Button" at bounding box center [537, 267] width 432 height 29
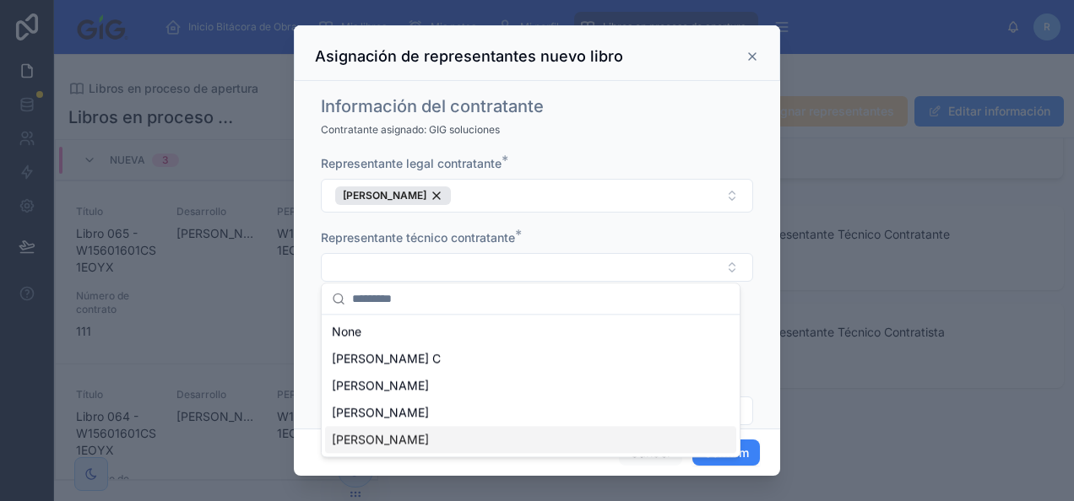
click at [399, 430] on div "[PERSON_NAME]" at bounding box center [530, 439] width 411 height 27
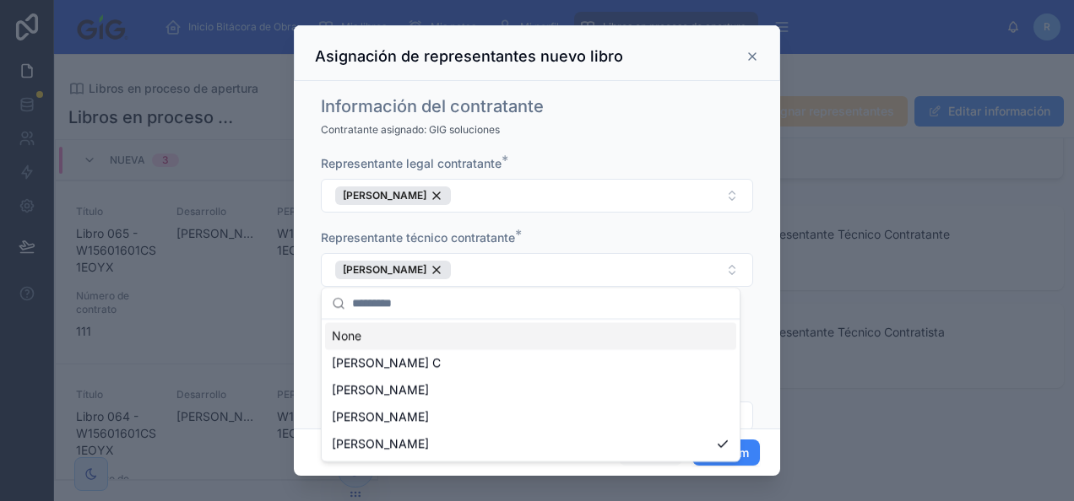
click at [478, 225] on div "Representante legal contratante * Juan Perez Representante técnico contratante …" at bounding box center [537, 229] width 432 height 149
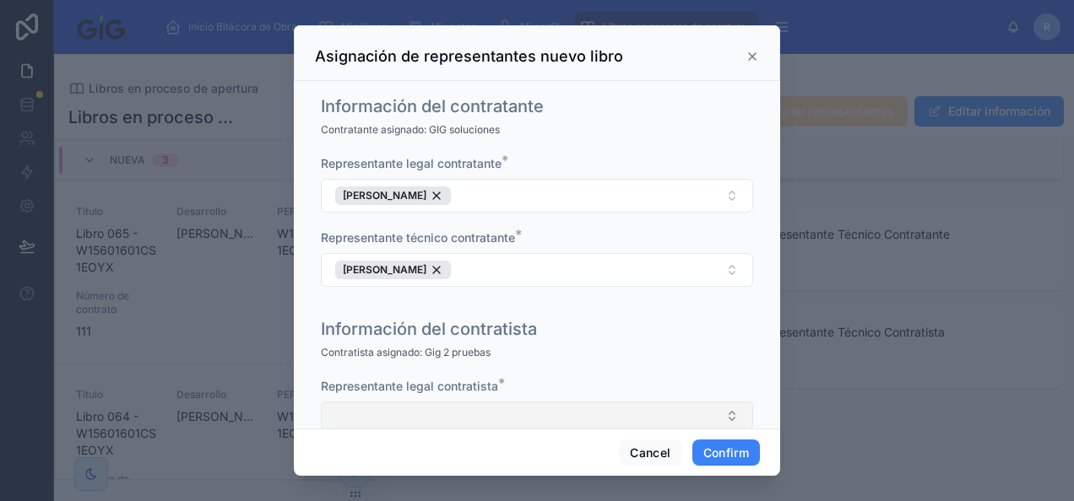
click at [429, 408] on button "Select Button" at bounding box center [537, 416] width 432 height 29
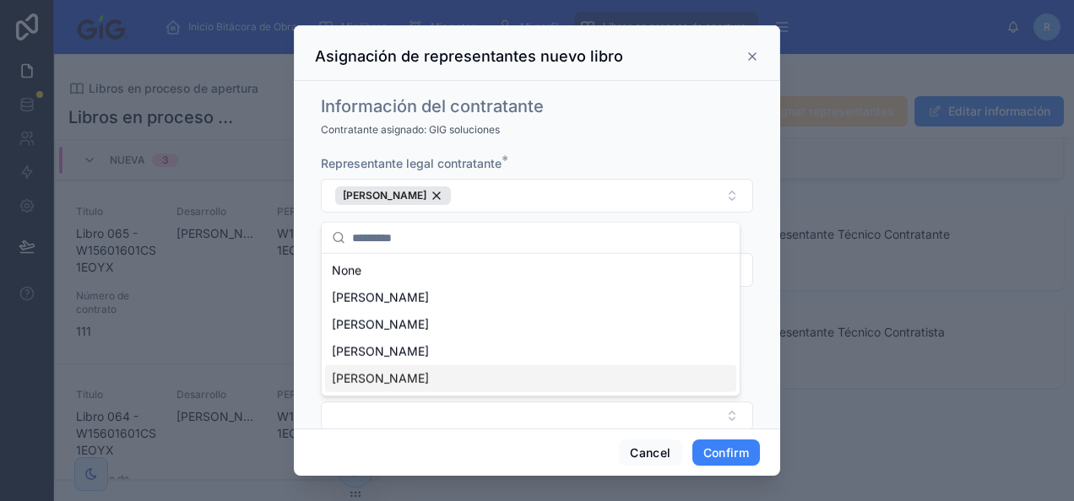
click at [388, 373] on span "[PERSON_NAME]" at bounding box center [380, 379] width 97 height 17
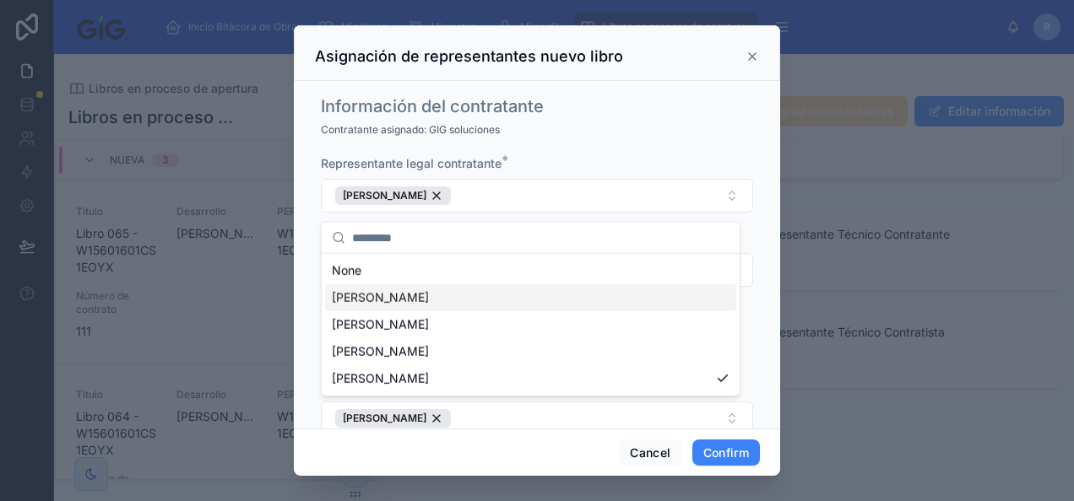
click at [658, 115] on div "Información del contratante" at bounding box center [537, 107] width 432 height 24
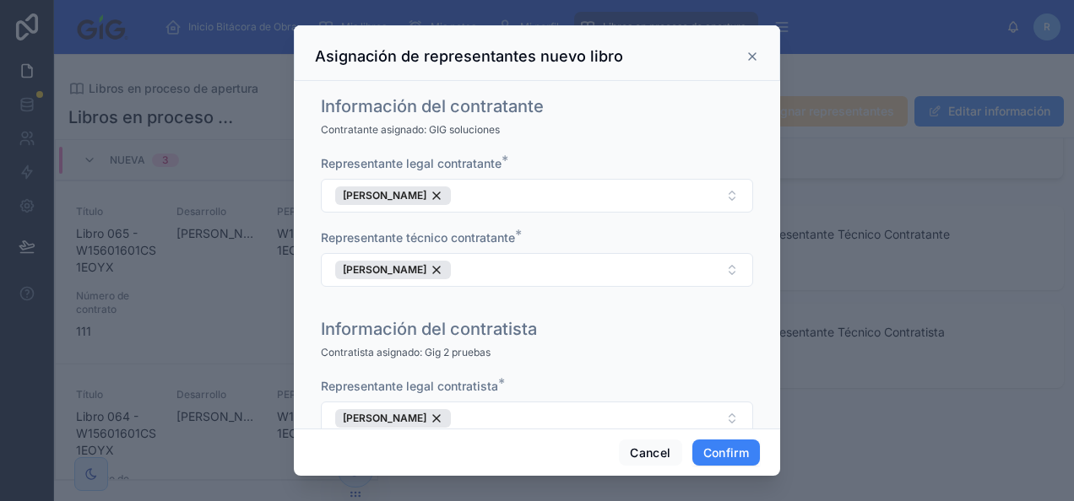
scroll to position [107, 0]
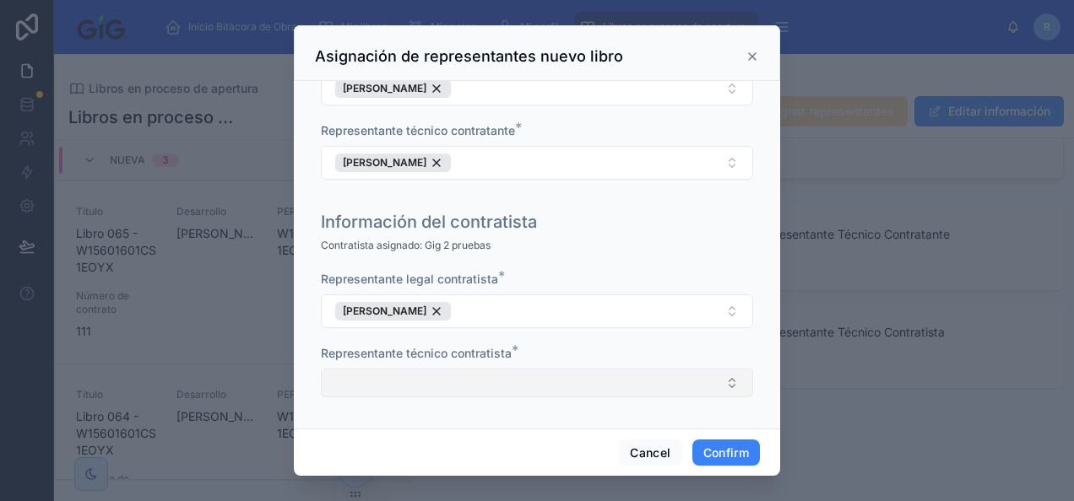
click at [451, 392] on button "Select Button" at bounding box center [537, 383] width 432 height 29
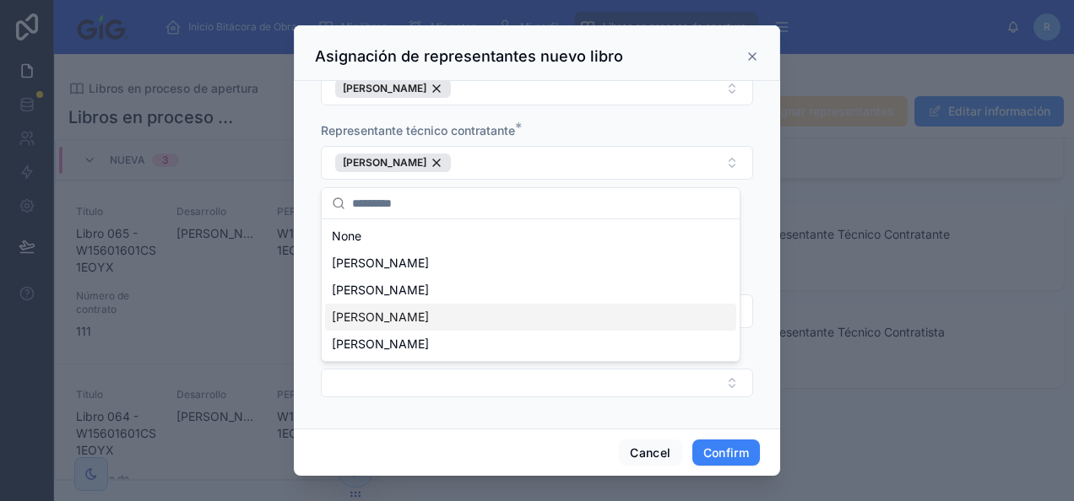
click at [420, 312] on div "Juan Perez" at bounding box center [530, 317] width 411 height 27
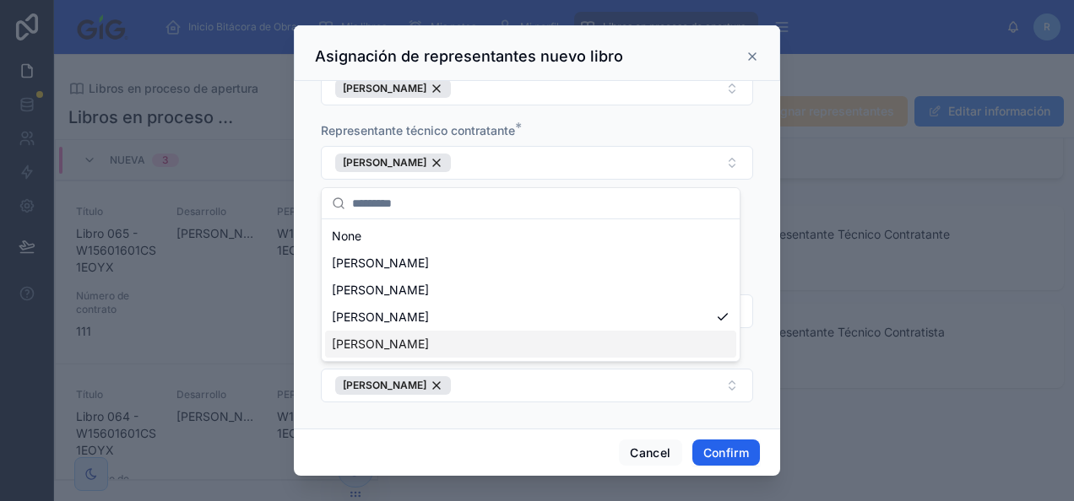
click at [729, 458] on div "Inicio Bitácora de Obra Mis libros Mis notas Mi perfil Libros en proceso de ape…" at bounding box center [537, 250] width 1074 height 501
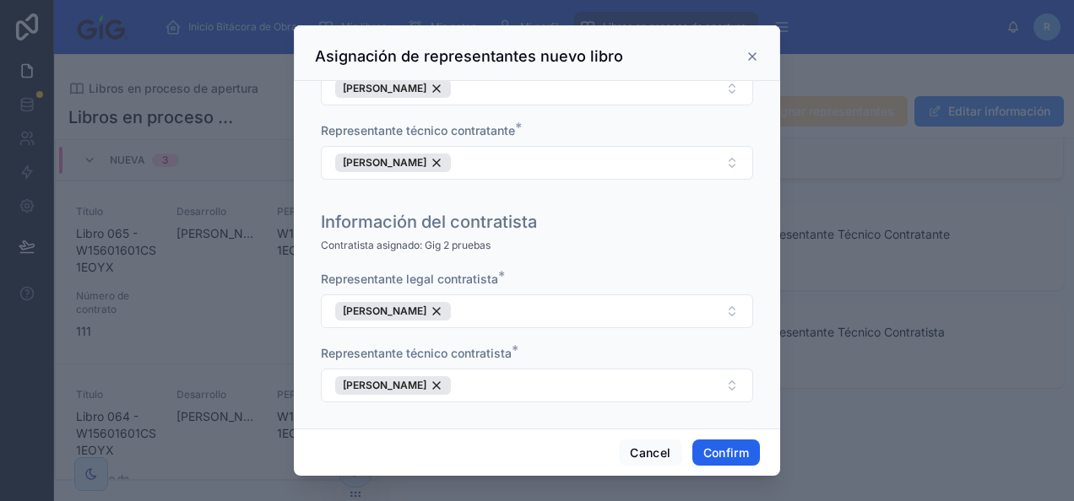
click at [722, 453] on button "Confirm" at bounding box center [726, 453] width 68 height 27
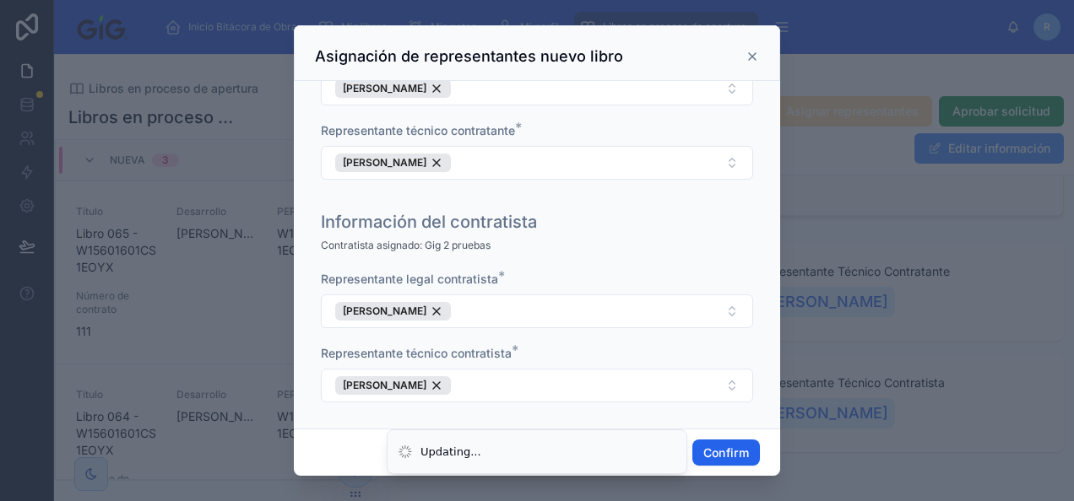
scroll to position [165, 0]
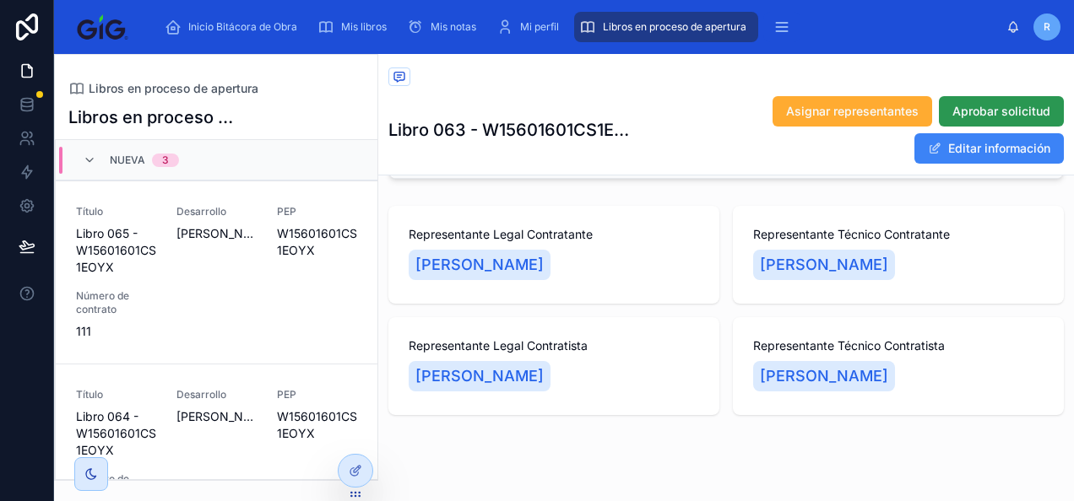
click at [1008, 115] on span "Aprobar solicitud" at bounding box center [1001, 111] width 98 height 17
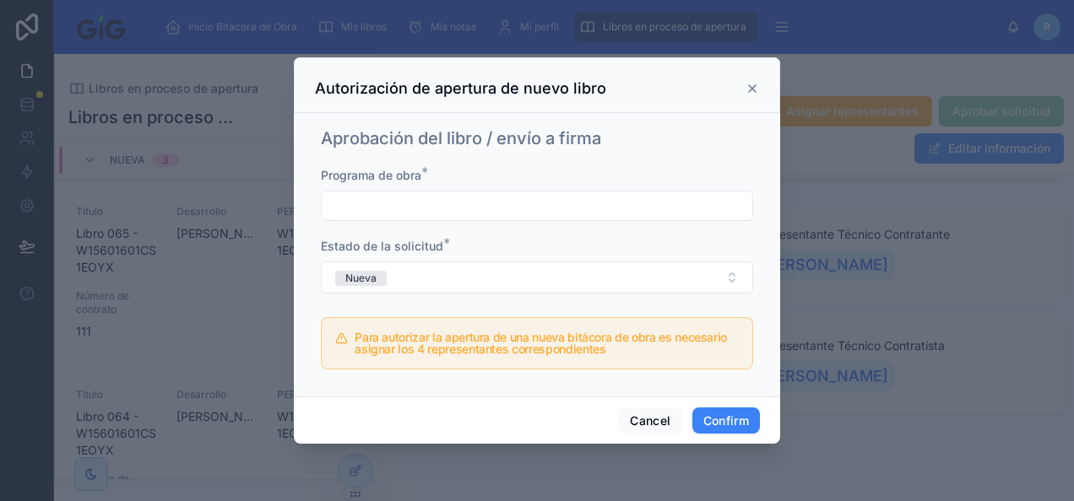
click at [561, 213] on input "text" at bounding box center [537, 206] width 431 height 24
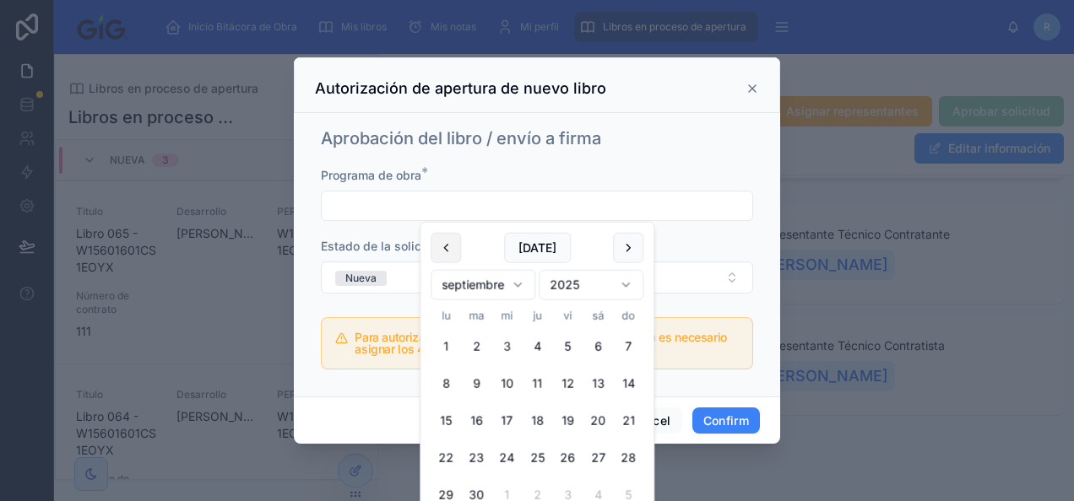
click at [451, 255] on button at bounding box center [446, 248] width 30 height 30
click at [480, 386] on button "5" at bounding box center [476, 384] width 30 height 30
click at [567, 491] on button "29" at bounding box center [567, 495] width 30 height 30
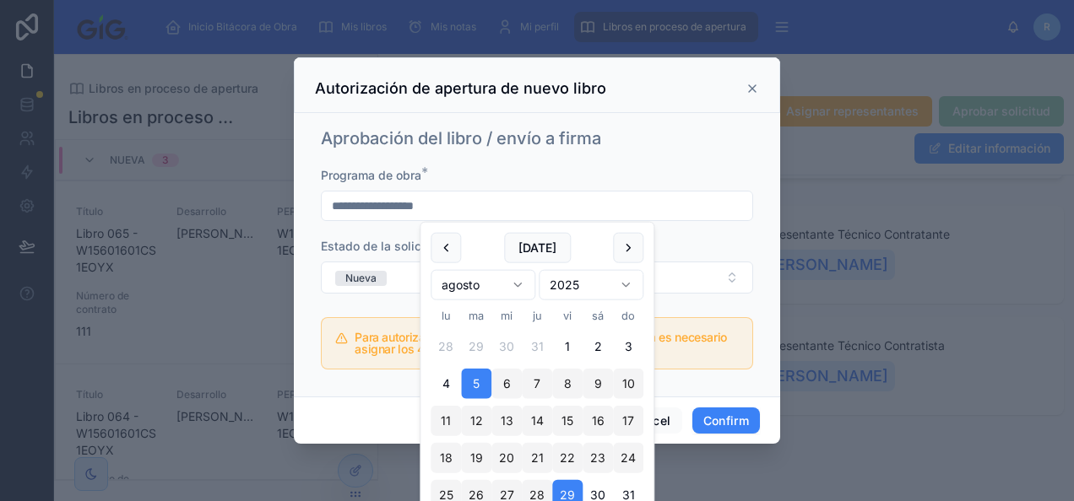
type input "**********"
click at [724, 288] on button "Nueva" at bounding box center [537, 278] width 432 height 32
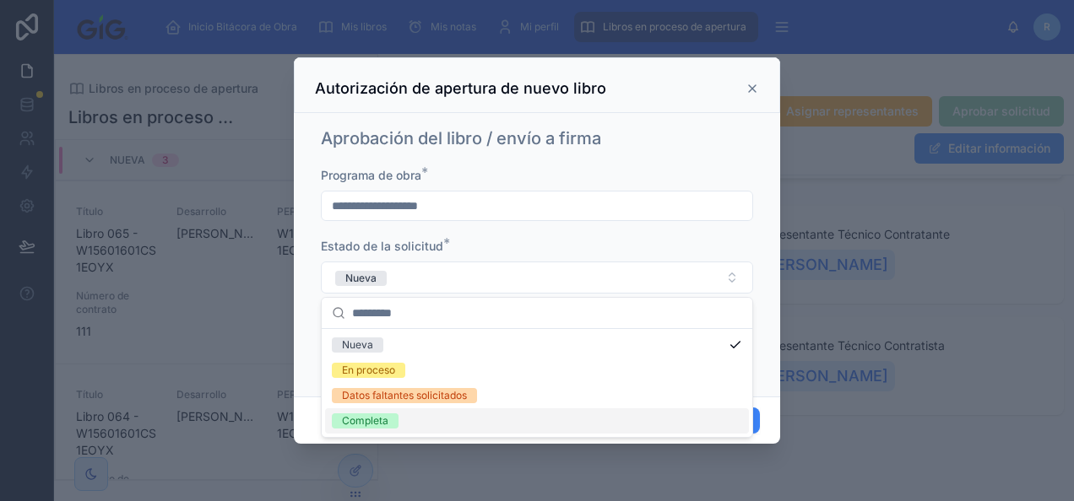
click at [606, 424] on div "Completa" at bounding box center [537, 421] width 424 height 25
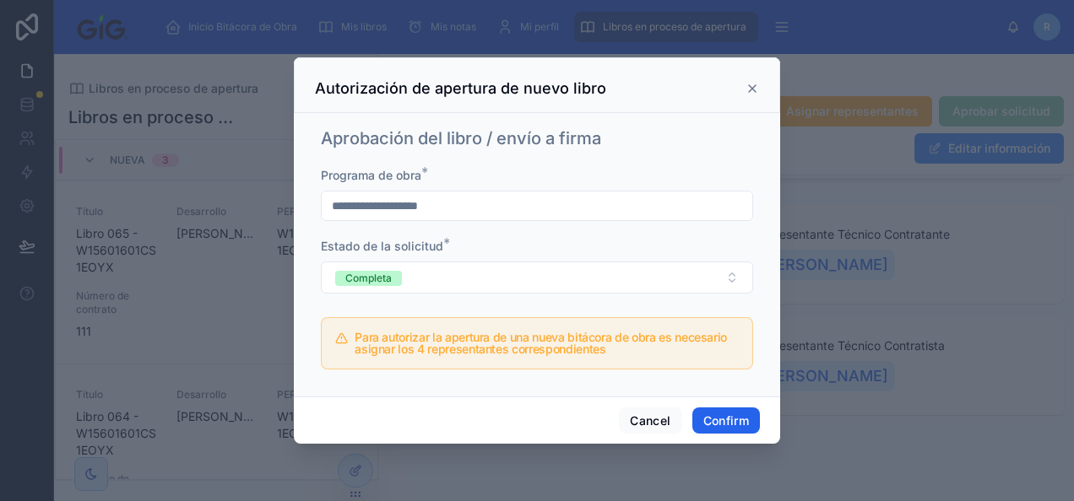
click at [729, 427] on button "Confirm" at bounding box center [726, 421] width 68 height 27
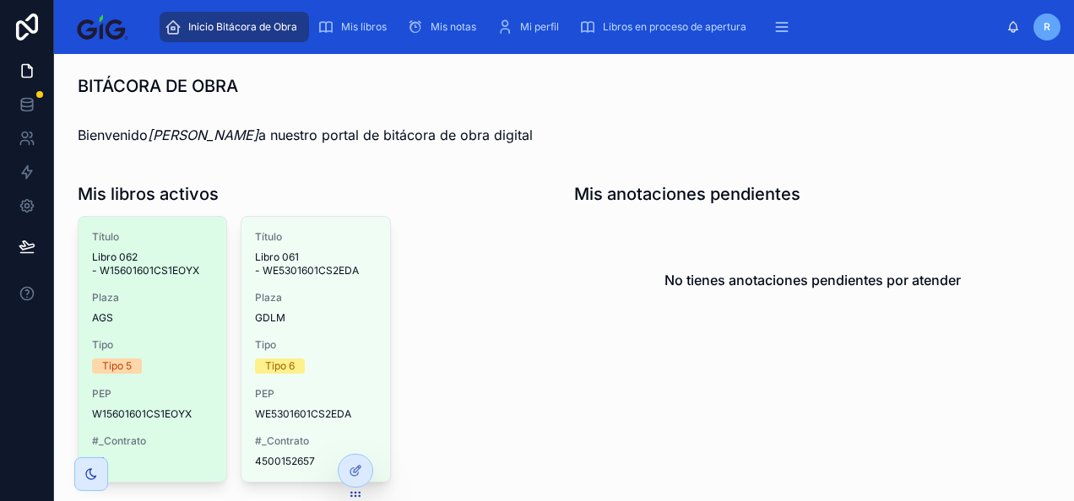
click at [181, 366] on div "Tipo 5" at bounding box center [152, 366] width 121 height 15
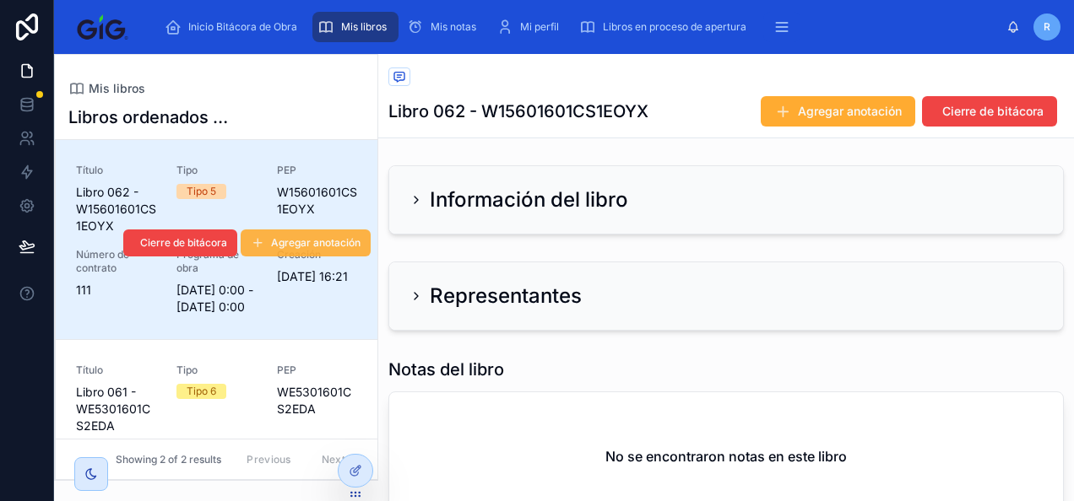
click at [311, 250] on span "Agregar anotación" at bounding box center [315, 243] width 89 height 14
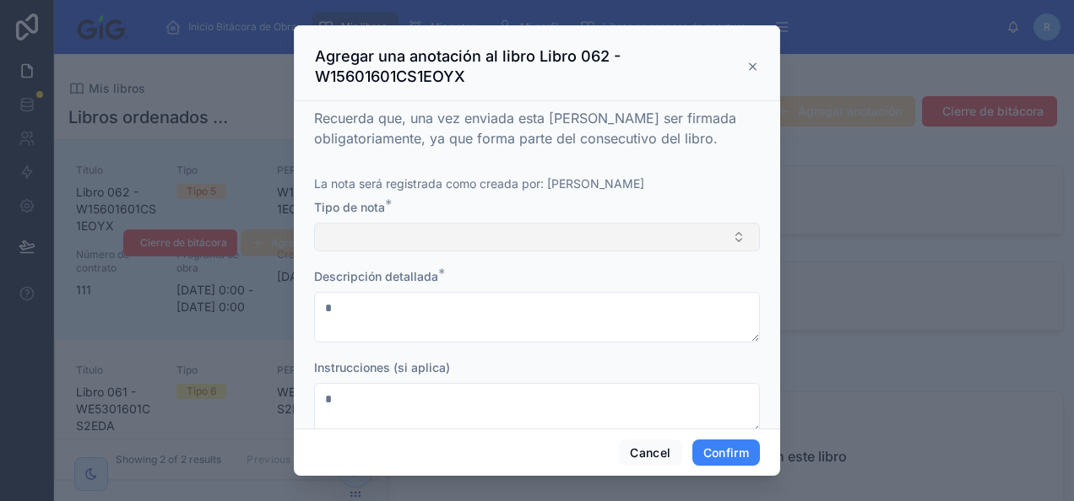
click at [435, 245] on button "Select Button" at bounding box center [537, 237] width 446 height 29
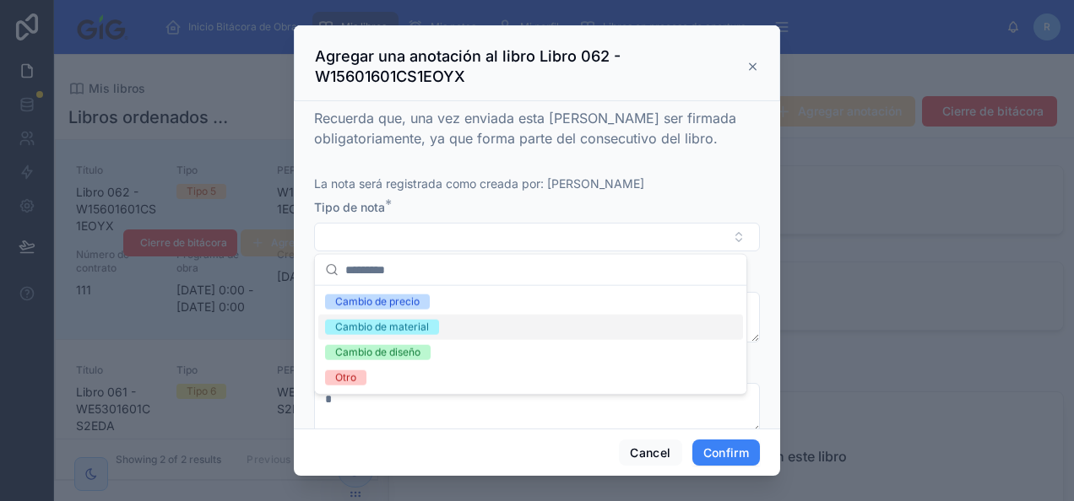
click at [441, 331] on div "Cambio de material" at bounding box center [530, 327] width 425 height 25
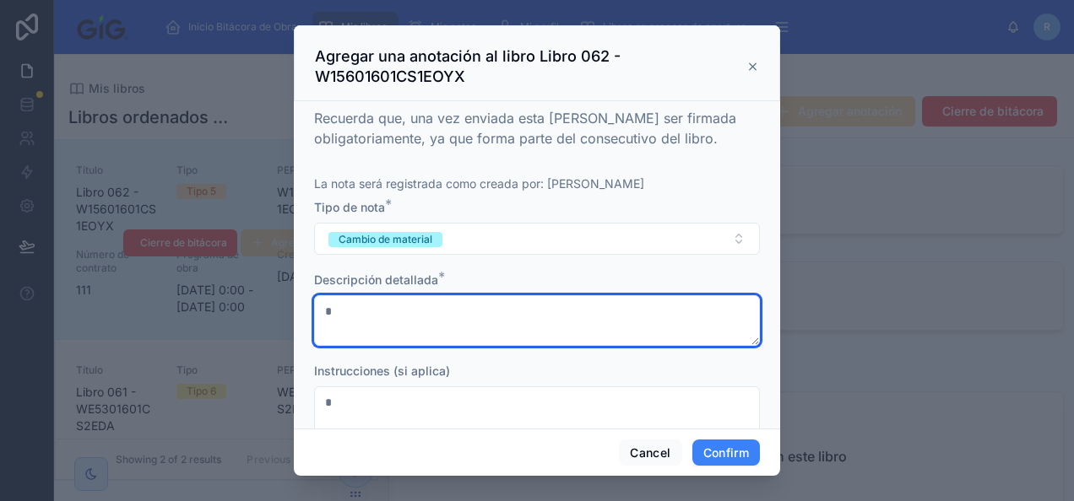
click at [442, 334] on textarea at bounding box center [537, 320] width 446 height 51
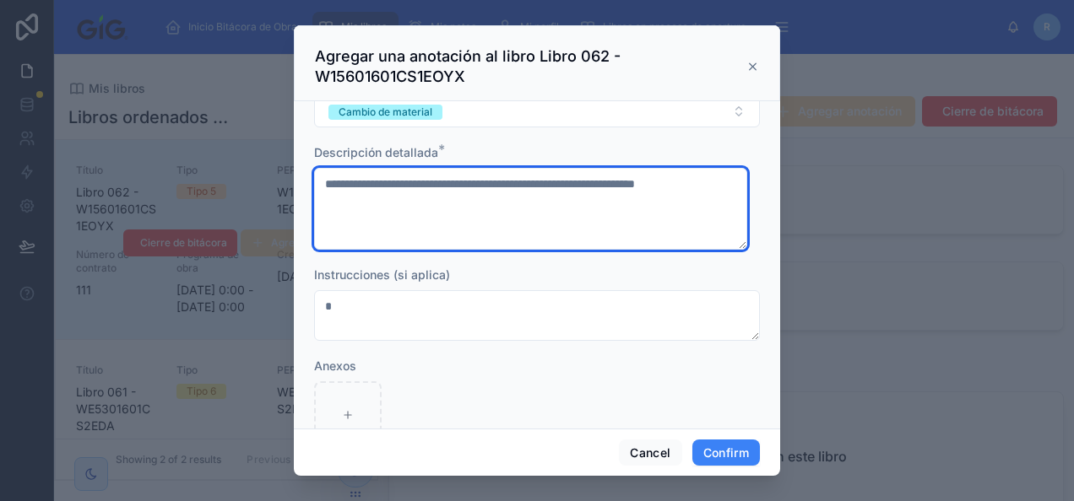
scroll to position [130, 0]
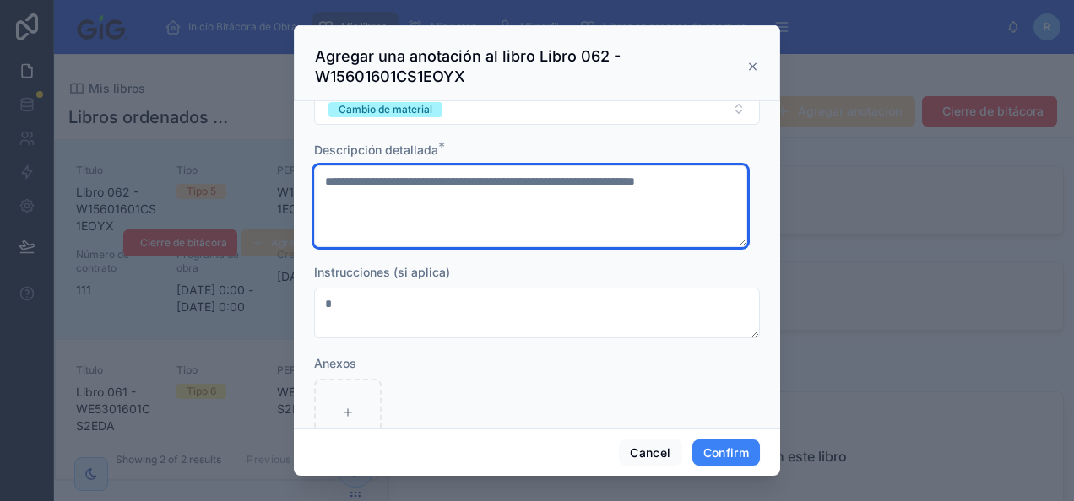
type textarea "**********"
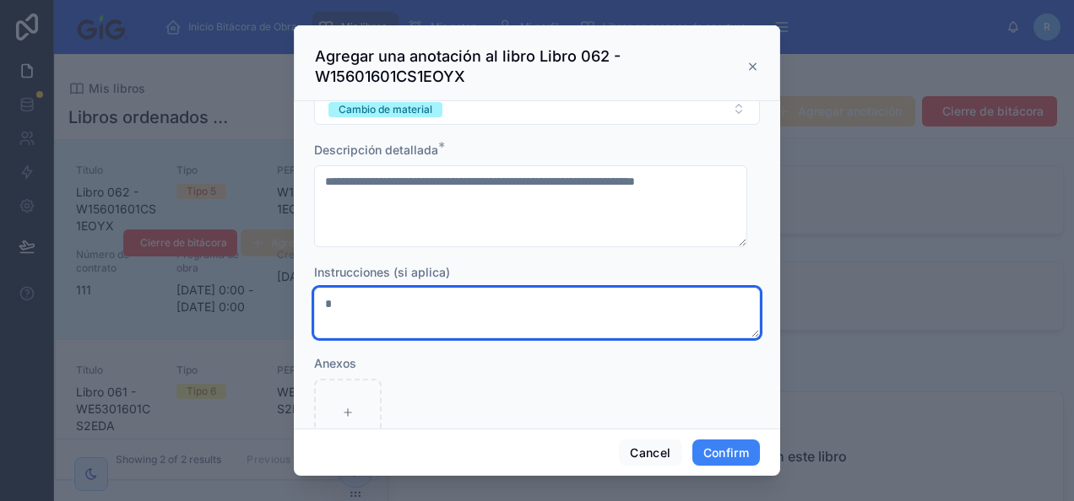
click at [411, 315] on textarea at bounding box center [537, 313] width 446 height 51
type textarea "**********"
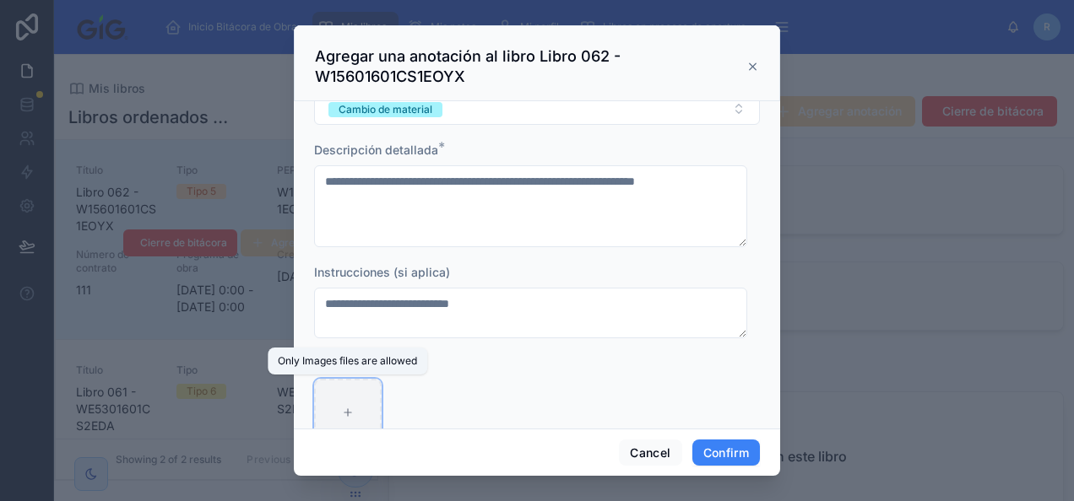
click at [363, 410] on div at bounding box center [348, 413] width 68 height 68
type input "**********"
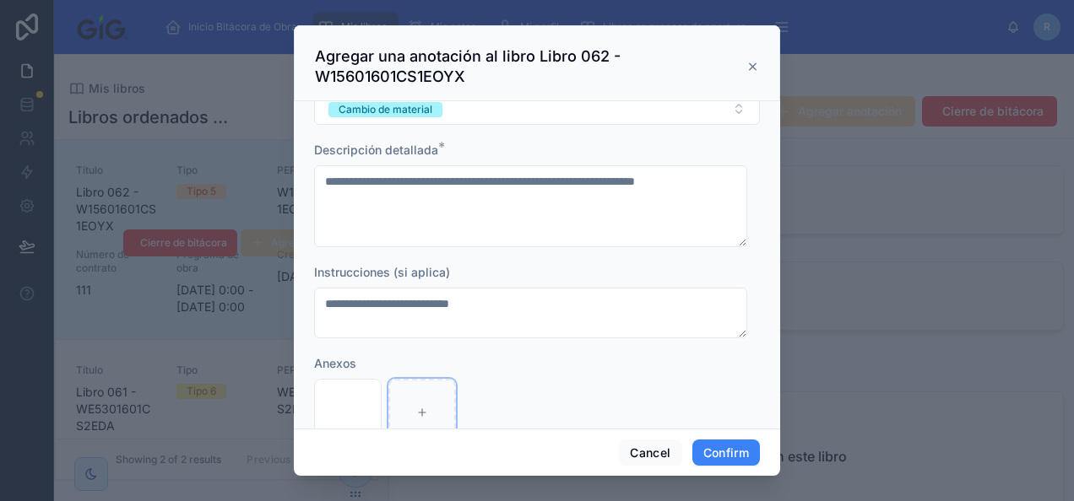
scroll to position [176, 0]
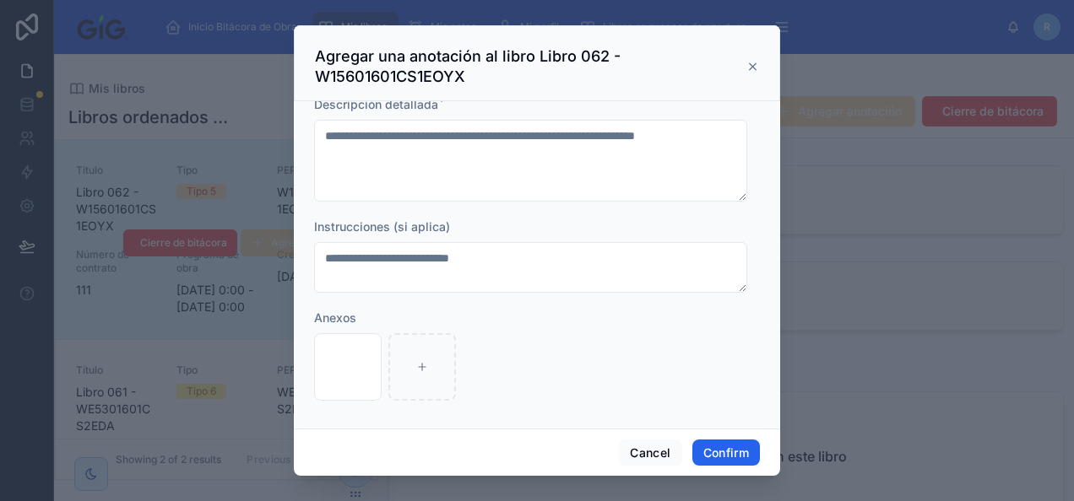
click at [728, 448] on button "Confirm" at bounding box center [726, 453] width 68 height 27
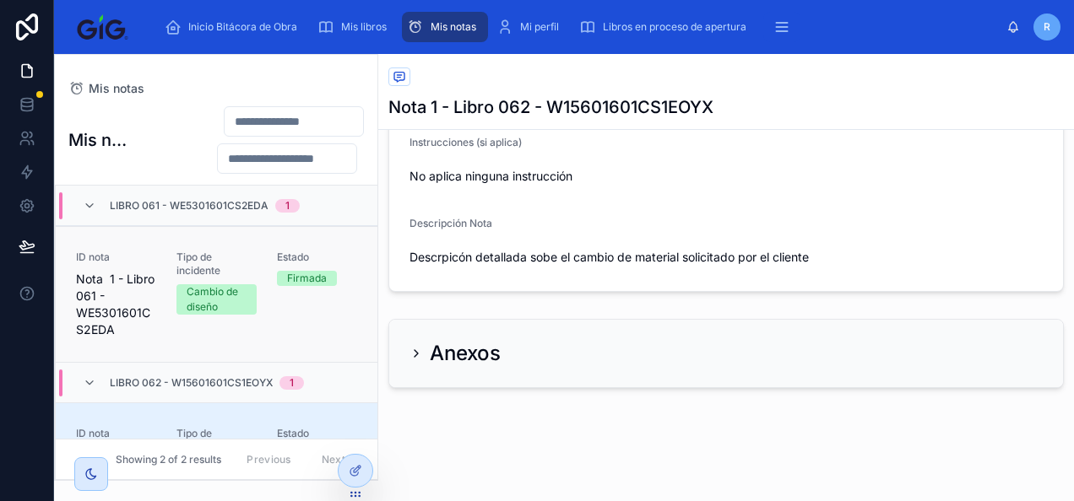
scroll to position [98, 0]
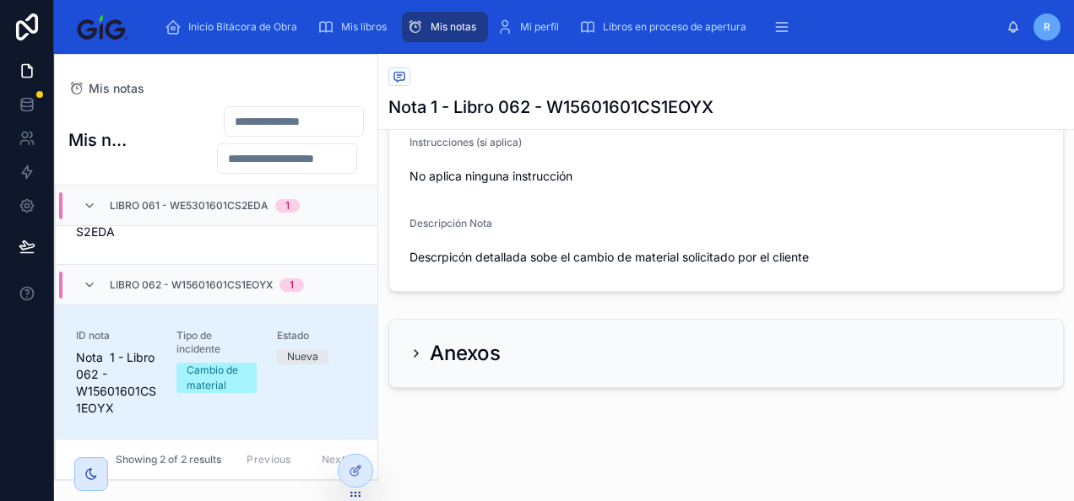
click at [137, 371] on span "Nota 1 - Libro 062 - W15601601CS1EOYX" at bounding box center [116, 384] width 80 height 68
click at [416, 353] on icon at bounding box center [416, 353] width 3 height 7
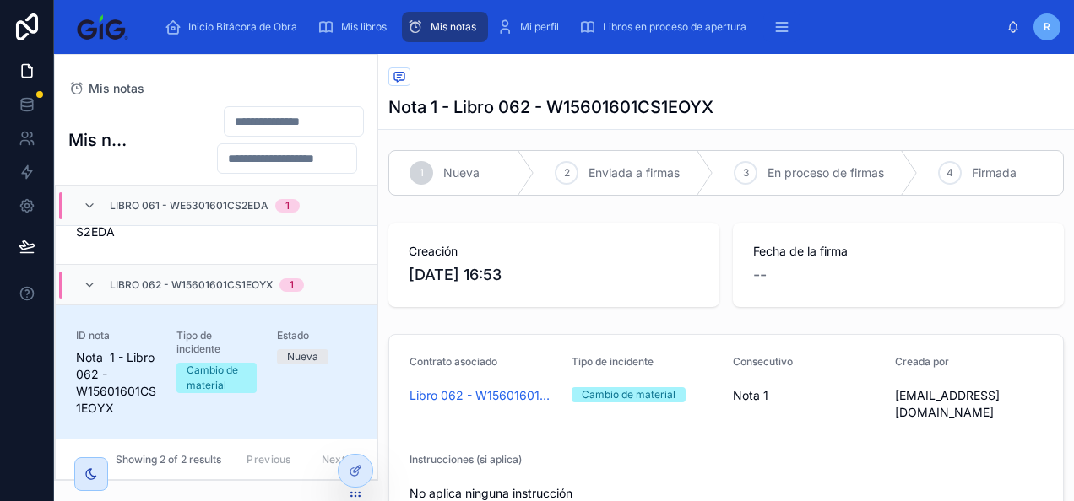
scroll to position [8, 0]
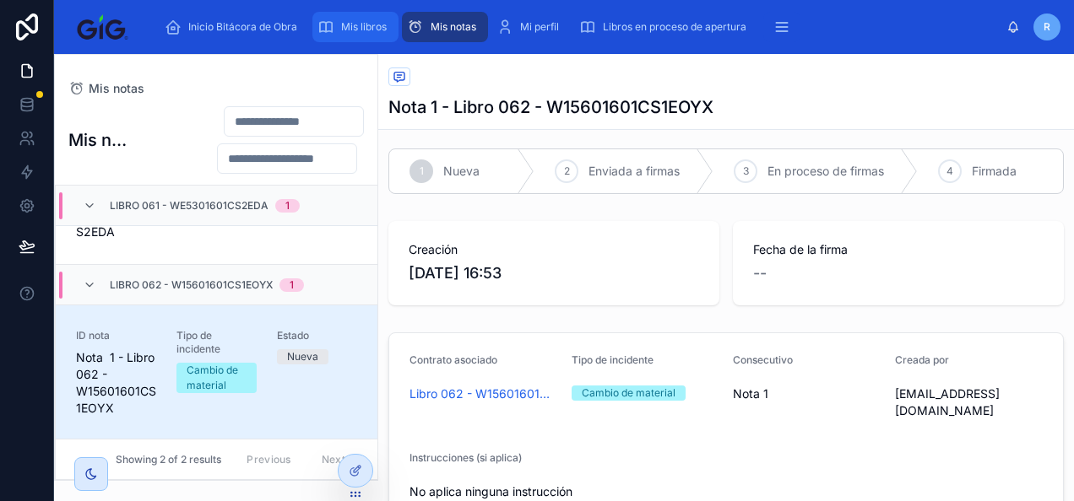
click at [371, 35] on div "Mis libros" at bounding box center [355, 27] width 76 height 27
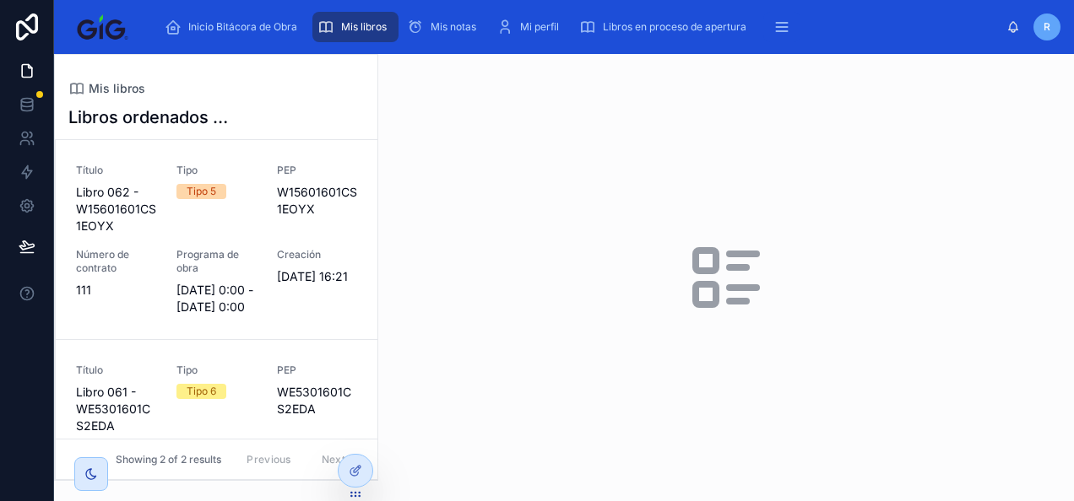
click at [219, 316] on span "[DATE] 0:00 - [DATE] 0:00" at bounding box center [216, 299] width 80 height 34
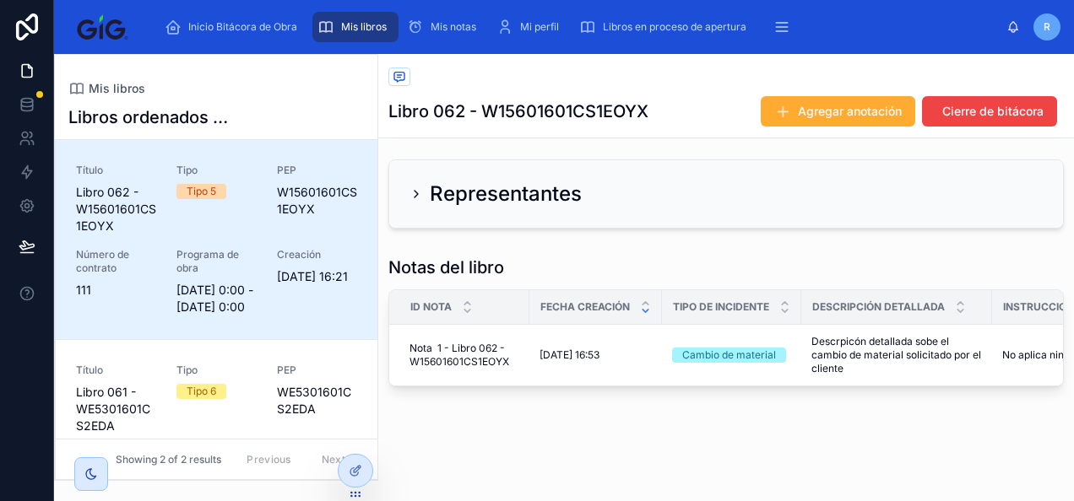
scroll to position [113, 0]
click at [361, 478] on div at bounding box center [356, 471] width 34 height 32
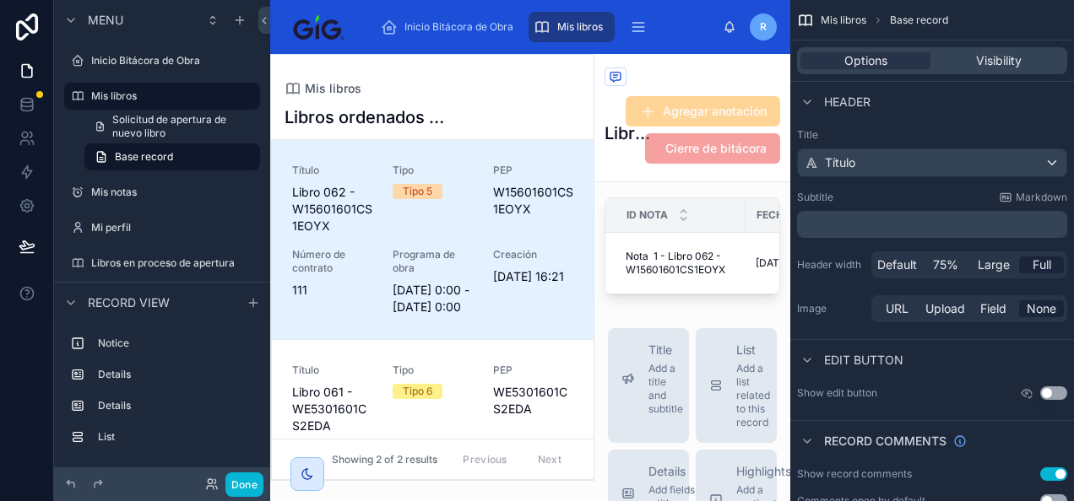
scroll to position [344, 0]
click at [682, 223] on icon at bounding box center [683, 219] width 11 height 11
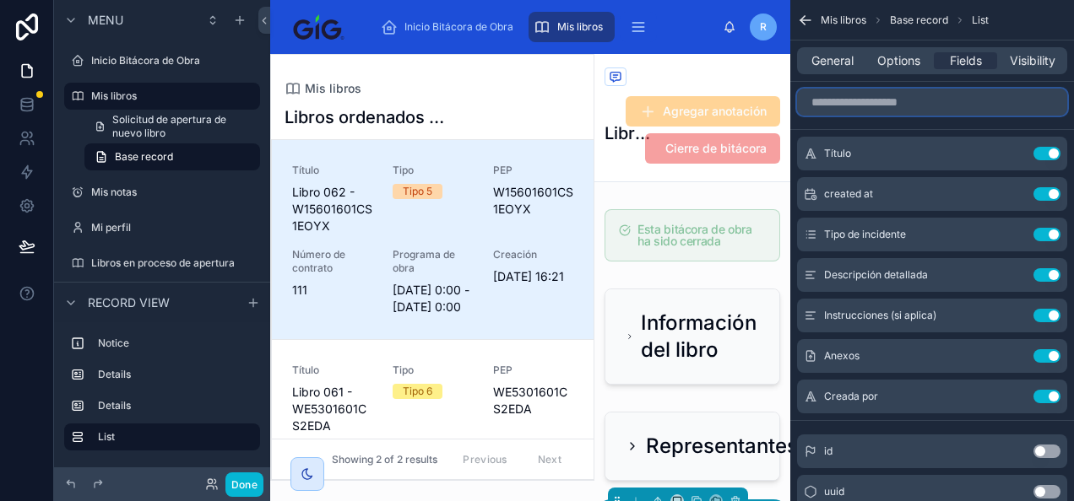
click at [911, 103] on input "scrollable content" at bounding box center [932, 102] width 270 height 27
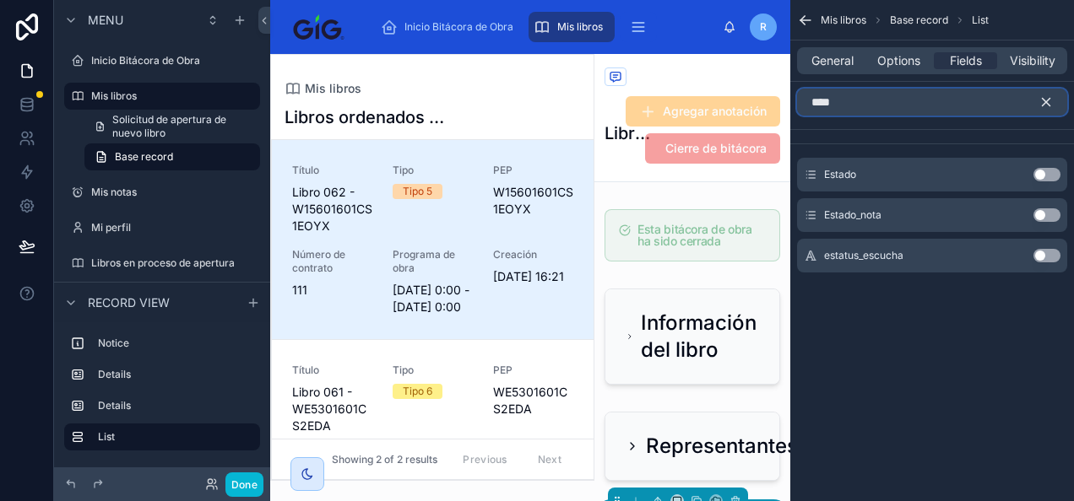
type input "****"
click at [1046, 212] on button "Use setting" at bounding box center [1046, 216] width 27 height 14
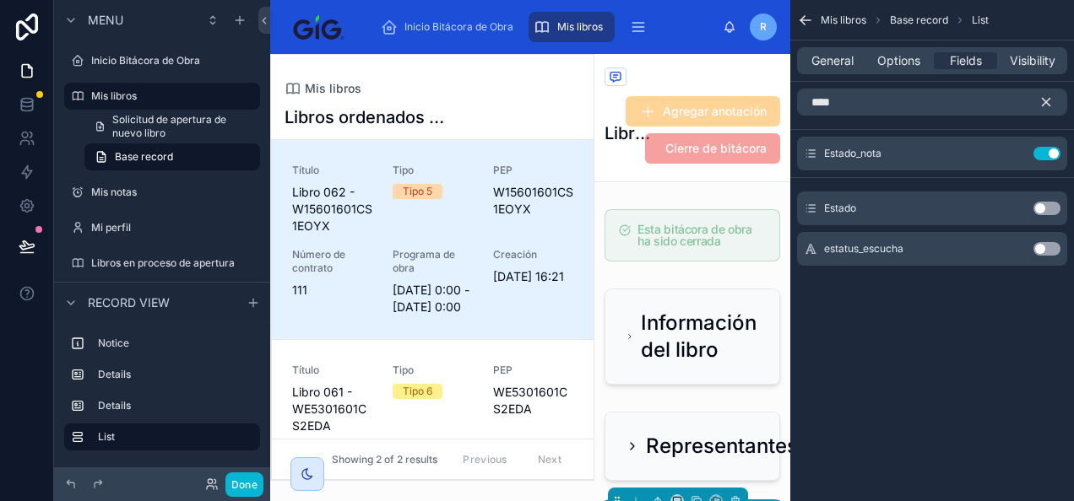
click at [1045, 102] on icon "scrollable content" at bounding box center [1047, 103] width 8 height 8
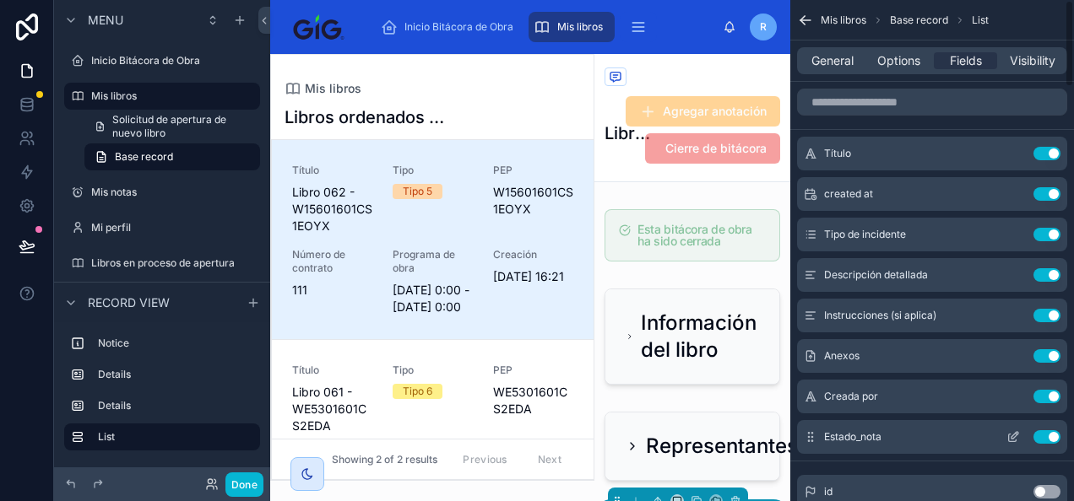
click at [1015, 441] on icon "scrollable content" at bounding box center [1013, 439] width 8 height 8
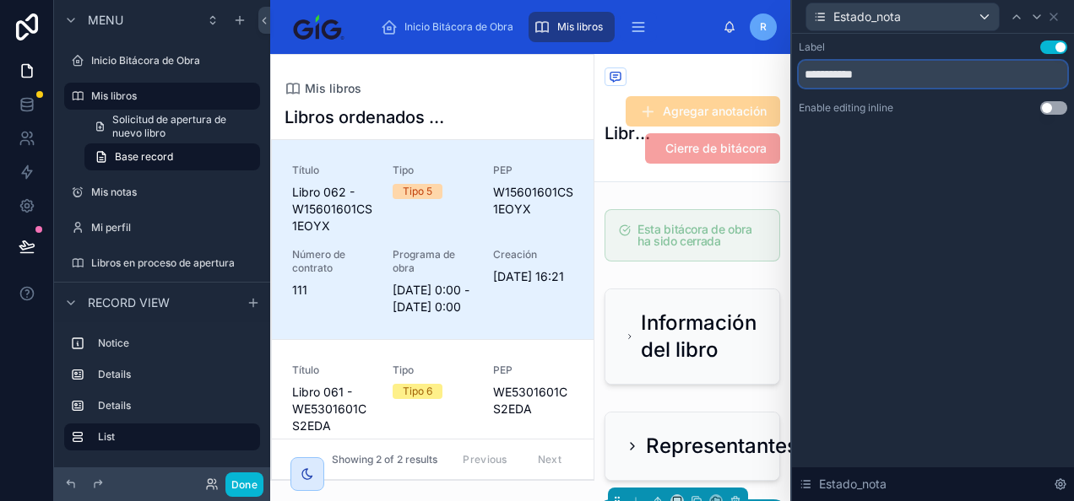
click at [876, 79] on input "**********" at bounding box center [933, 74] width 268 height 27
type input "**********"
click at [1057, 10] on icon at bounding box center [1054, 17] width 14 height 14
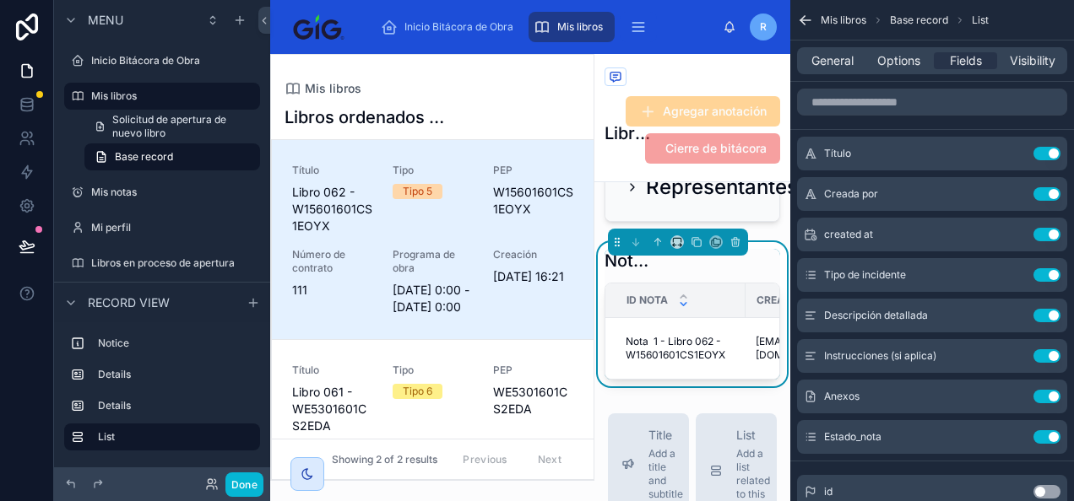
scroll to position [258, 0]
click at [1049, 154] on button "Use setting" at bounding box center [1046, 154] width 27 height 14
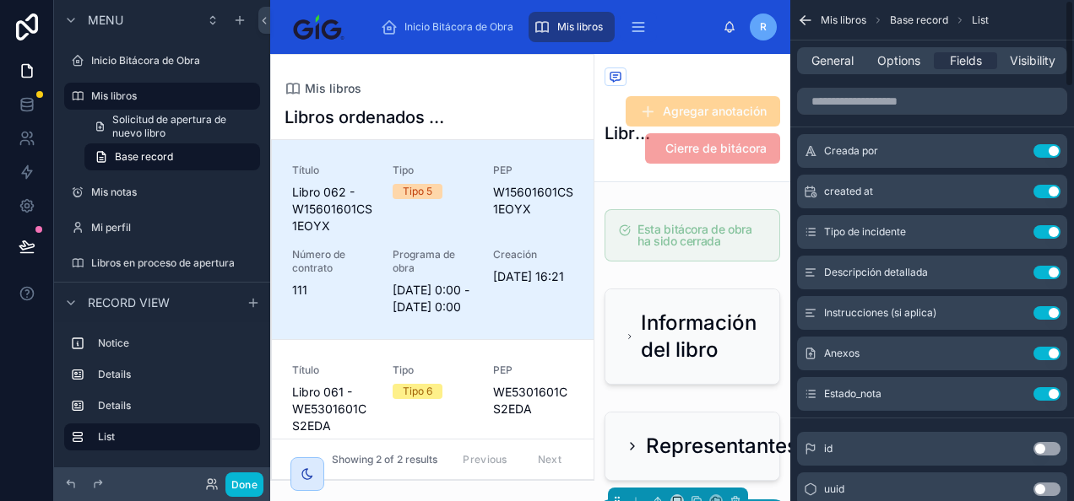
scroll to position [3, 0]
click at [914, 100] on input "scrollable content" at bounding box center [932, 101] width 270 height 27
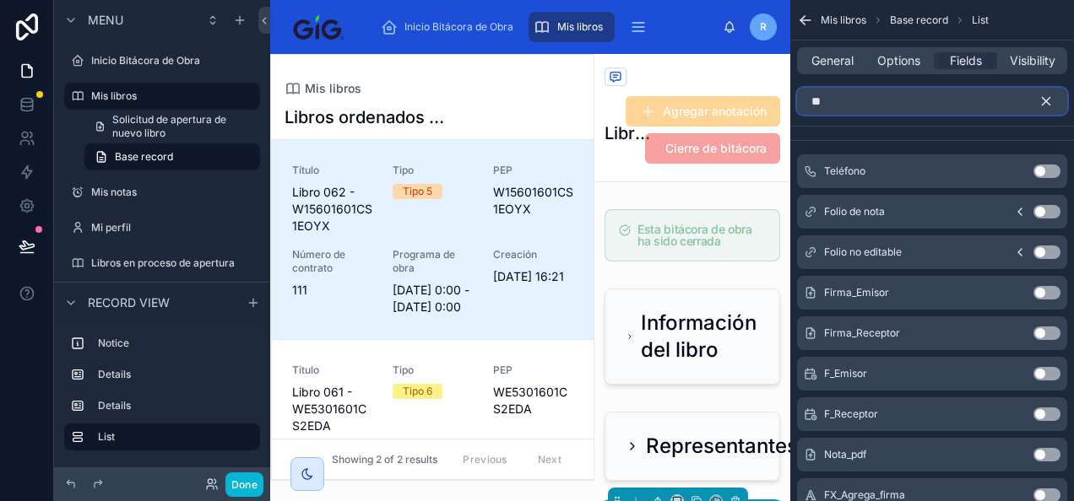
scroll to position [0, 0]
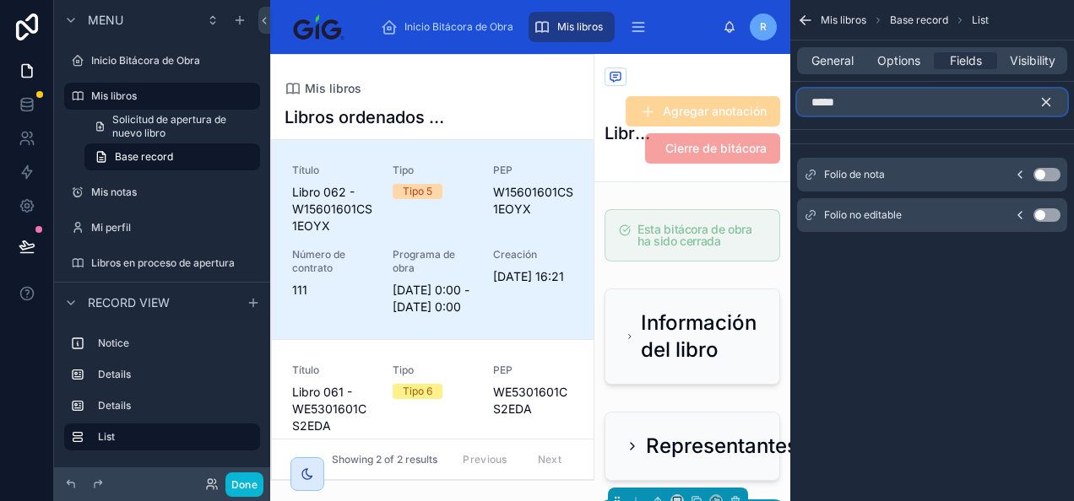
type input "*****"
click at [1046, 174] on button "Use setting" at bounding box center [1046, 175] width 27 height 14
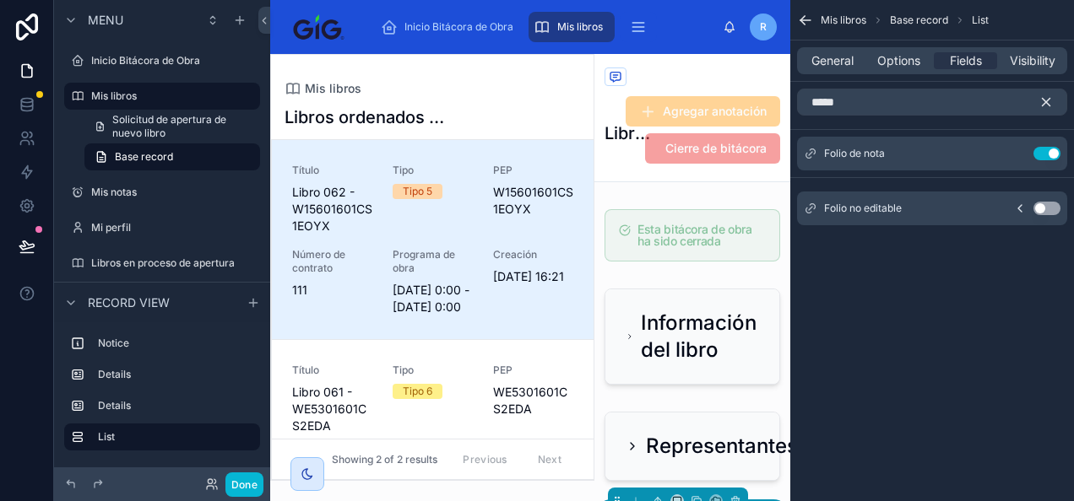
click at [1047, 102] on icon "scrollable content" at bounding box center [1047, 103] width 8 height 8
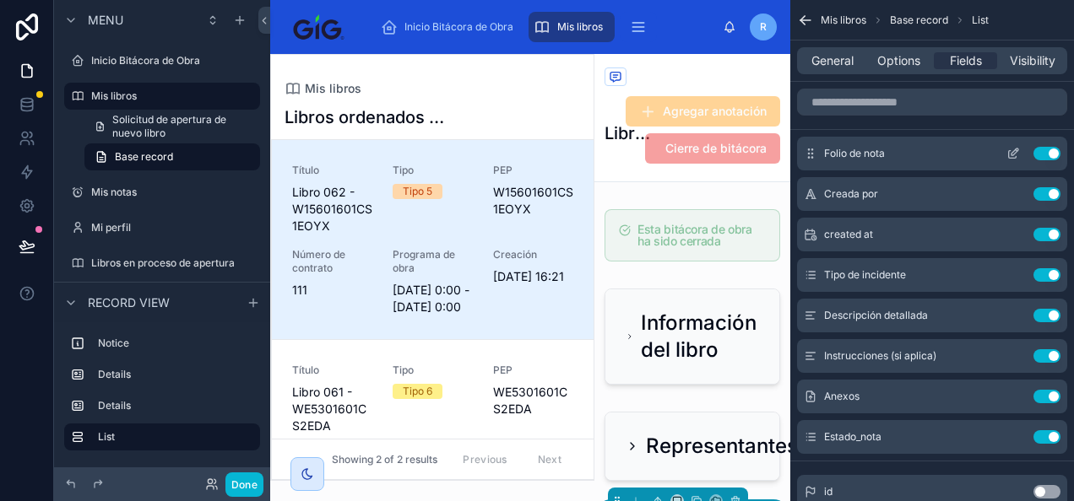
click at [1018, 151] on icon "scrollable content" at bounding box center [1013, 154] width 14 height 14
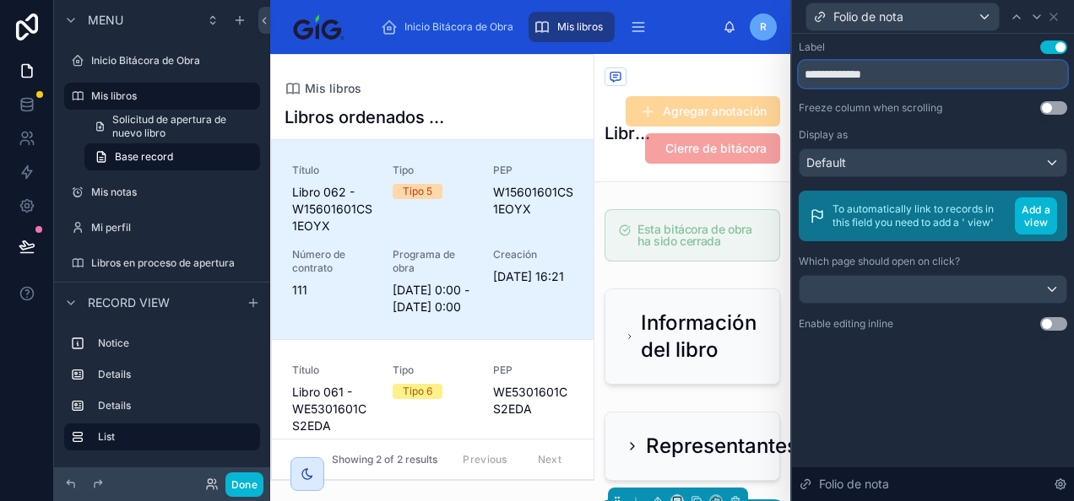
click at [912, 76] on input "**********" at bounding box center [933, 74] width 268 height 27
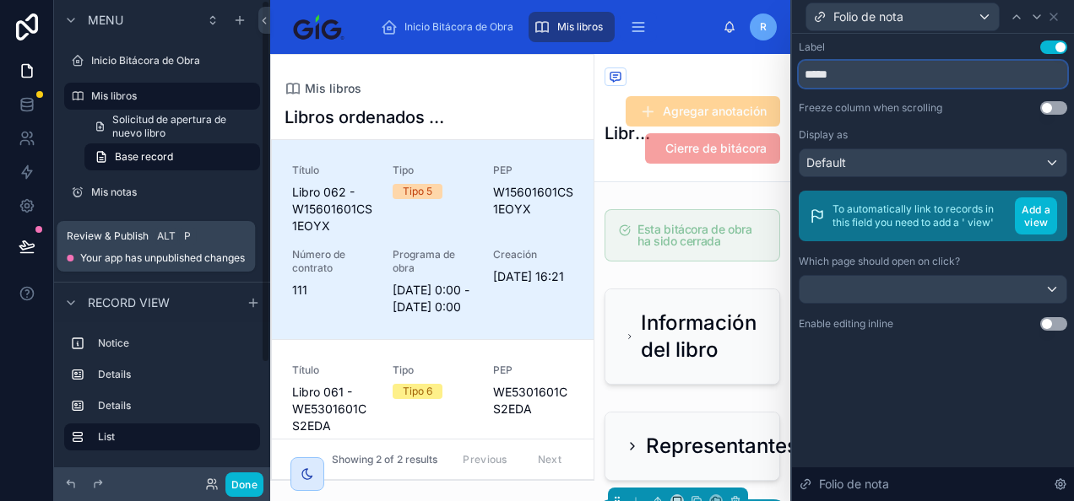
type input "*****"
click at [24, 240] on icon at bounding box center [27, 246] width 17 height 17
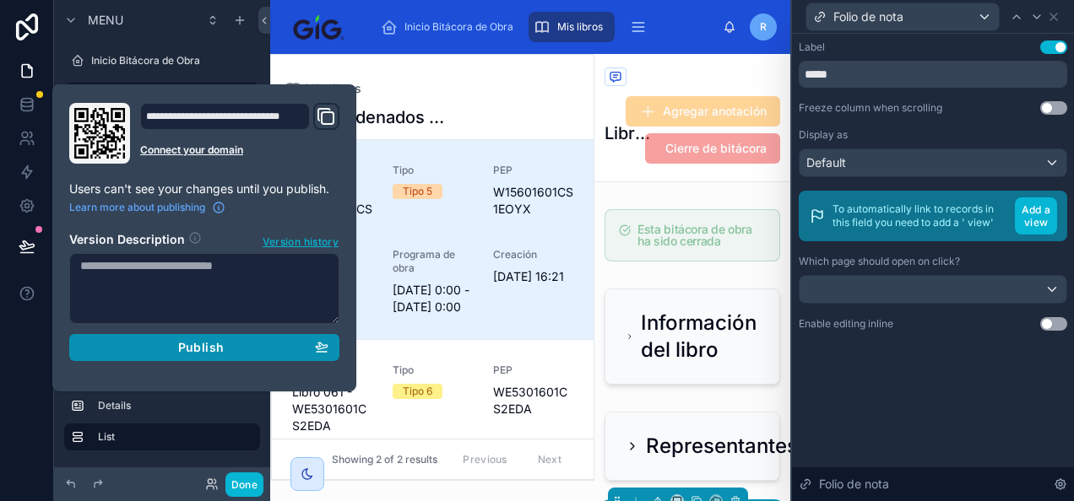
click at [286, 343] on div "Publish" at bounding box center [204, 347] width 248 height 15
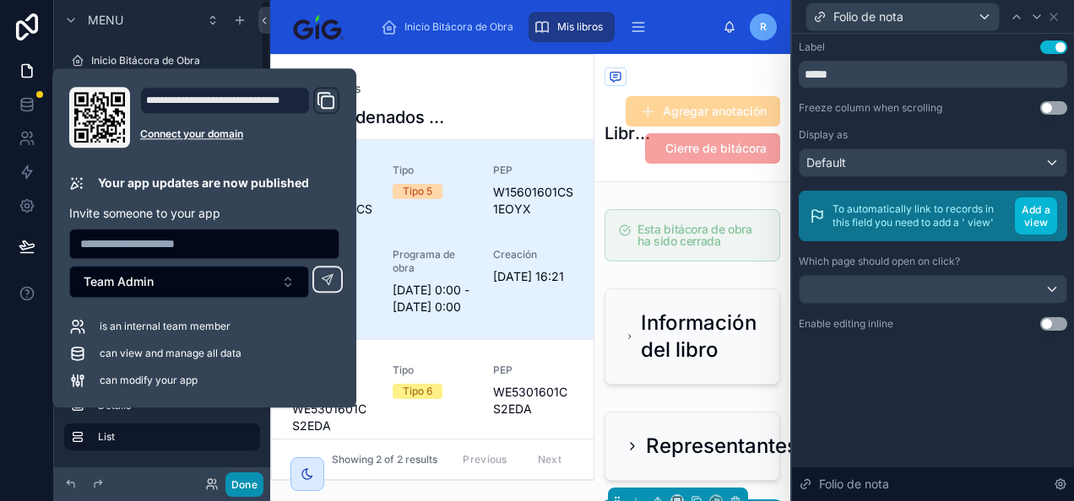
click at [247, 480] on button "Done" at bounding box center [244, 485] width 38 height 24
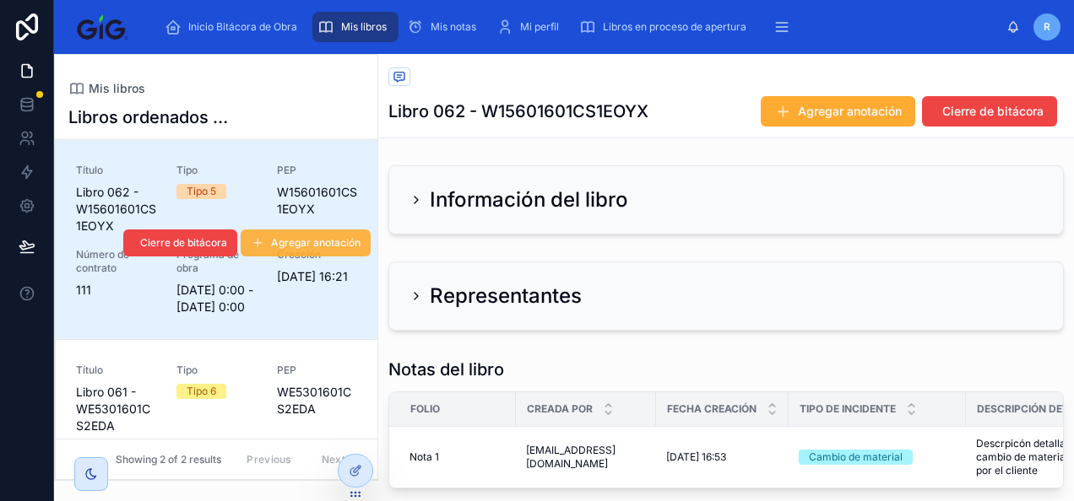
click at [324, 250] on span "Agregar anotación" at bounding box center [315, 243] width 89 height 14
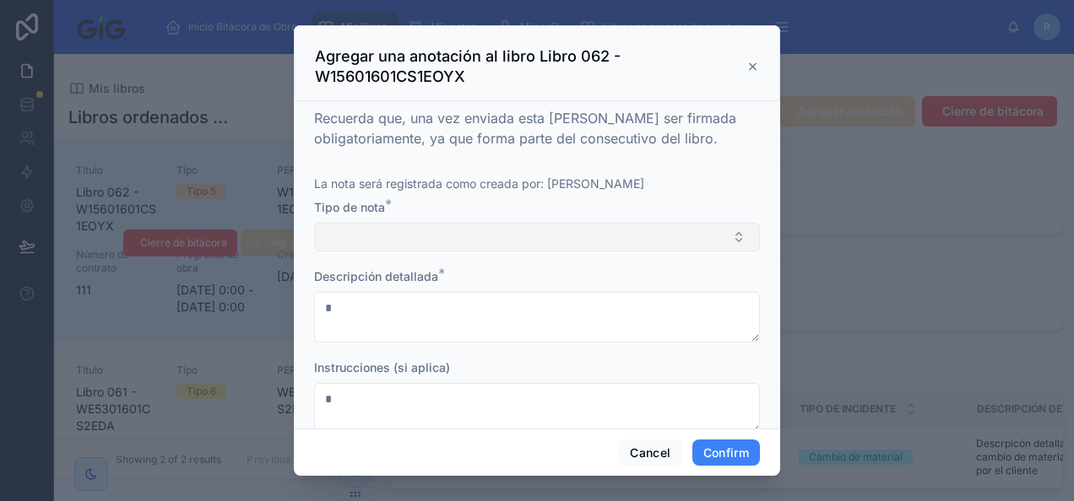
click at [404, 221] on div "Tipo de nota *" at bounding box center [537, 225] width 446 height 52
click at [406, 232] on button "Select Button" at bounding box center [537, 237] width 446 height 29
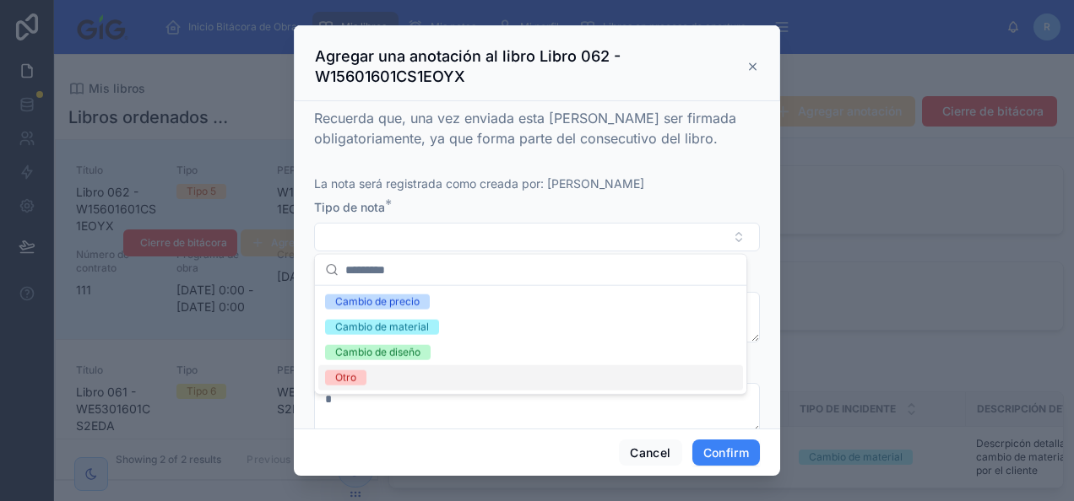
click at [388, 366] on div "Otro" at bounding box center [530, 378] width 425 height 25
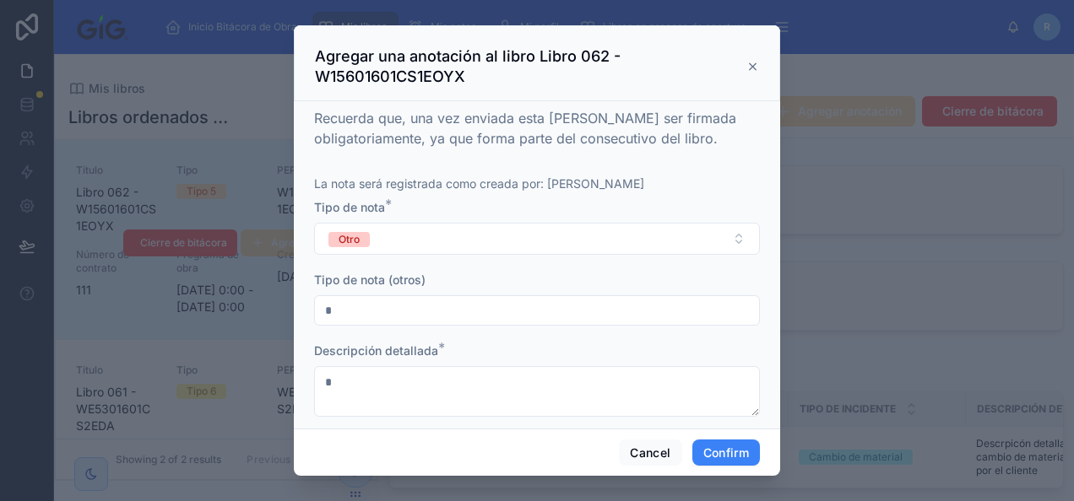
click at [380, 301] on input "text" at bounding box center [537, 311] width 444 height 24
type input "**********"
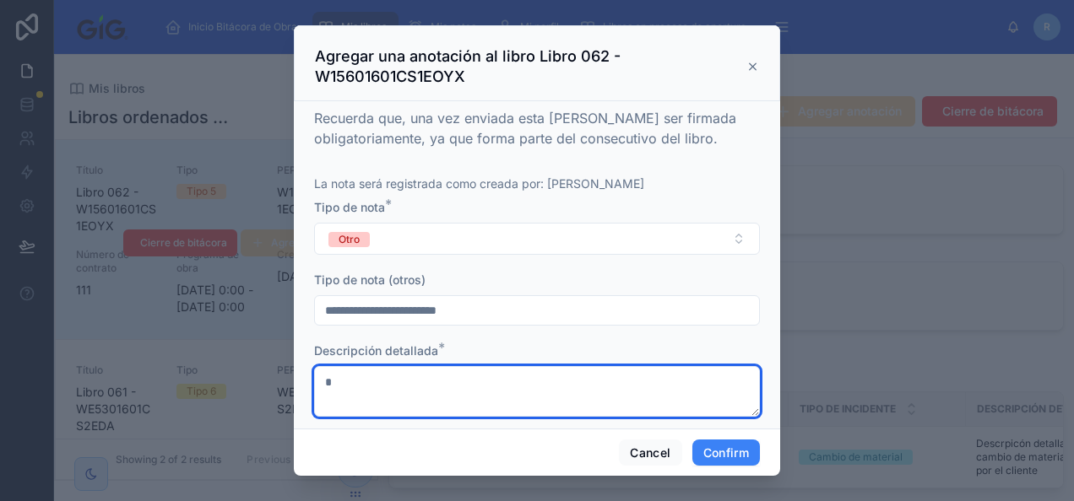
click at [446, 383] on textarea at bounding box center [537, 391] width 446 height 51
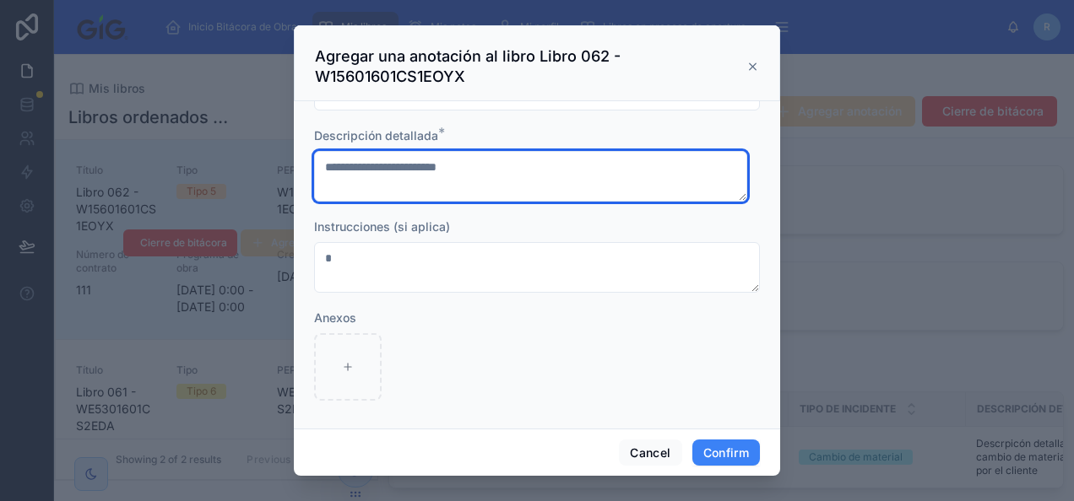
type textarea "**********"
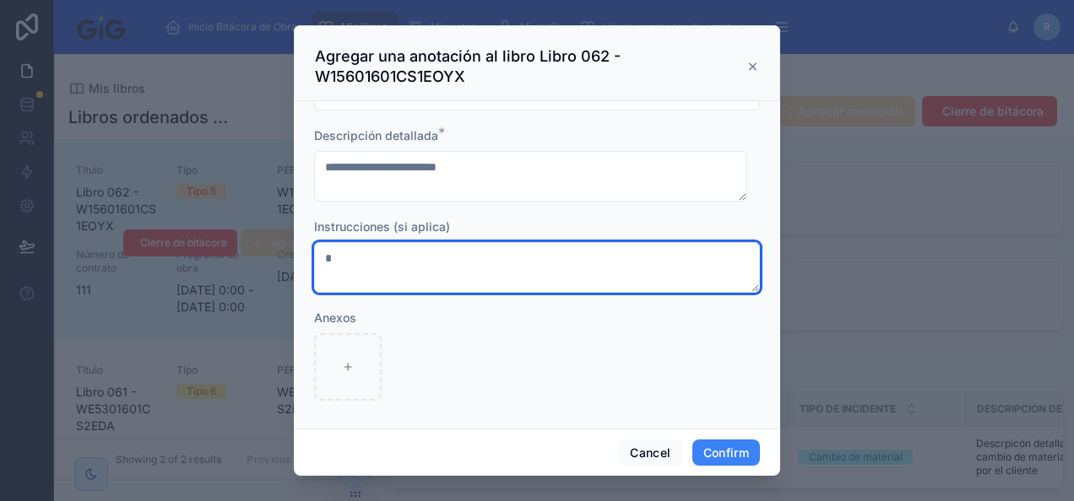
click at [395, 268] on textarea at bounding box center [537, 267] width 446 height 51
type textarea "***"
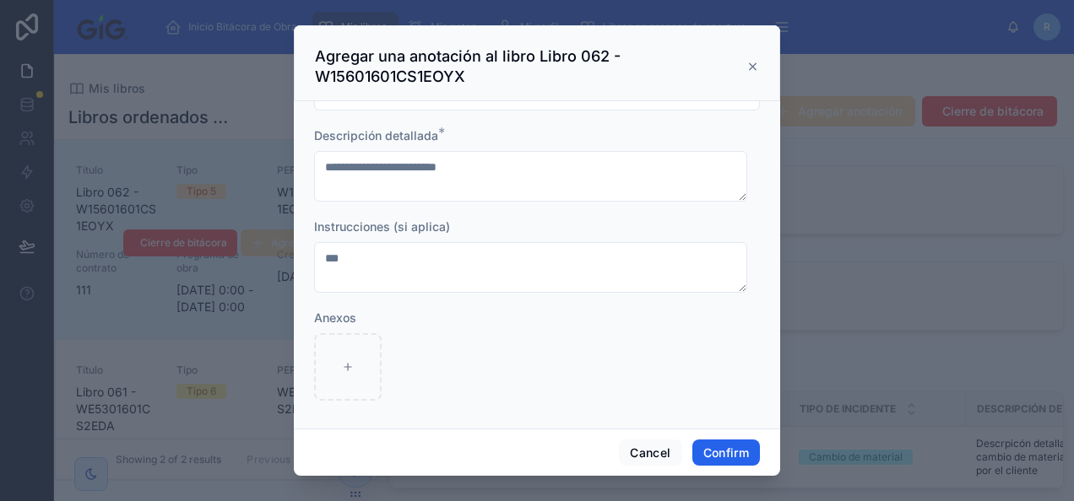
click at [720, 457] on button "Confirm" at bounding box center [726, 453] width 68 height 27
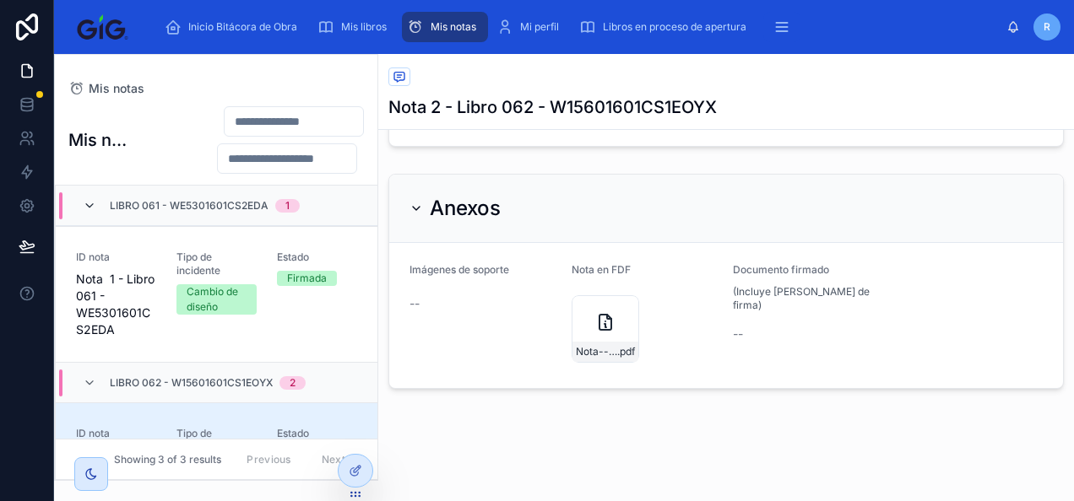
click at [89, 208] on icon at bounding box center [90, 206] width 14 height 14
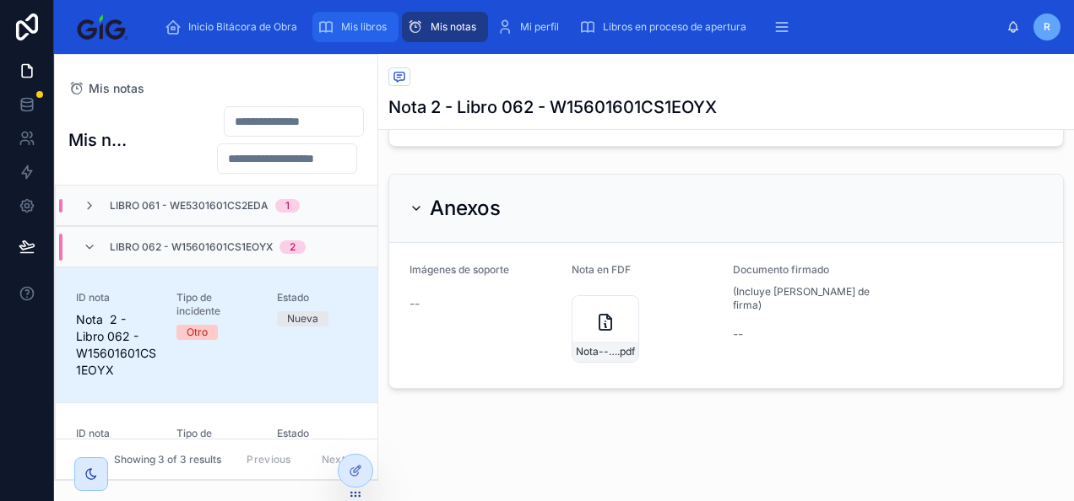
click at [367, 28] on span "Mis libros" at bounding box center [364, 27] width 46 height 14
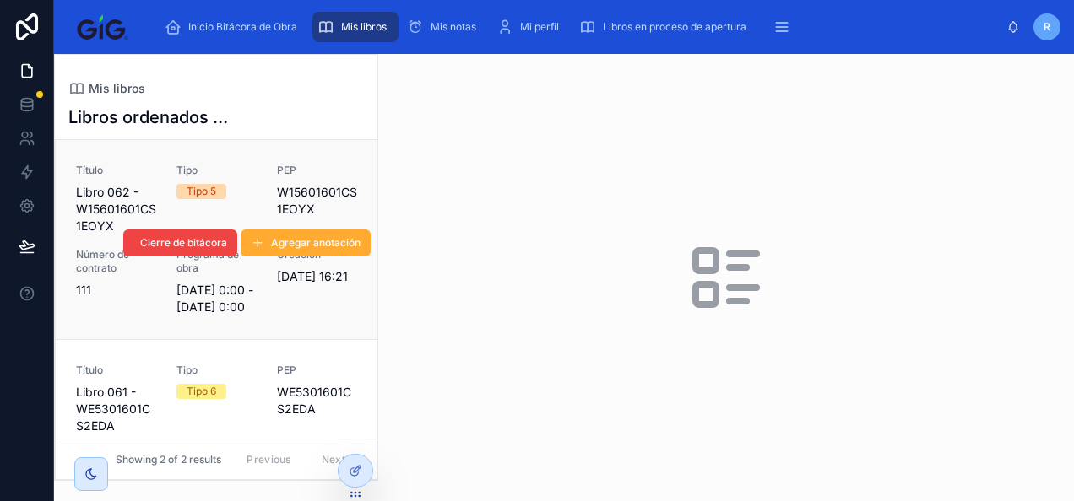
click at [214, 189] on span "Tipo 5" at bounding box center [201, 191] width 50 height 15
